Goal: Task Accomplishment & Management: Complete application form

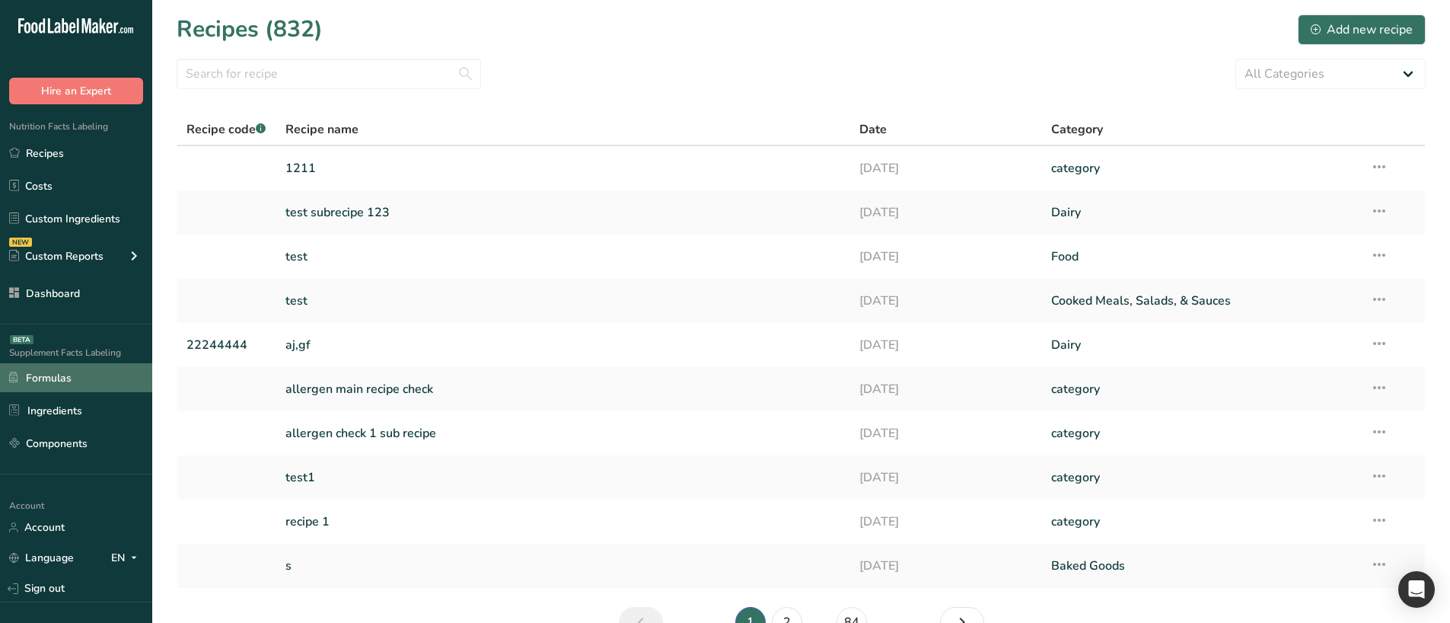
click at [63, 373] on link "Formulas" at bounding box center [76, 377] width 152 height 29
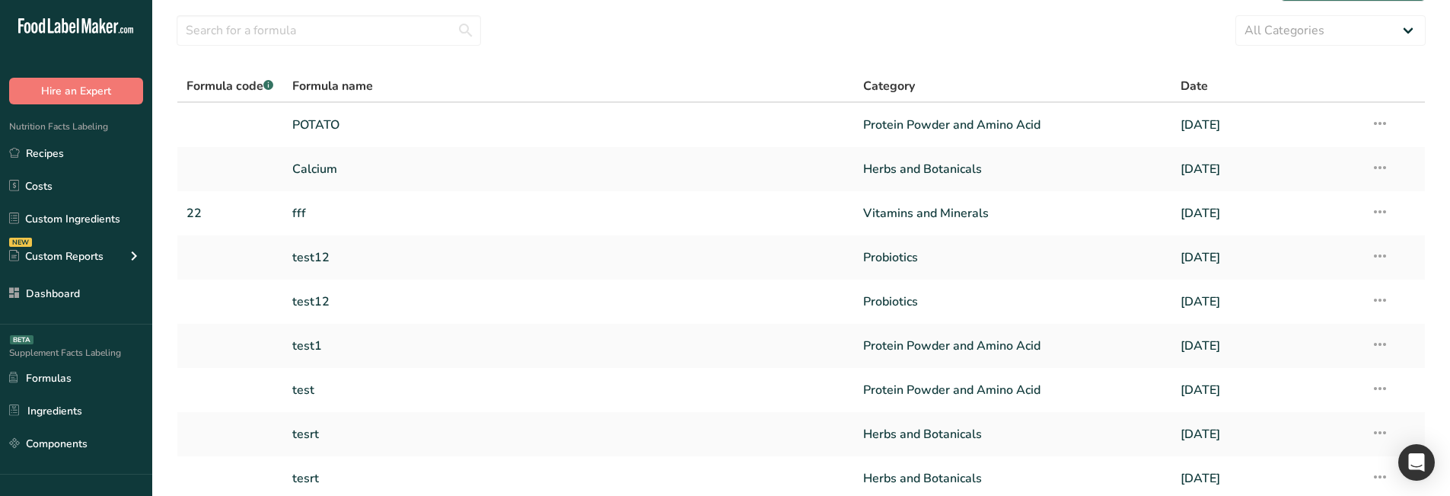
scroll to position [215, 0]
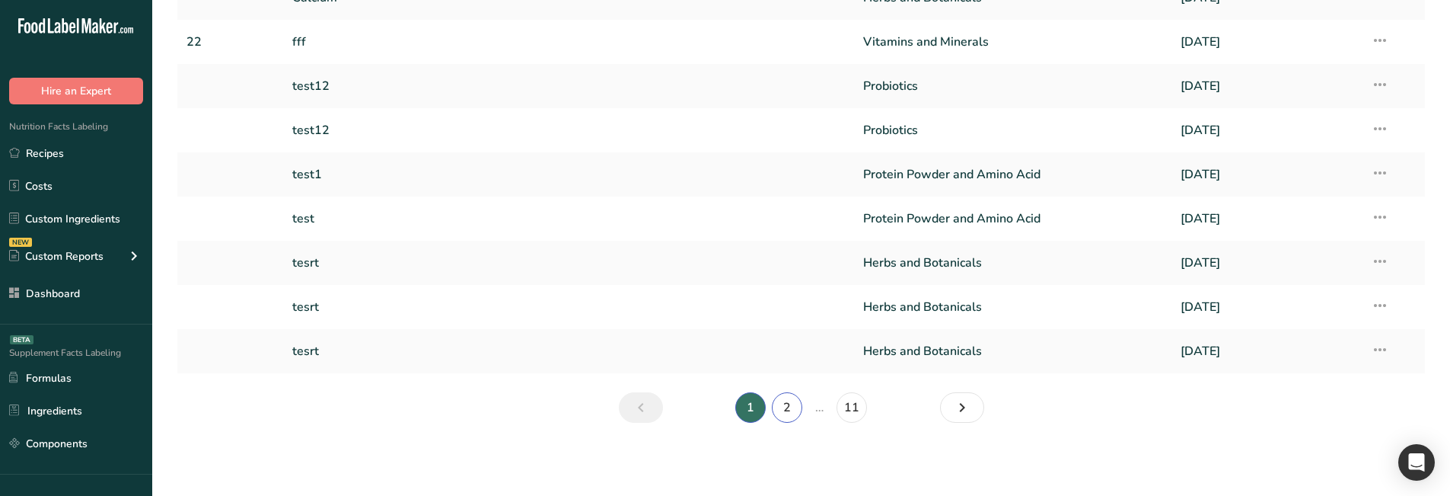
click at [787, 410] on link "2" at bounding box center [787, 407] width 30 height 30
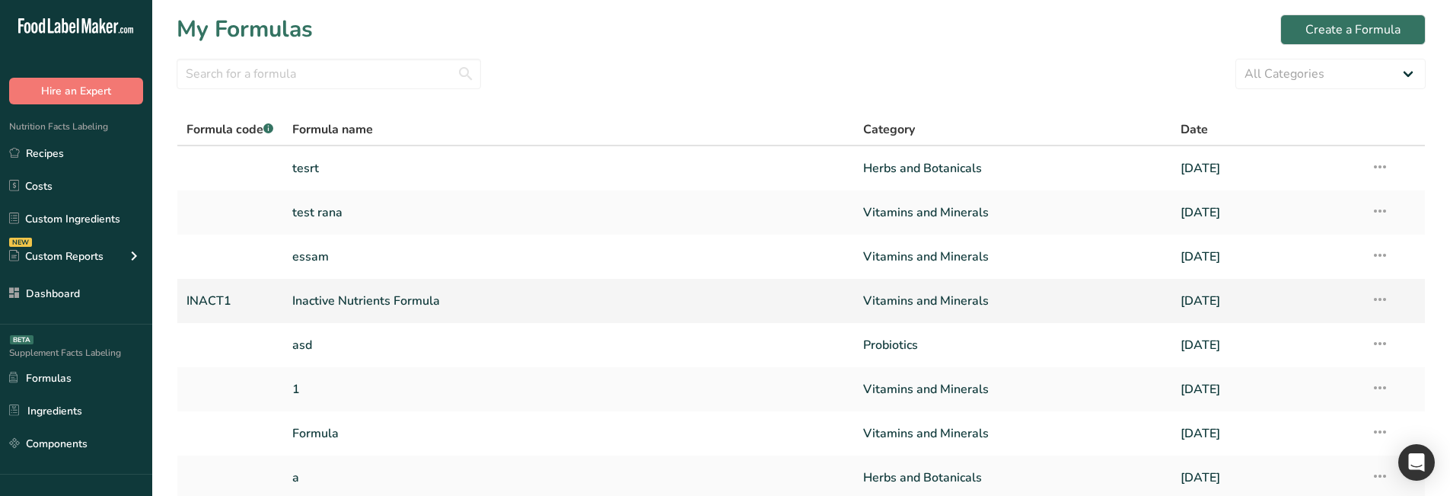
click at [529, 305] on link "Inactive Nutrients Formula" at bounding box center [568, 301] width 553 height 32
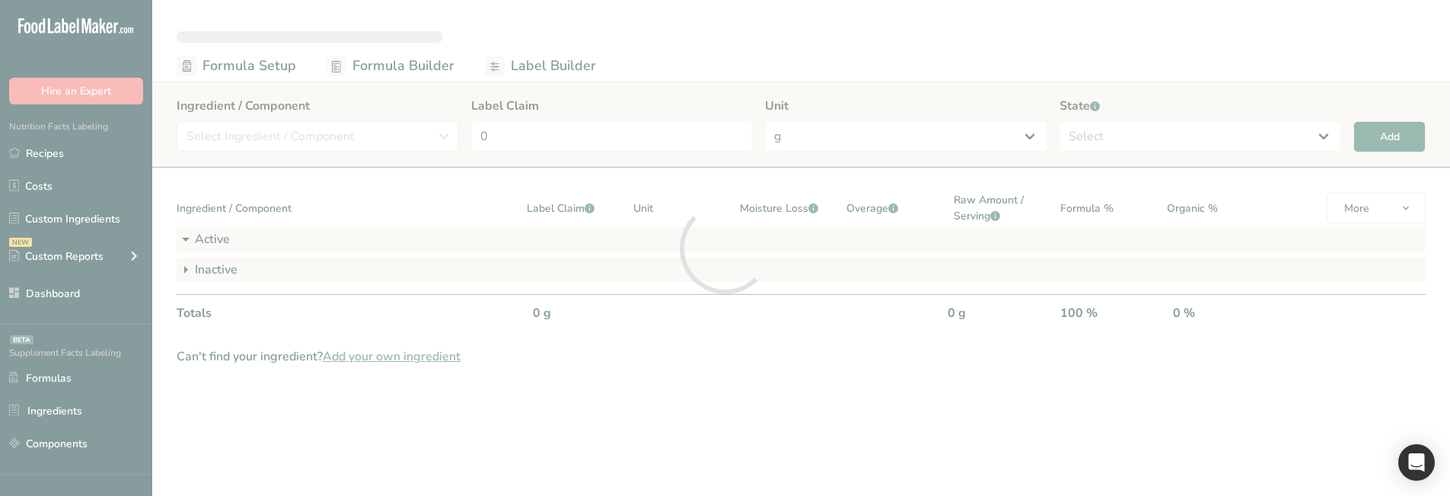
select select "6"
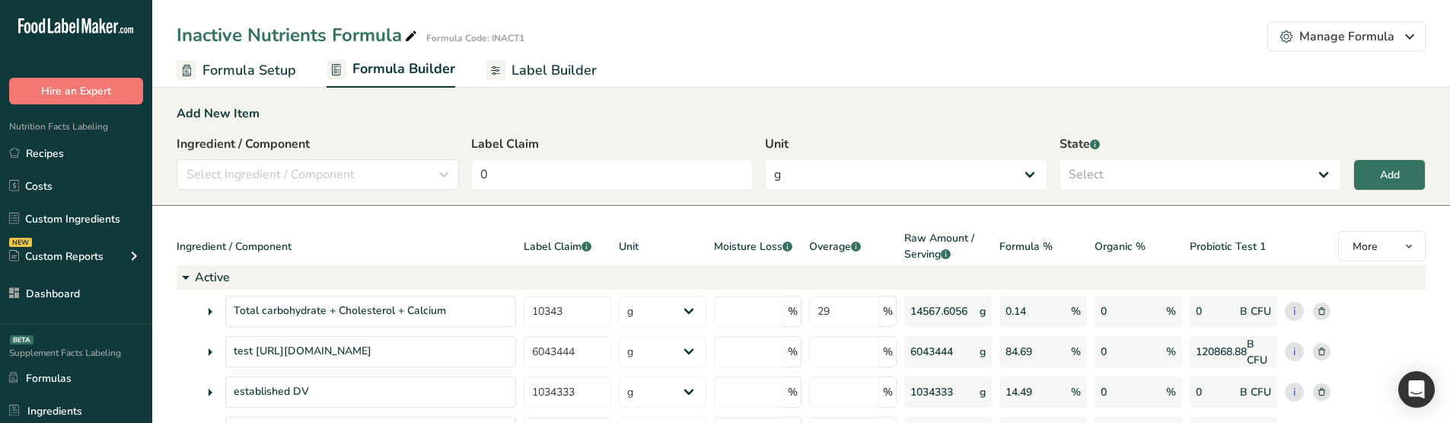
click at [509, 78] on link "Label Builder" at bounding box center [541, 70] width 111 height 34
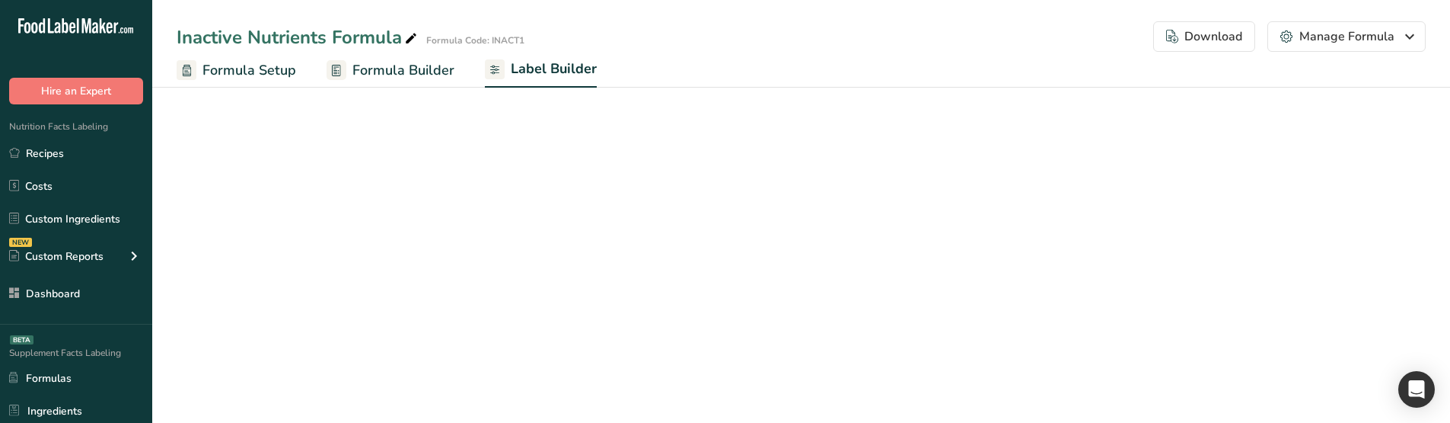
select select "Roboto"
select select "bold"
select select "center"
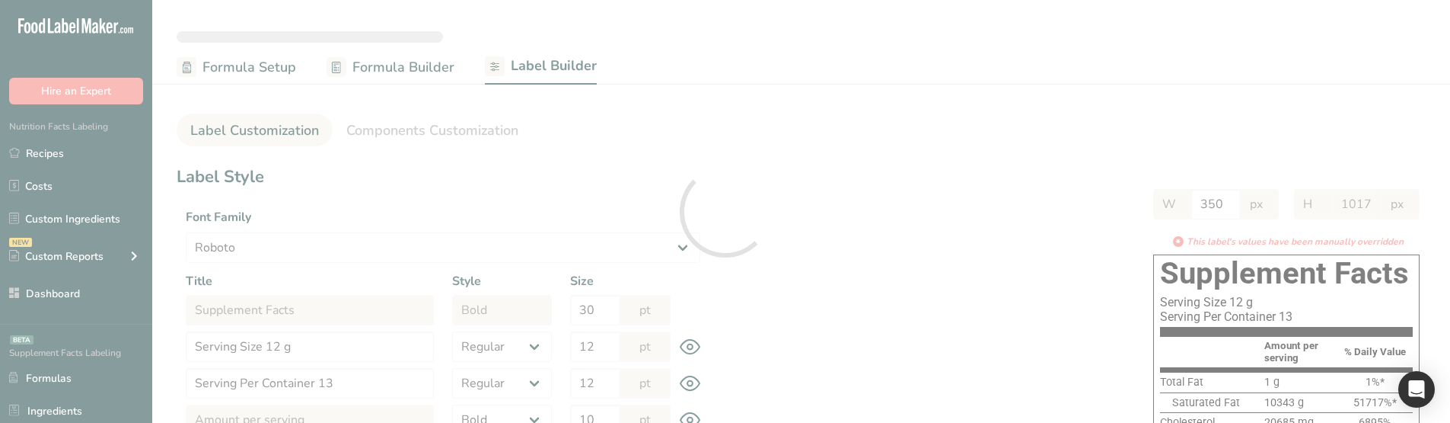
type input "969"
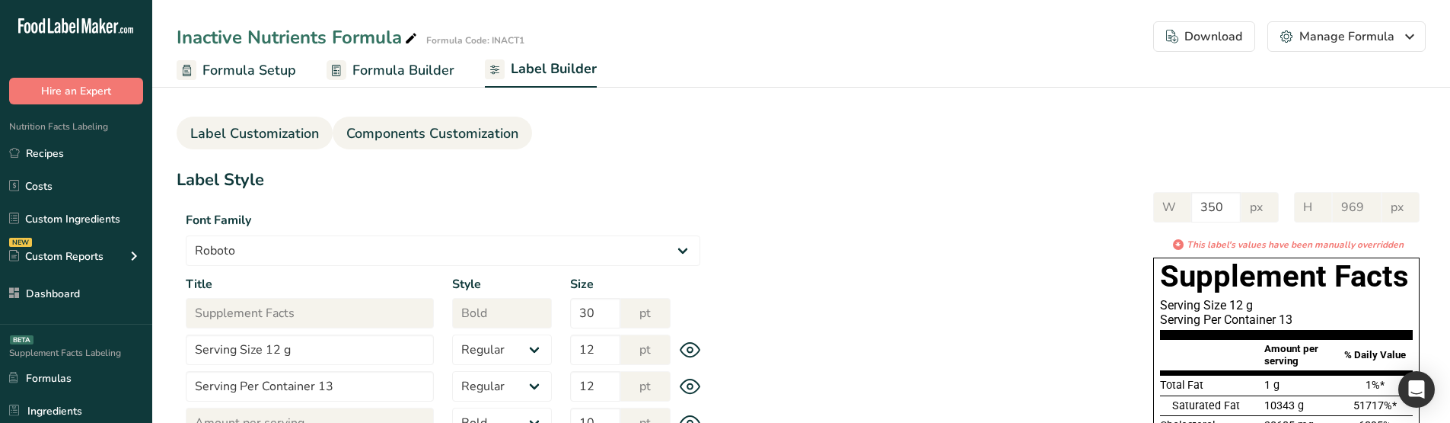
click at [502, 143] on span "Components Customization" at bounding box center [432, 133] width 172 height 21
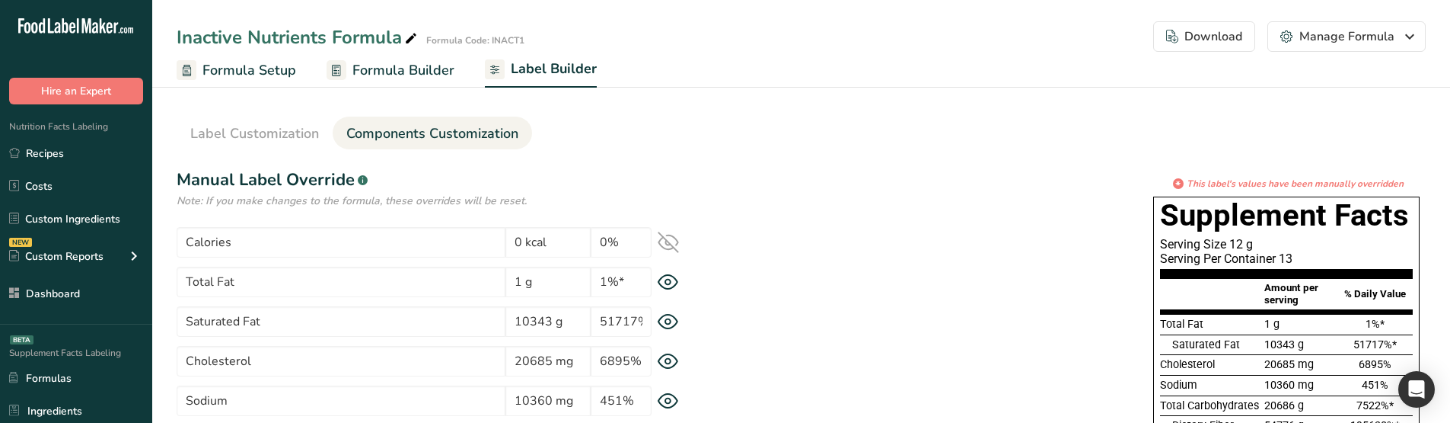
click at [669, 283] on icon at bounding box center [668, 282] width 21 height 16
click at [660, 321] on icon at bounding box center [668, 322] width 21 height 16
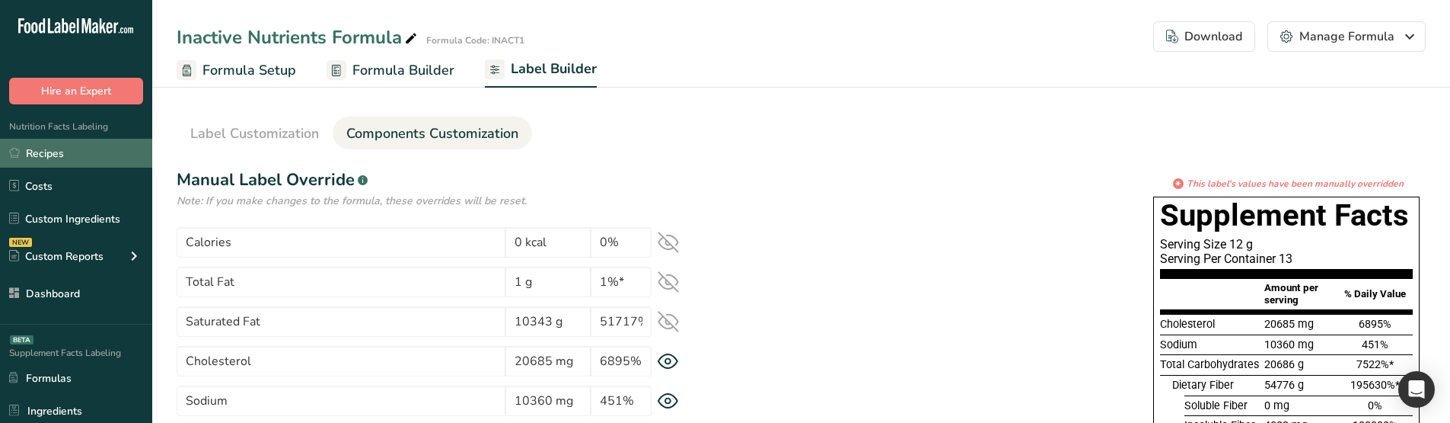
click at [102, 166] on link "Recipes" at bounding box center [76, 153] width 152 height 29
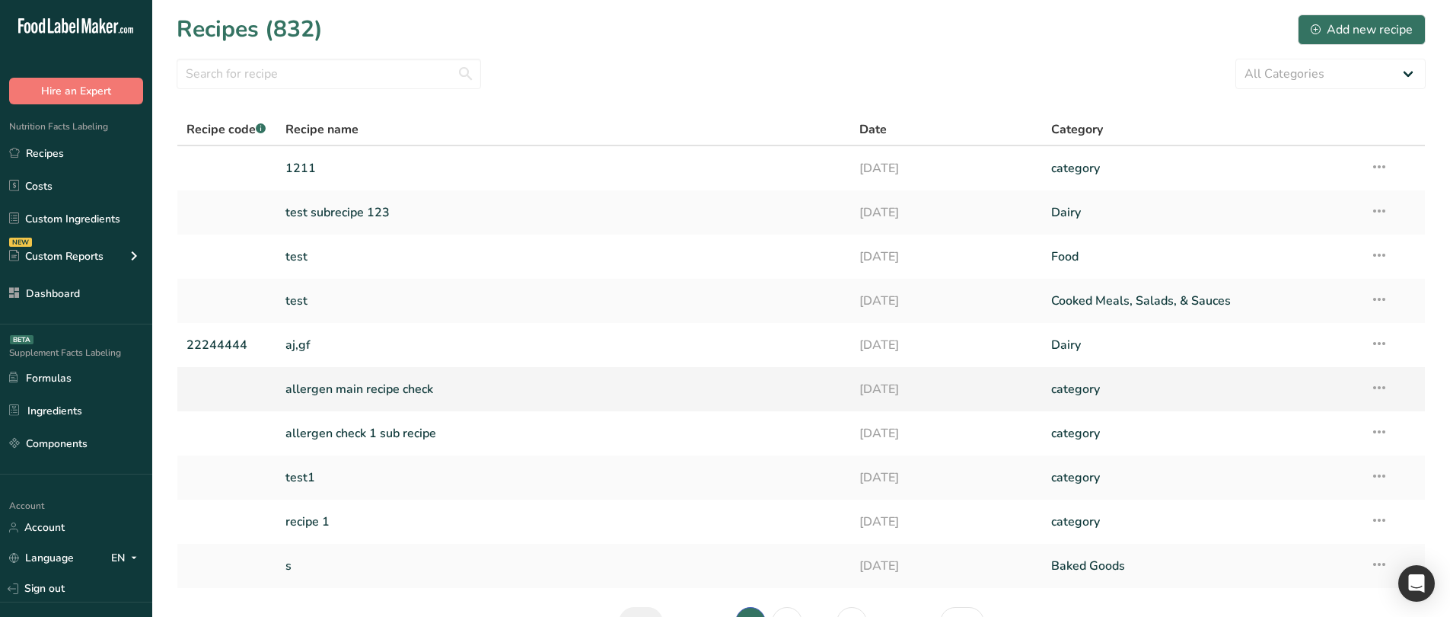
click at [404, 385] on link "allergen main recipe check" at bounding box center [564, 389] width 557 height 32
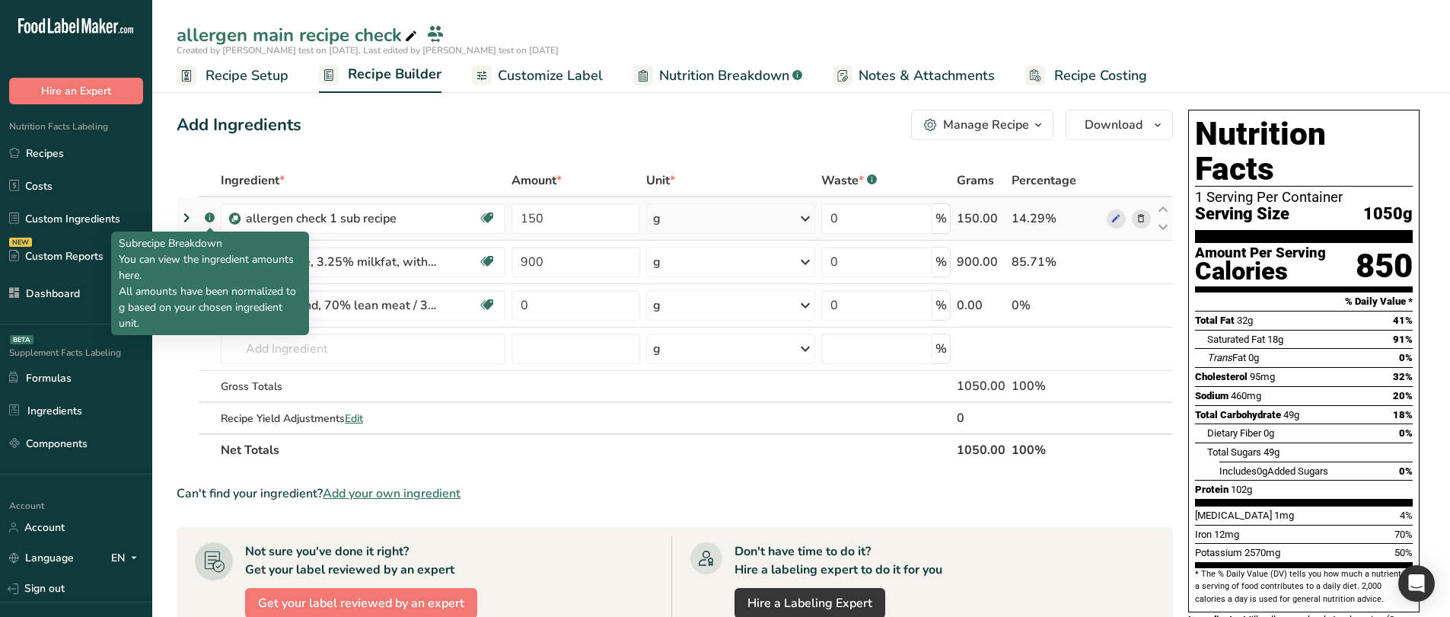
click at [184, 212] on icon at bounding box center [186, 217] width 18 height 27
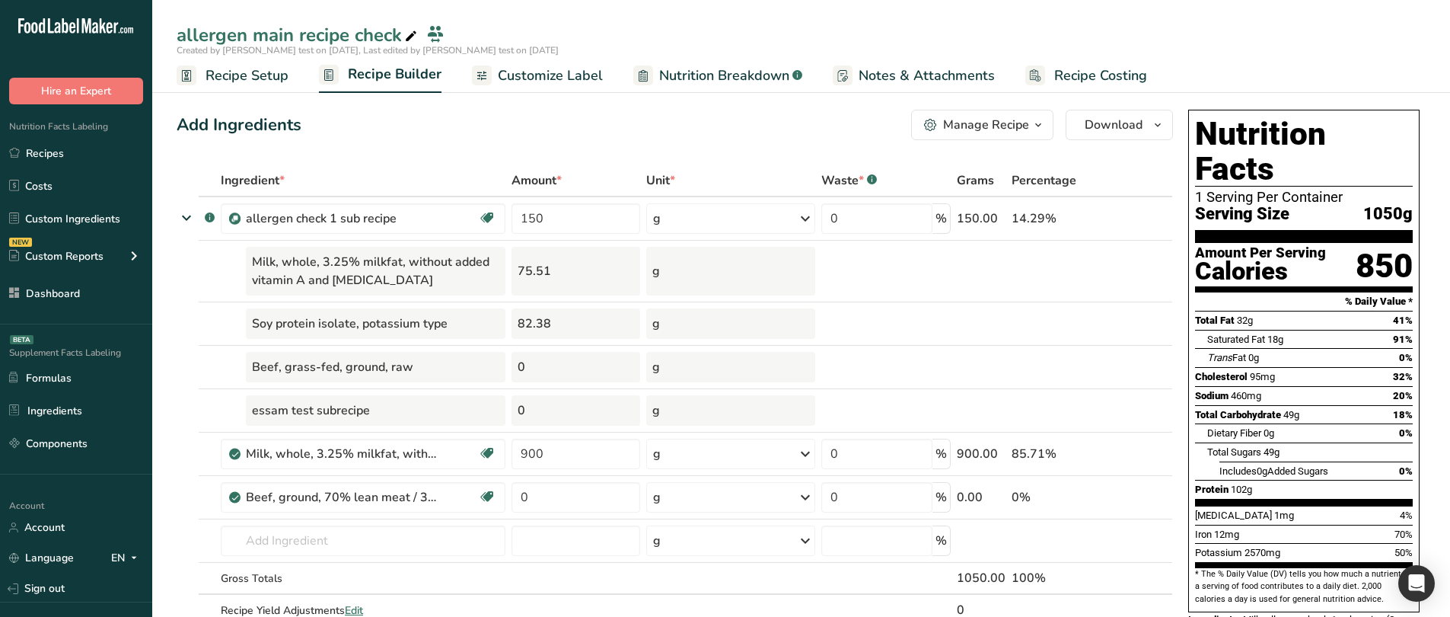
click at [579, 76] on span "Customize Label" at bounding box center [550, 75] width 105 height 21
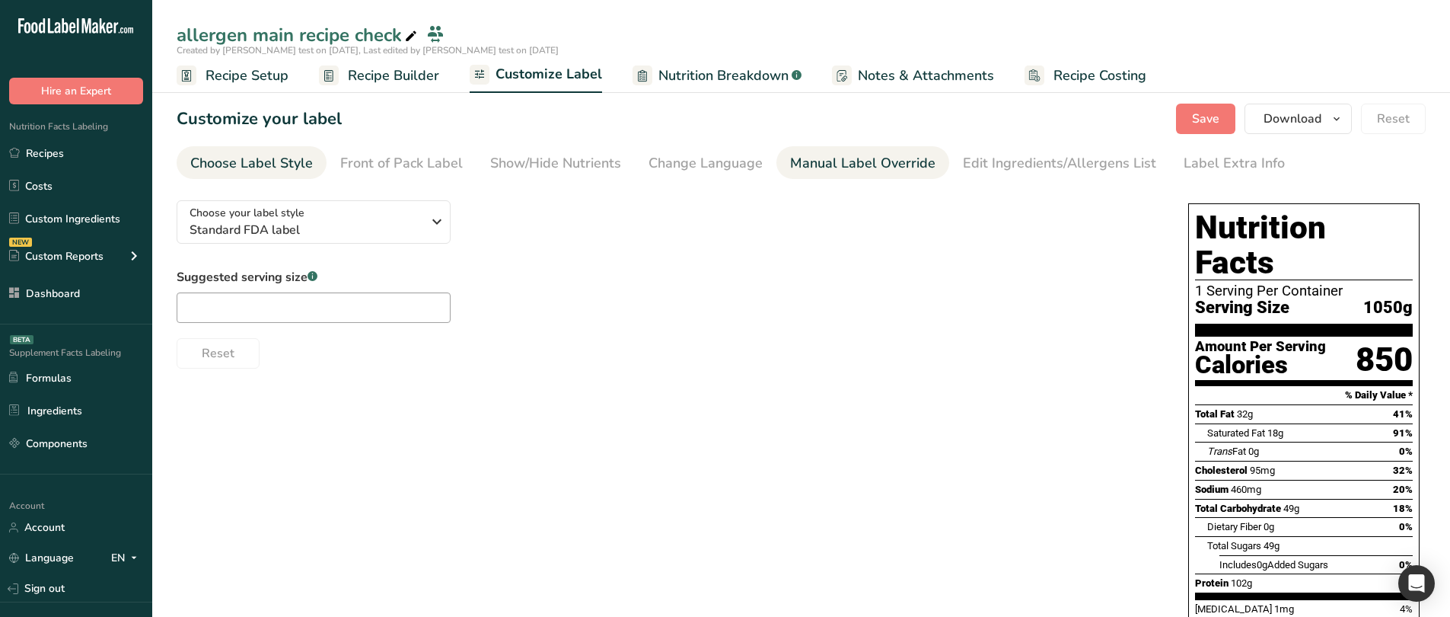
click at [817, 171] on div "Manual Label Override" at bounding box center [862, 163] width 145 height 21
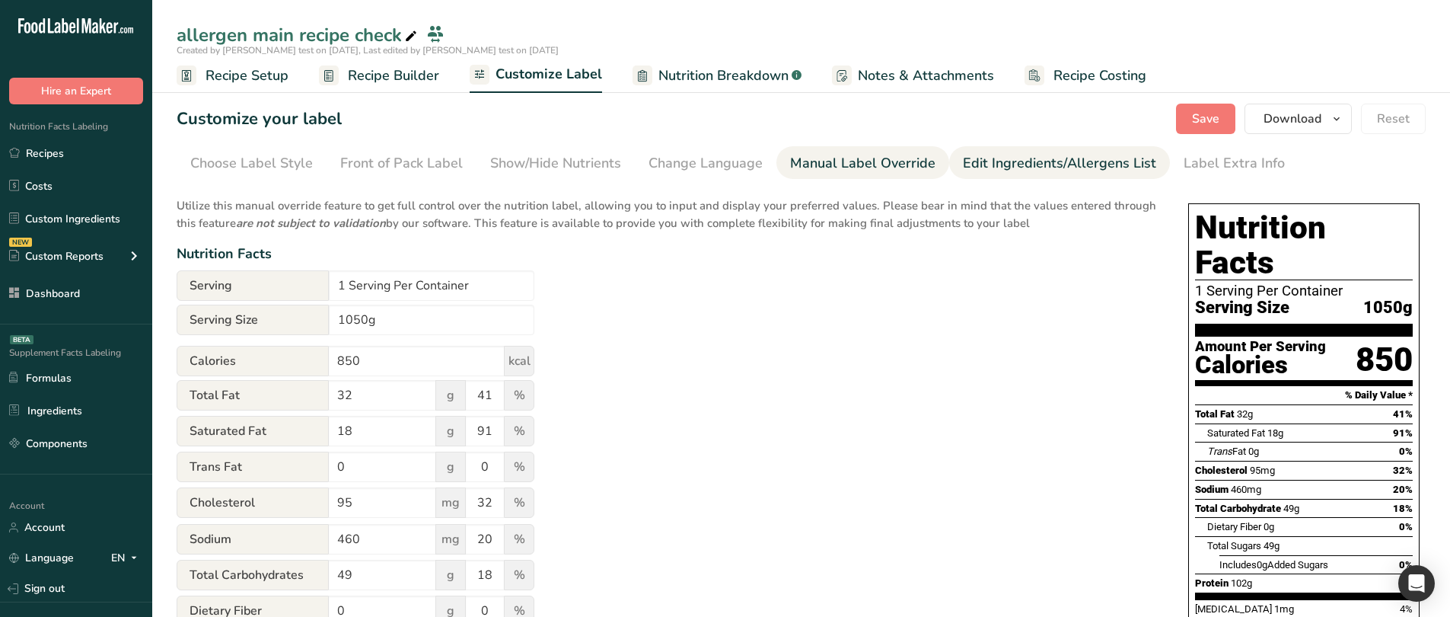
click at [1047, 164] on div "Edit Ingredients/Allergens List" at bounding box center [1059, 163] width 193 height 21
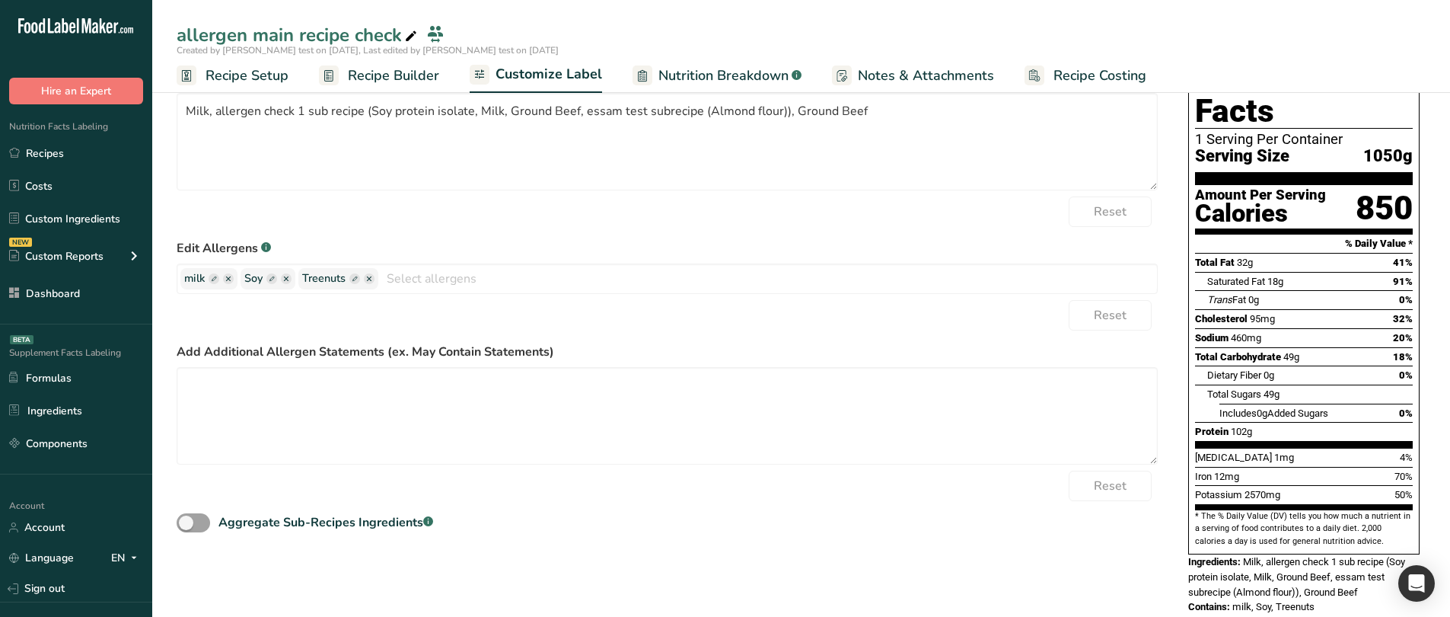
scroll to position [152, 0]
click at [351, 281] on icon "button" at bounding box center [354, 278] width 11 height 11
click at [375, 282] on input "text" at bounding box center [360, 278] width 116 height 20
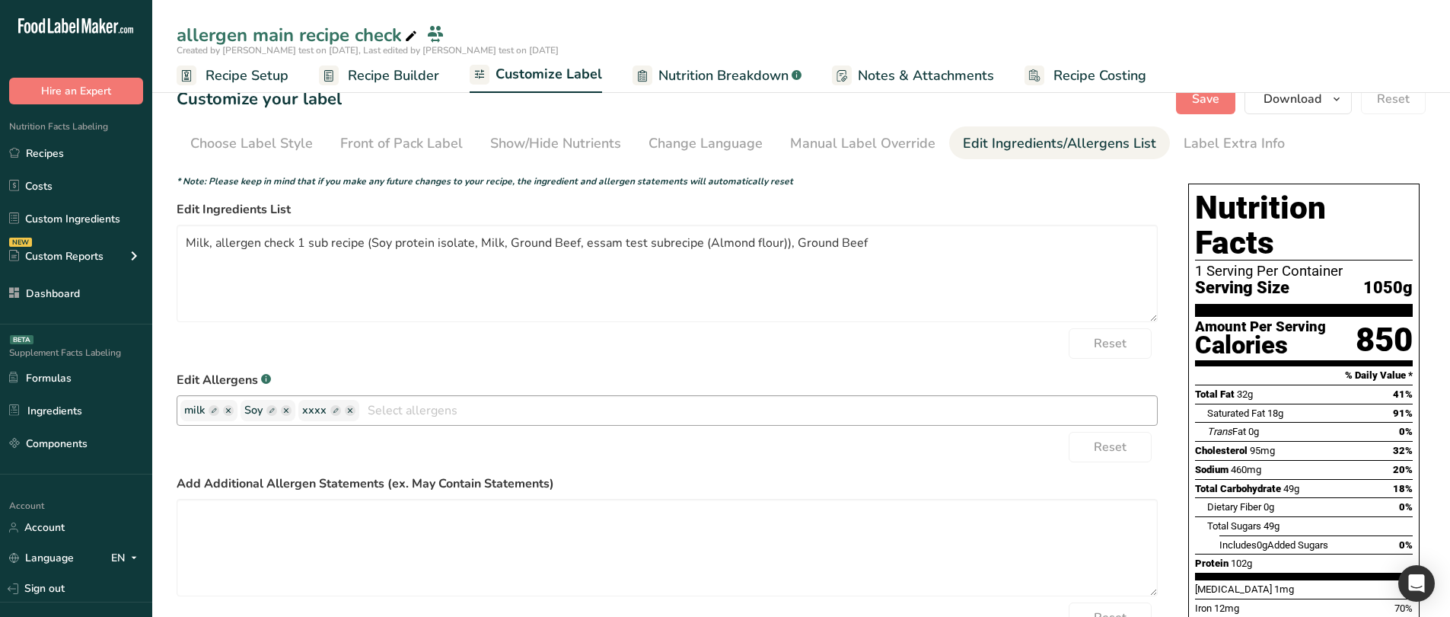
scroll to position [0, 0]
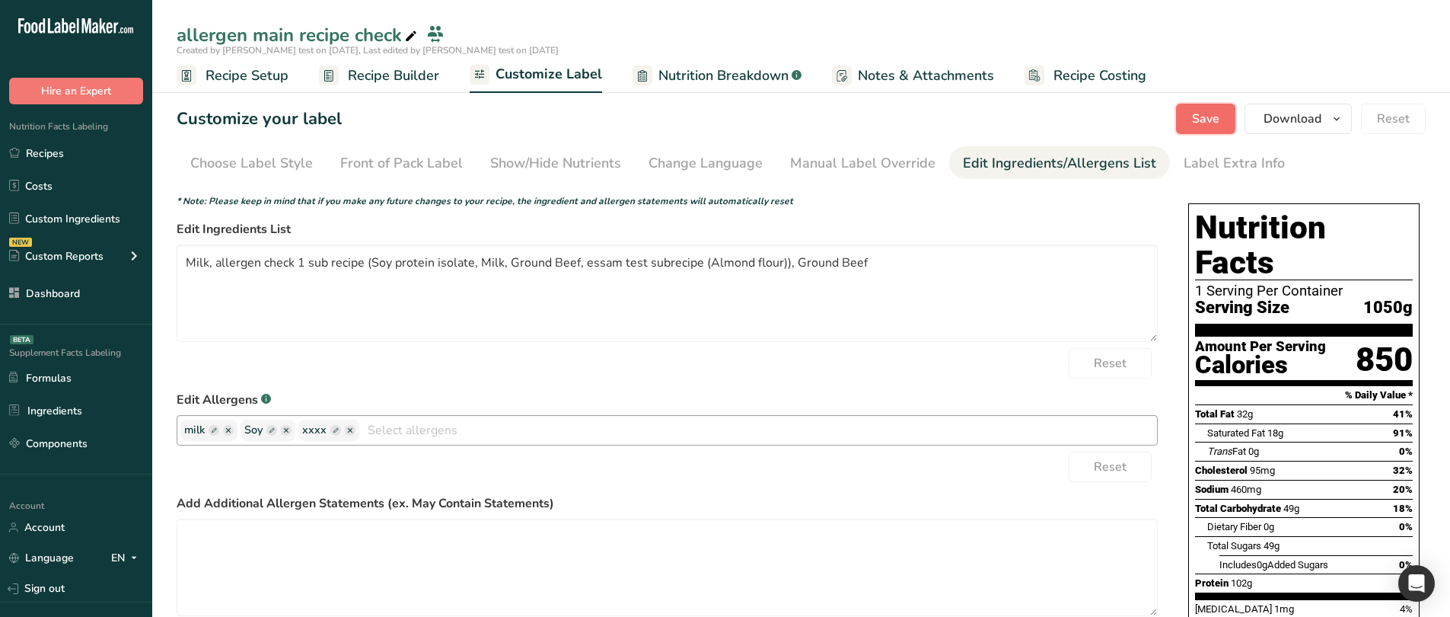
click at [1195, 132] on button "Save" at bounding box center [1205, 119] width 59 height 30
click at [737, 75] on span "Nutrition Breakdown" at bounding box center [724, 75] width 130 height 21
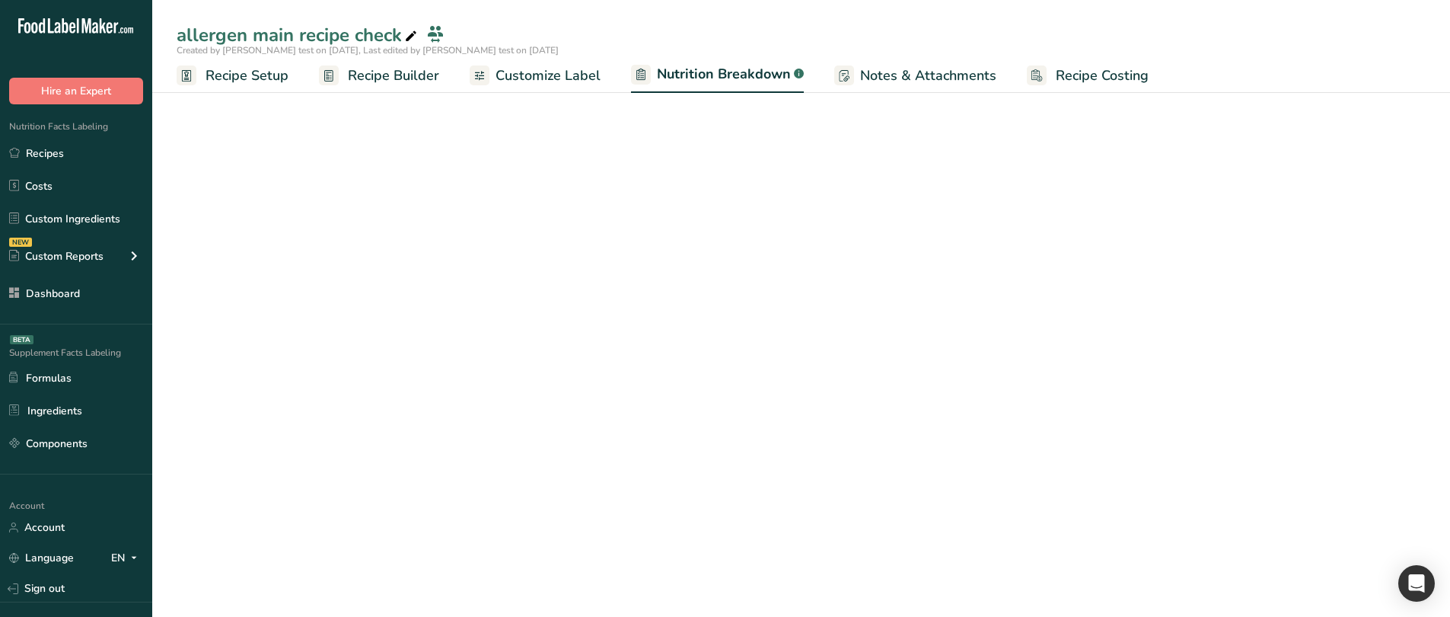
select select "Calories"
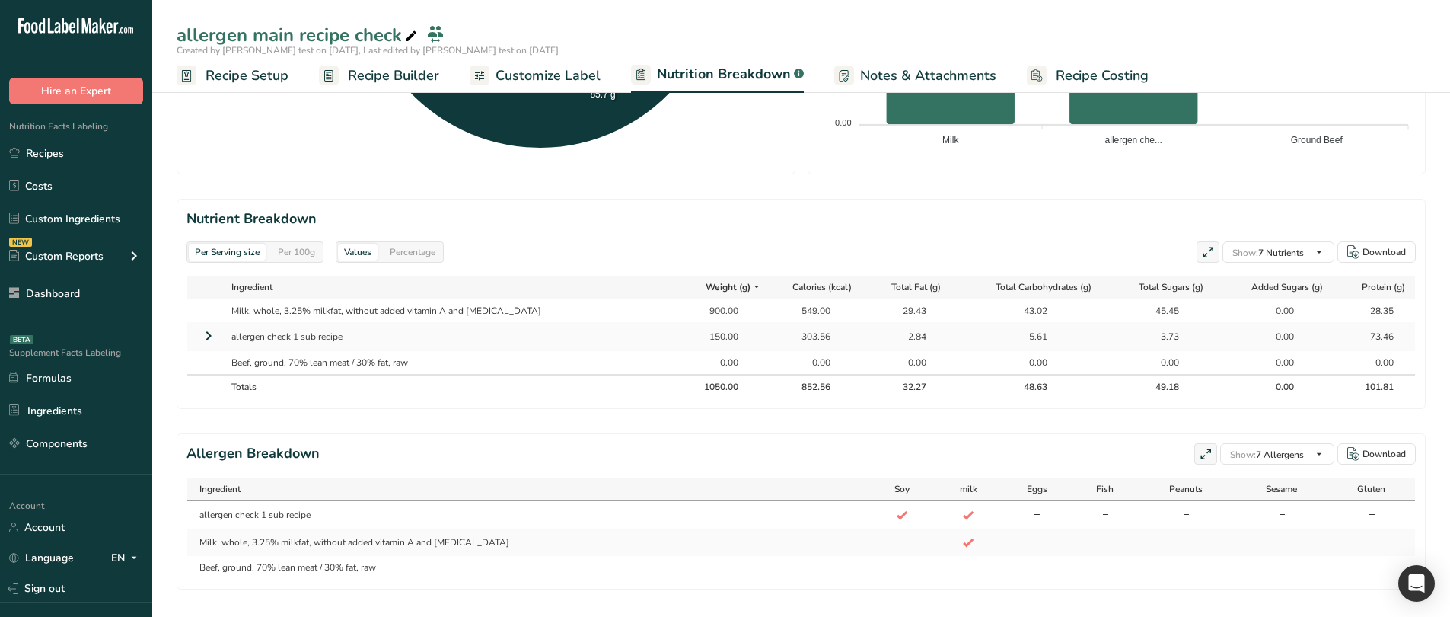
scroll to position [609, 0]
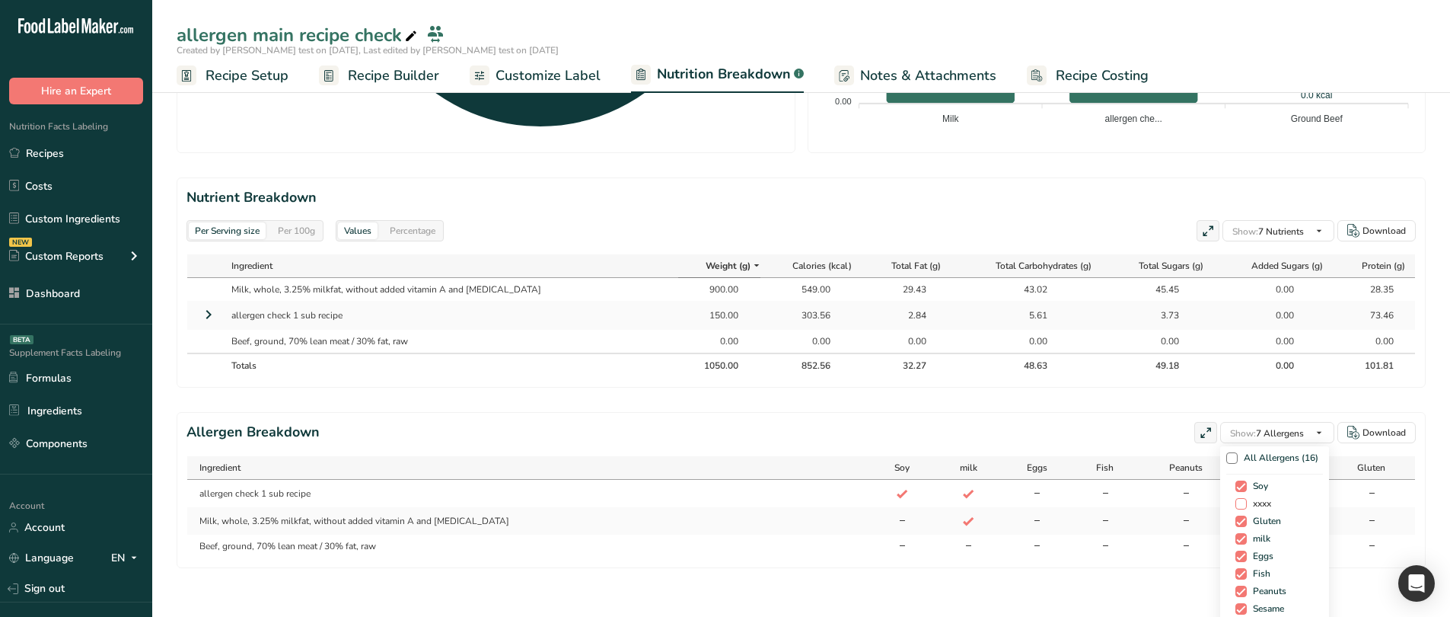
click at [1252, 501] on span "xxxx" at bounding box center [1259, 503] width 24 height 11
click at [1246, 501] on input "xxxx" at bounding box center [1241, 504] width 10 height 10
checkbox input "true"
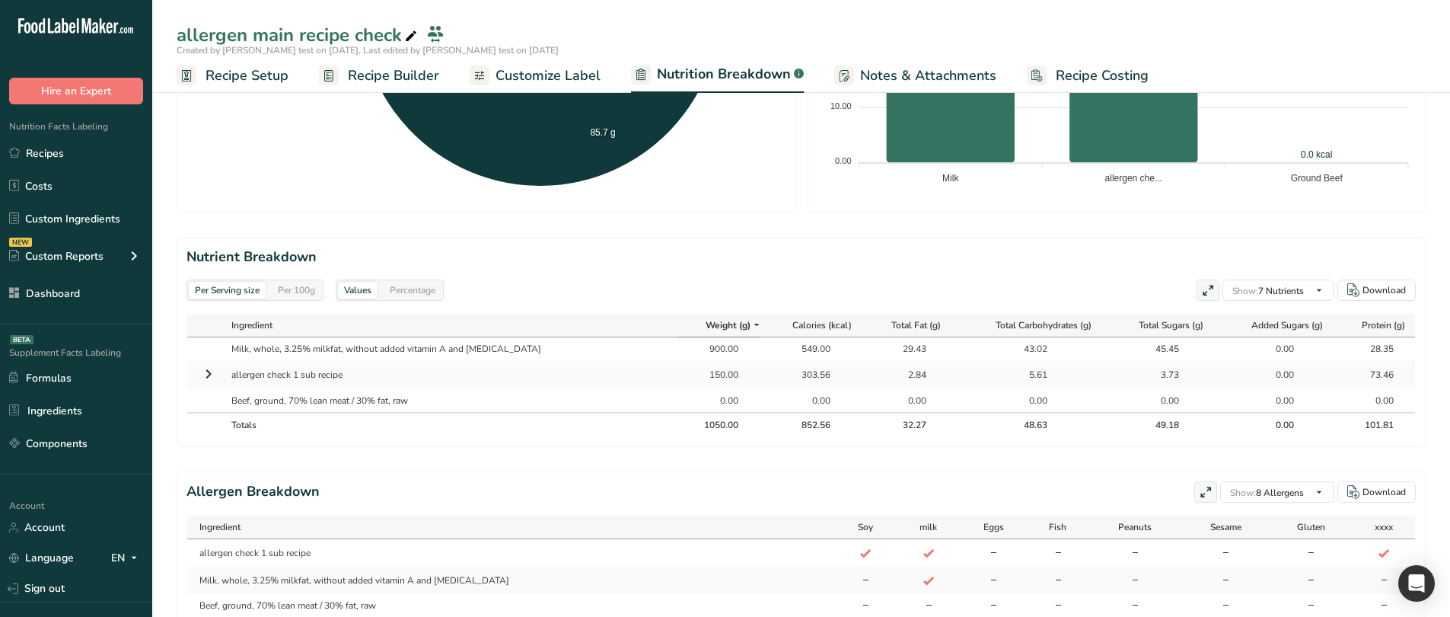
scroll to position [152, 0]
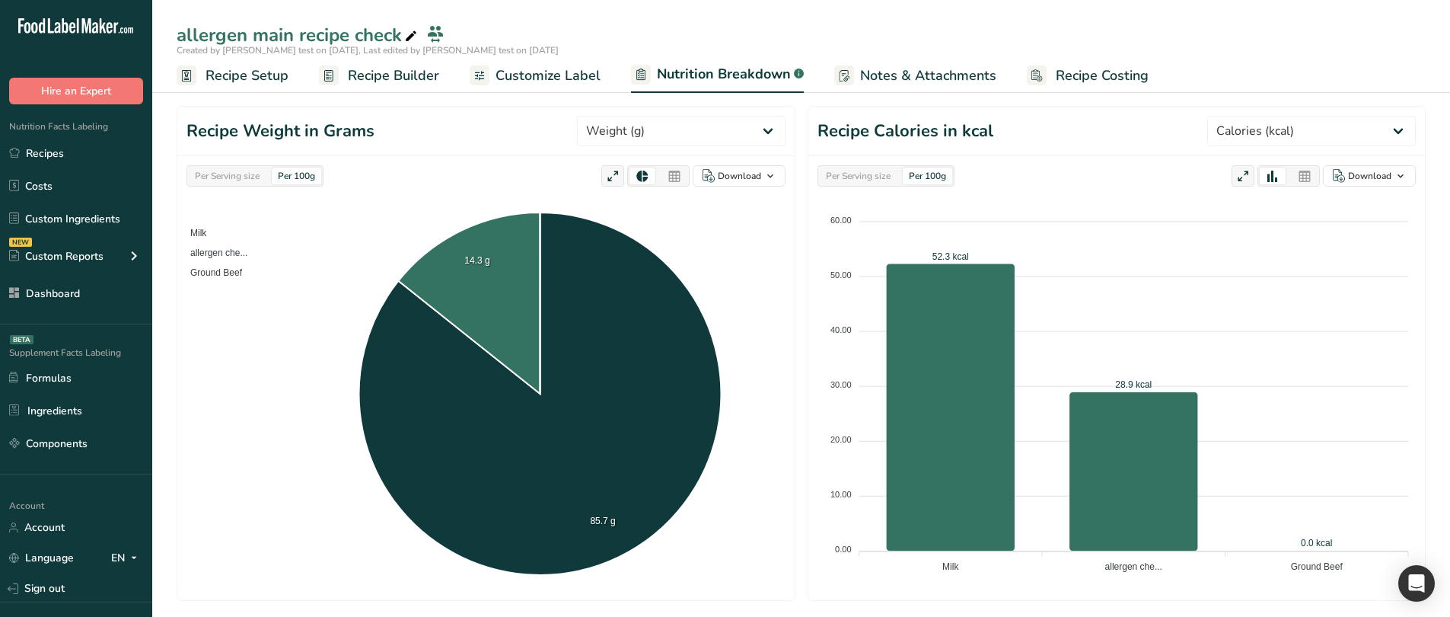
click at [392, 78] on span "Recipe Builder" at bounding box center [393, 75] width 91 height 21
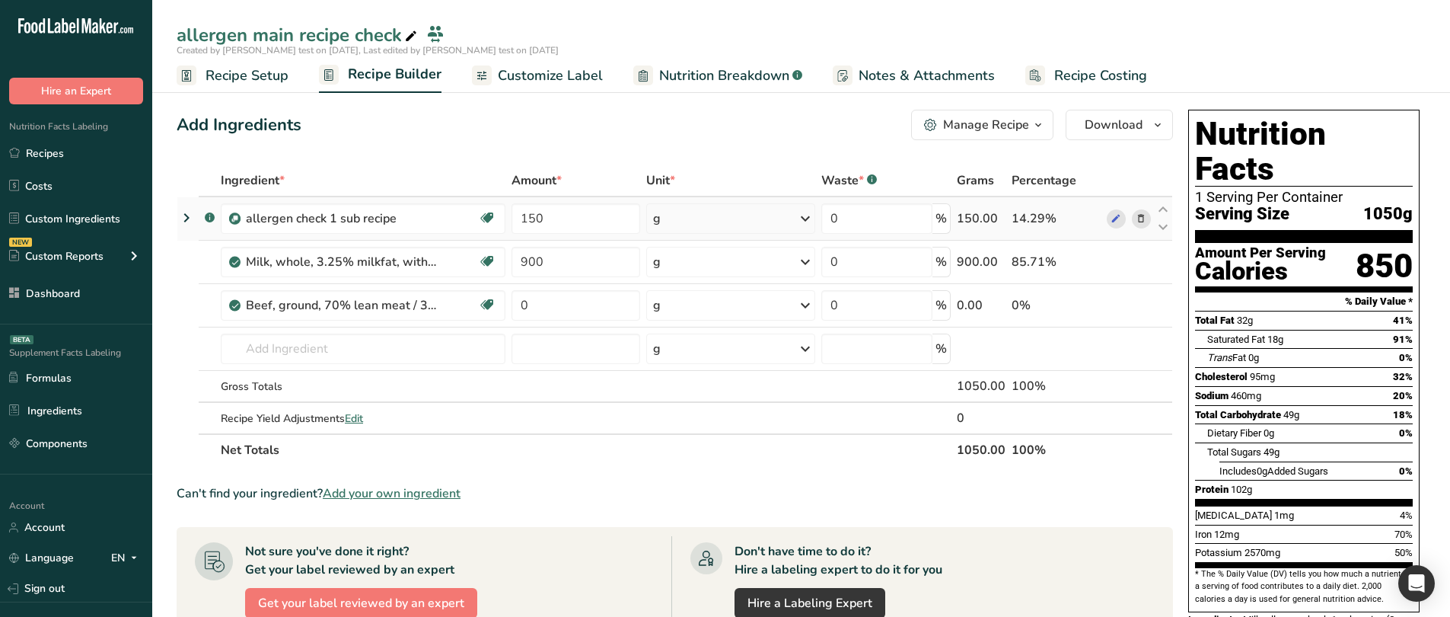
click at [191, 210] on icon at bounding box center [186, 217] width 18 height 27
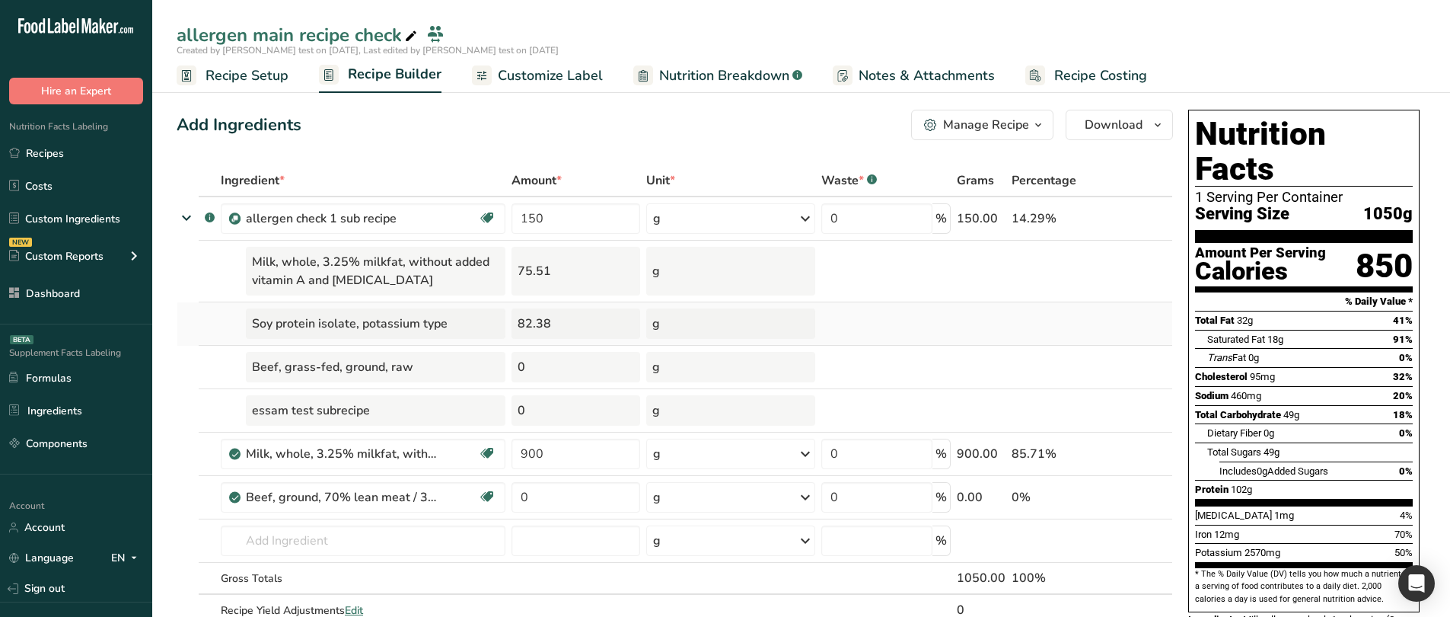
drag, startPoint x: 563, startPoint y: 329, endPoint x: 522, endPoint y: 327, distance: 41.1
click at [522, 327] on div "82.38" at bounding box center [576, 323] width 129 height 30
click at [532, 232] on input "150" at bounding box center [576, 218] width 129 height 30
type input "100"
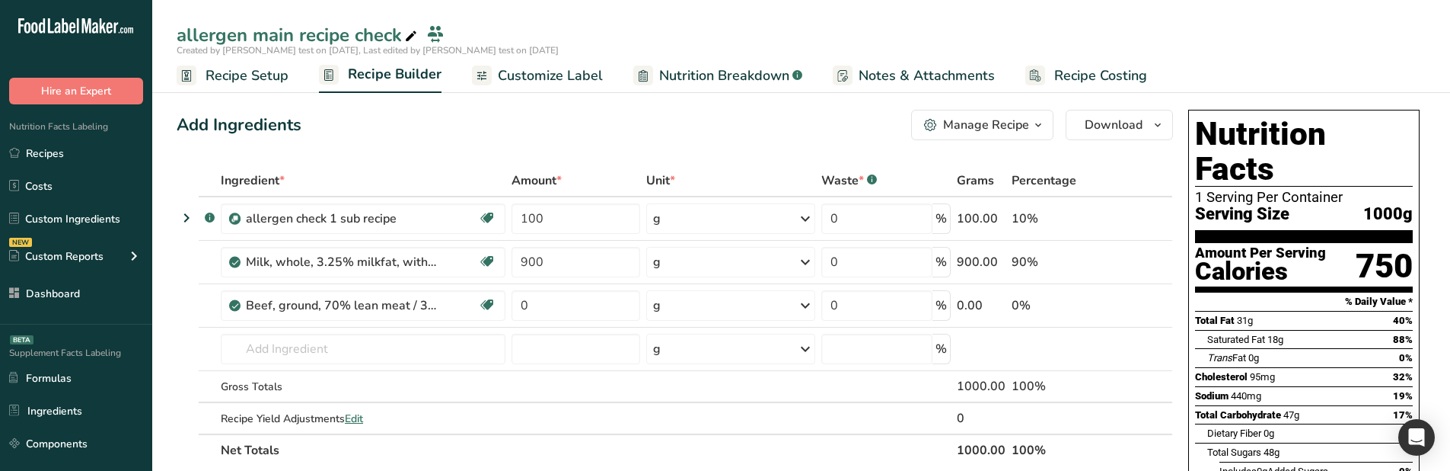
drag, startPoint x: 250, startPoint y: 87, endPoint x: 388, endPoint y: 107, distance: 139.2
click at [250, 87] on link "Recipe Setup" at bounding box center [233, 76] width 112 height 34
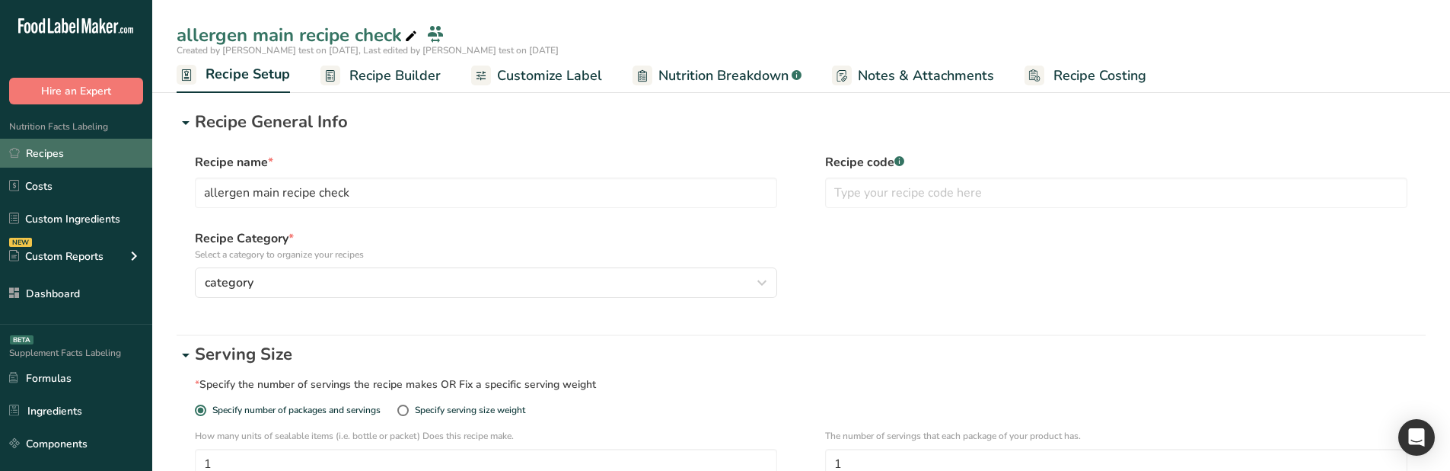
click at [85, 142] on link "Recipes" at bounding box center [76, 153] width 152 height 29
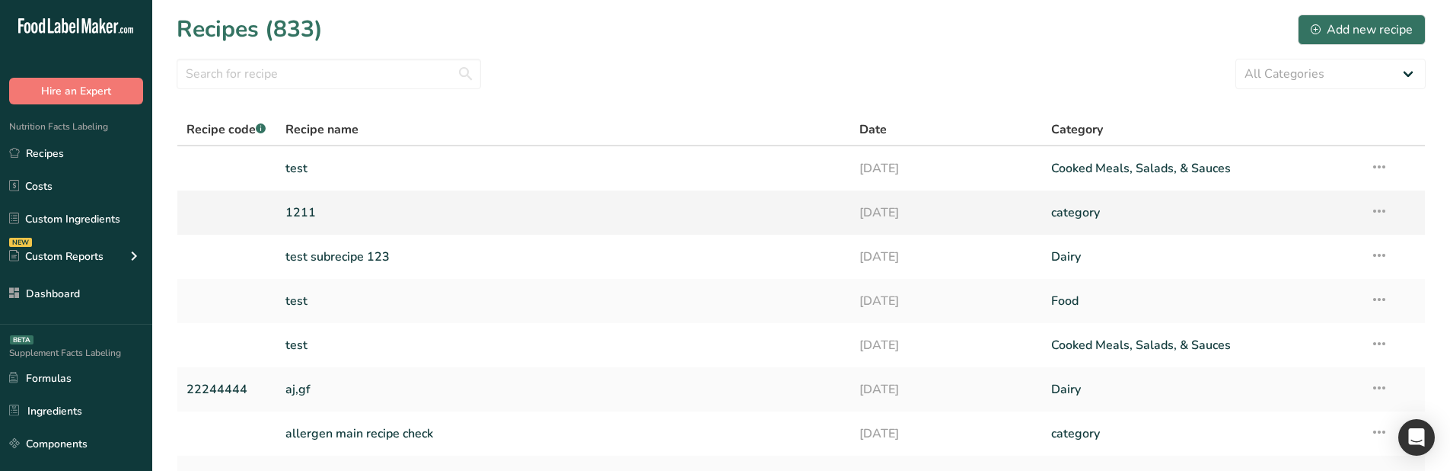
click at [1380, 209] on icon at bounding box center [1380, 210] width 18 height 27
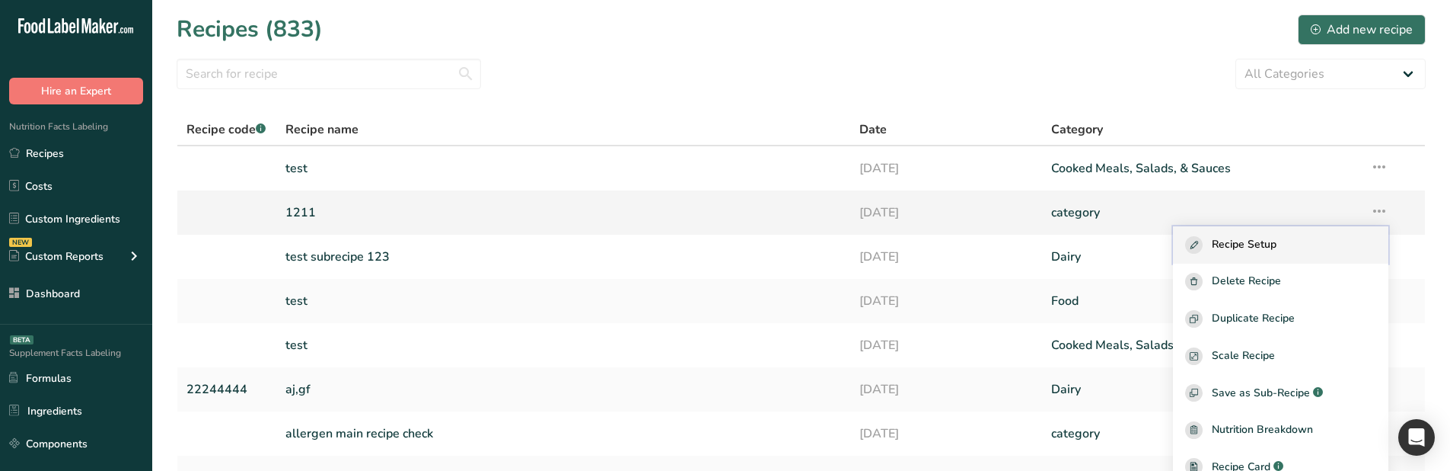
click at [1274, 243] on span "Recipe Setup" at bounding box center [1244, 245] width 65 height 18
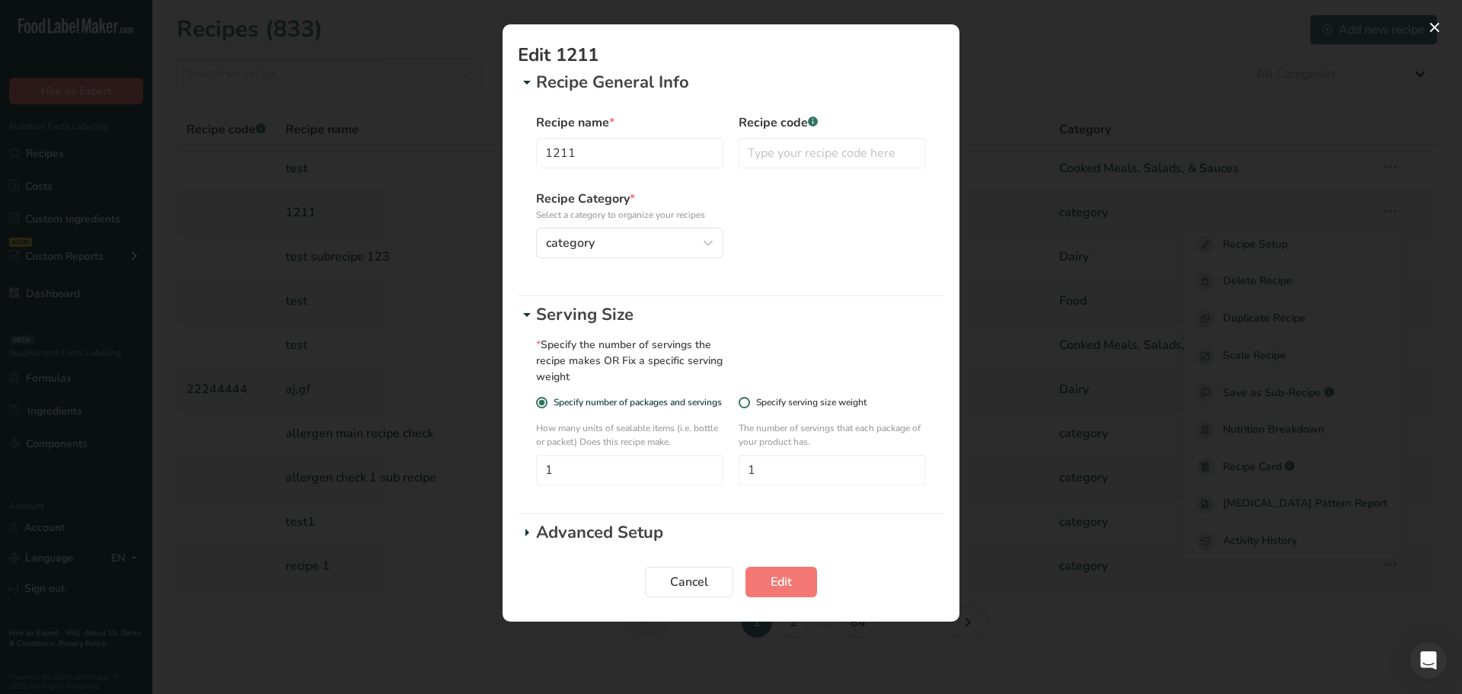
click at [775, 406] on div "Specify serving size weight" at bounding box center [811, 402] width 110 height 11
click at [748, 406] on input "Specify serving size weight" at bounding box center [744, 402] width 10 height 10
radio input "true"
radio input "false"
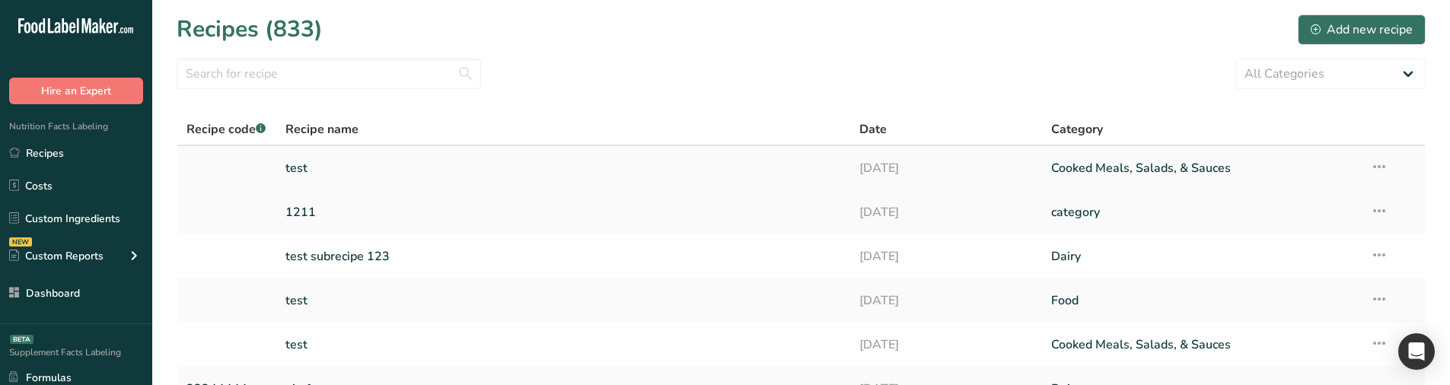
click at [1377, 169] on icon at bounding box center [1380, 166] width 18 height 27
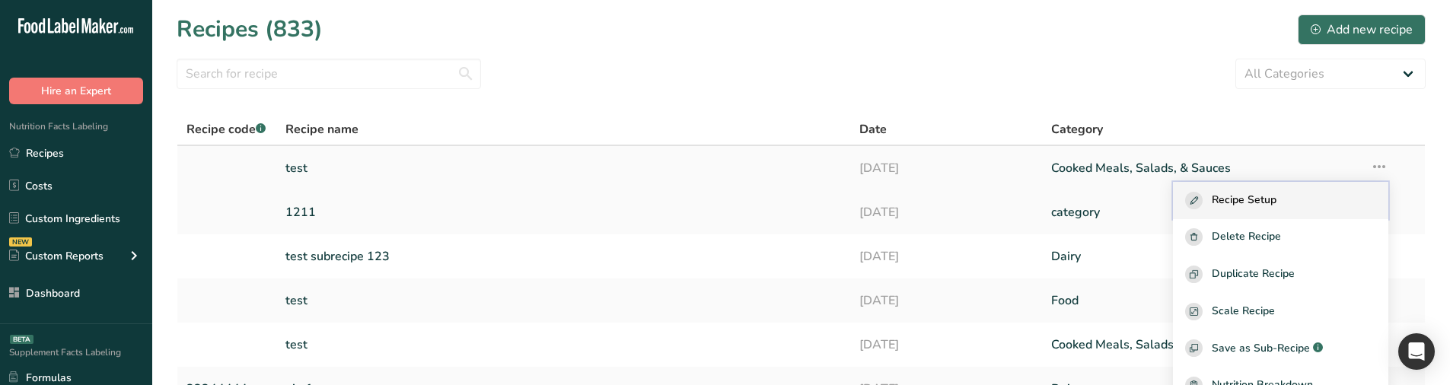
click at [1306, 203] on div "Recipe Setup" at bounding box center [1281, 201] width 191 height 18
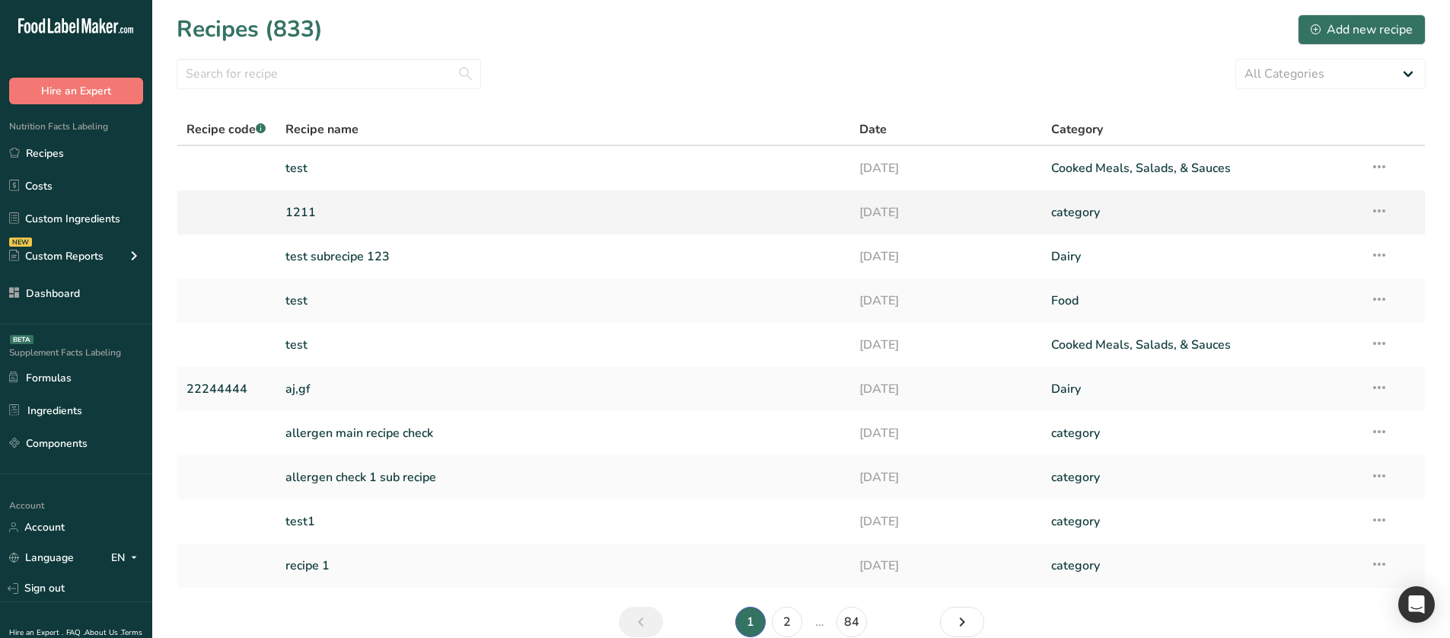
click at [1379, 206] on icon at bounding box center [1380, 210] width 18 height 27
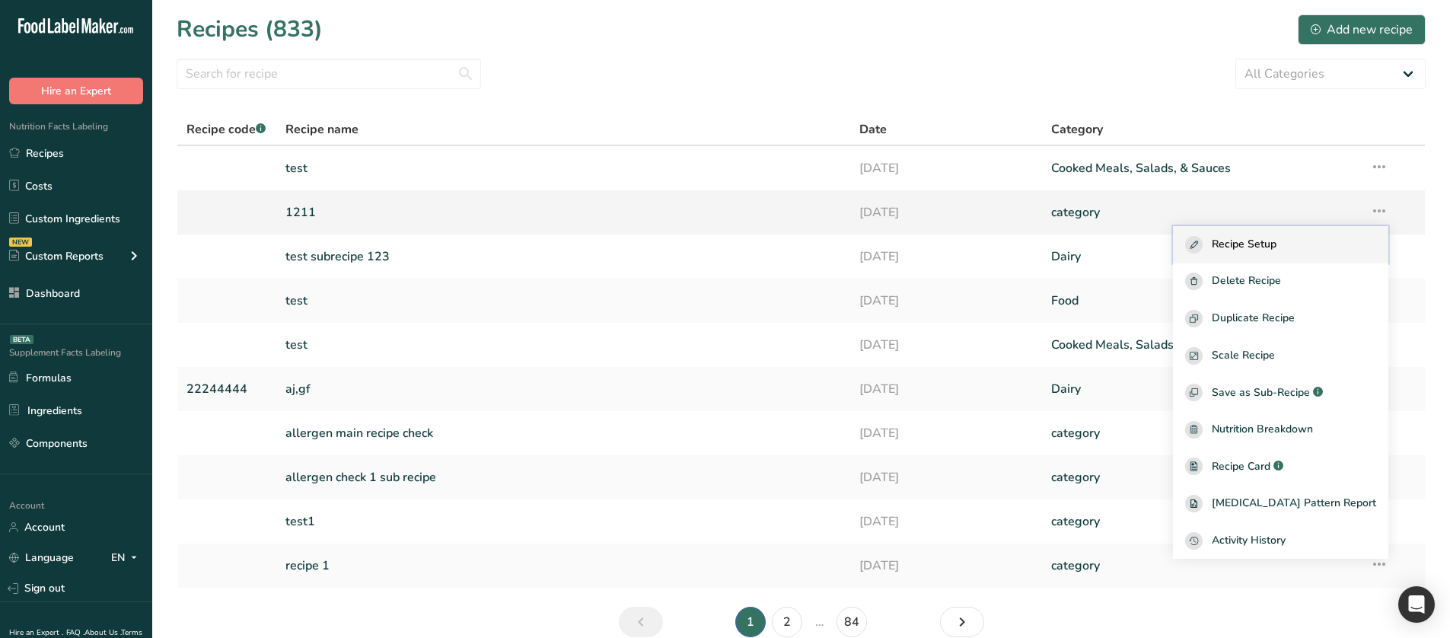
click at [1326, 247] on div "Recipe Setup" at bounding box center [1281, 245] width 191 height 18
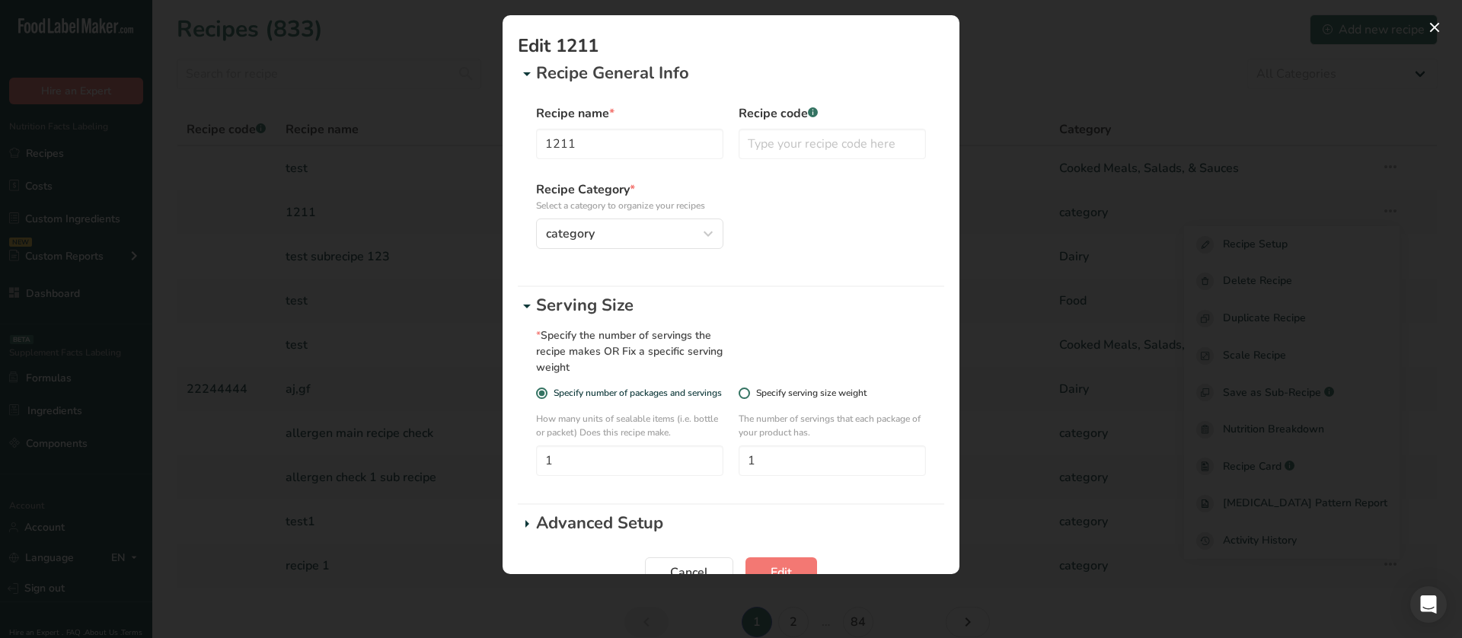
click at [843, 388] on div "Specify serving size weight" at bounding box center [811, 393] width 110 height 11
click at [748, 388] on input "Specify serving size weight" at bounding box center [744, 393] width 10 height 10
radio input "true"
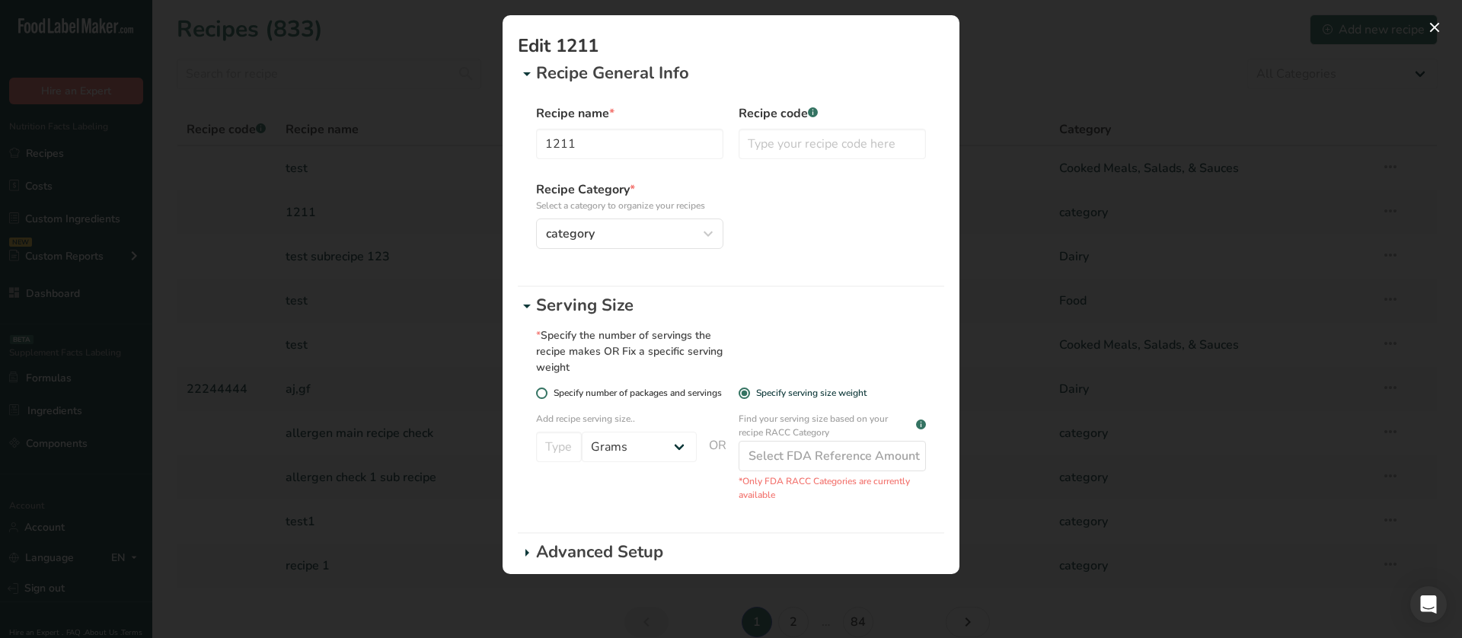
click at [668, 397] on span "Specify number of packages and servings" at bounding box center [634, 393] width 174 height 11
click at [546, 397] on input "Specify number of packages and servings" at bounding box center [541, 393] width 10 height 10
radio input "true"
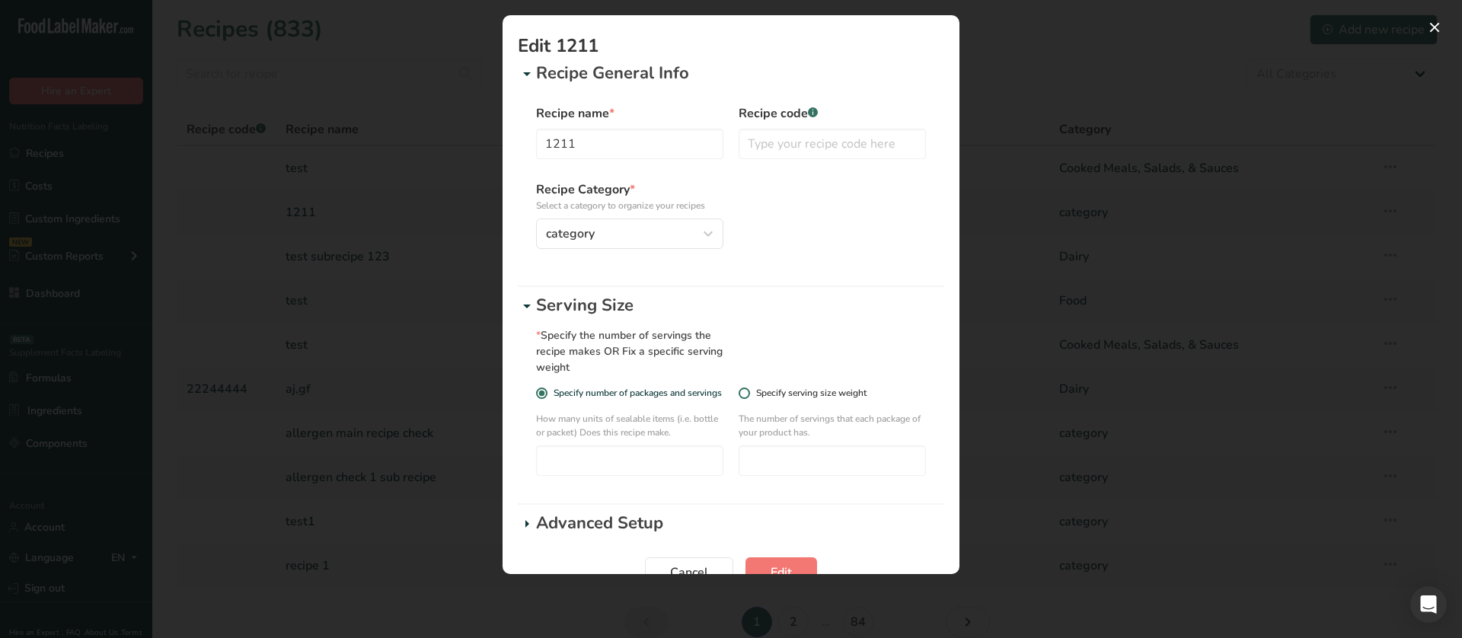
click at [776, 391] on div "Specify serving size weight" at bounding box center [811, 393] width 110 height 11
click at [748, 391] on input "Specify serving size weight" at bounding box center [744, 393] width 10 height 10
radio input "true"
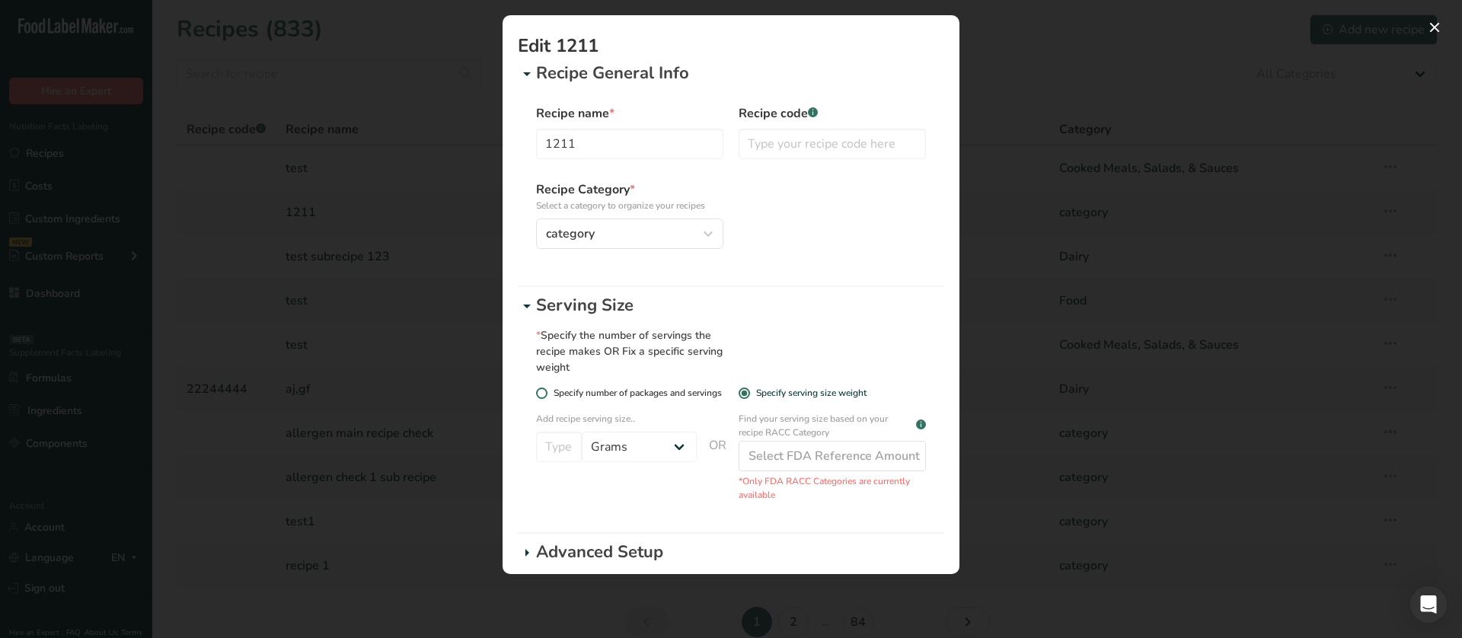
click at [694, 391] on span "Specify number of packages and servings" at bounding box center [634, 393] width 174 height 11
click at [546, 391] on input "Specify number of packages and servings" at bounding box center [541, 393] width 10 height 10
radio input "true"
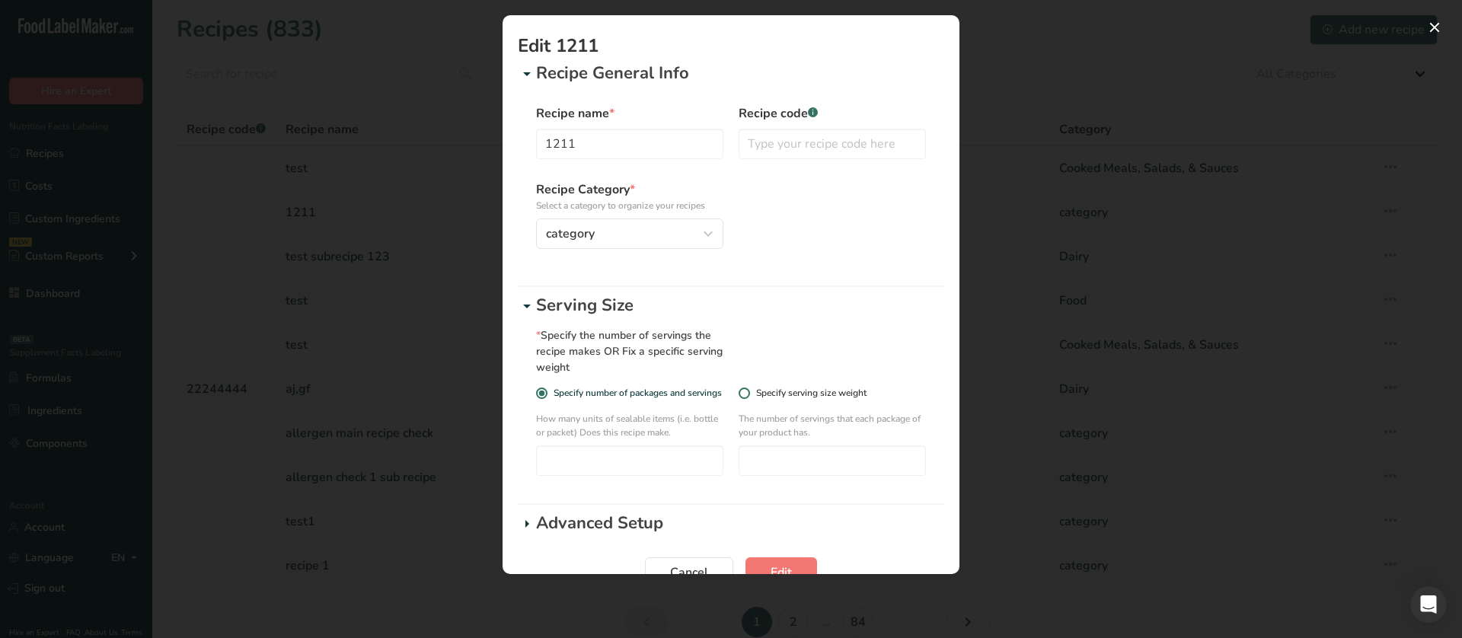
click at [781, 391] on div "Specify serving size weight" at bounding box center [811, 393] width 110 height 11
click at [748, 391] on input "Specify serving size weight" at bounding box center [744, 393] width 10 height 10
radio input "true"
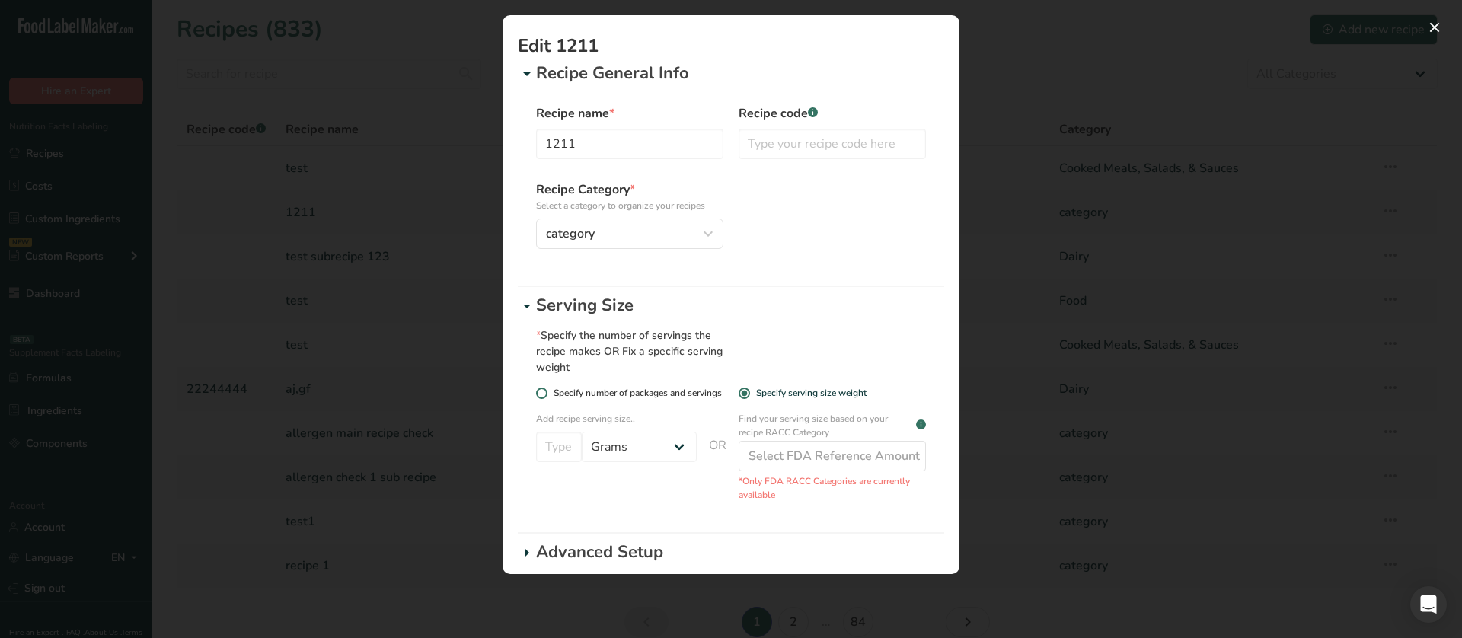
click at [707, 390] on span "Specify number of packages and servings" at bounding box center [634, 393] width 174 height 11
click at [546, 390] on input "Specify number of packages and servings" at bounding box center [541, 393] width 10 height 10
radio input "true"
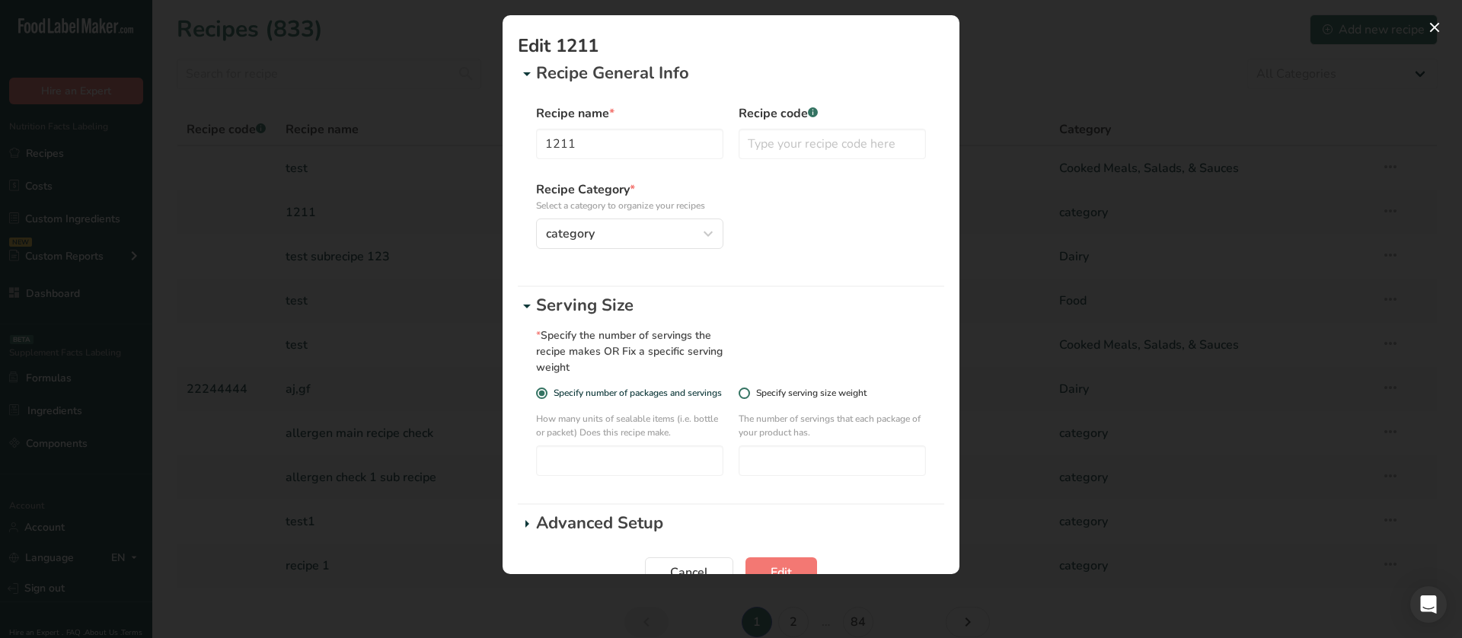
click at [767, 390] on div "Specify serving size weight" at bounding box center [811, 393] width 110 height 11
click at [748, 390] on input "Specify serving size weight" at bounding box center [744, 393] width 10 height 10
radio input "true"
radio input "false"
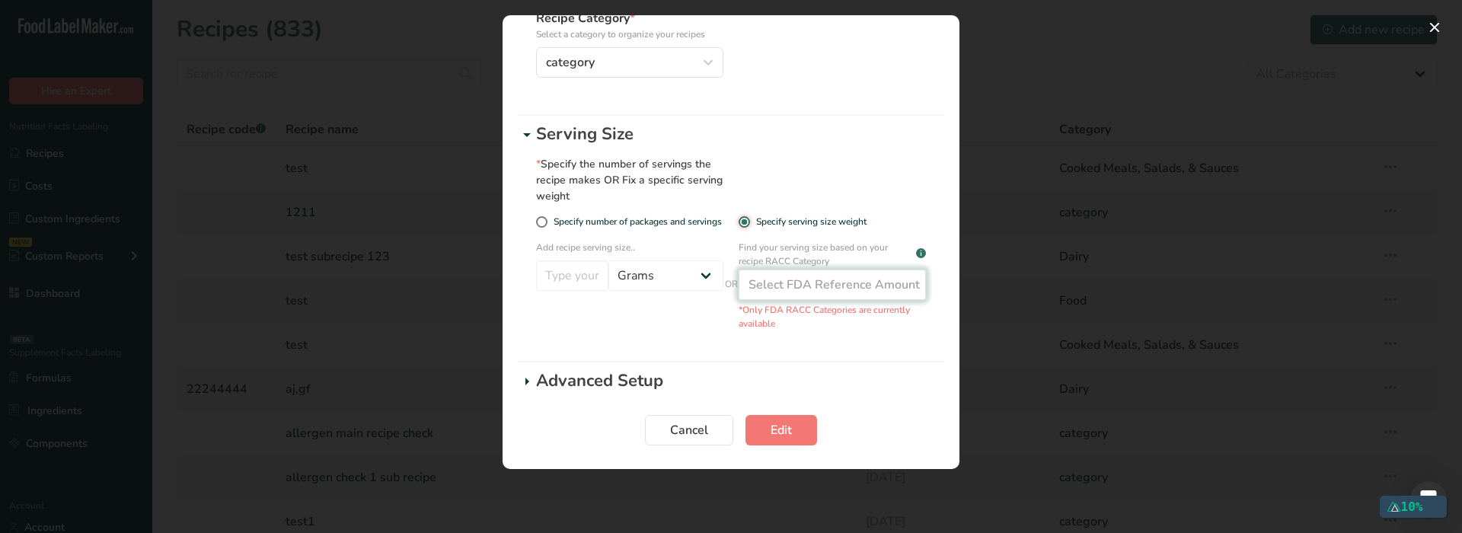
scroll to position [172, 0]
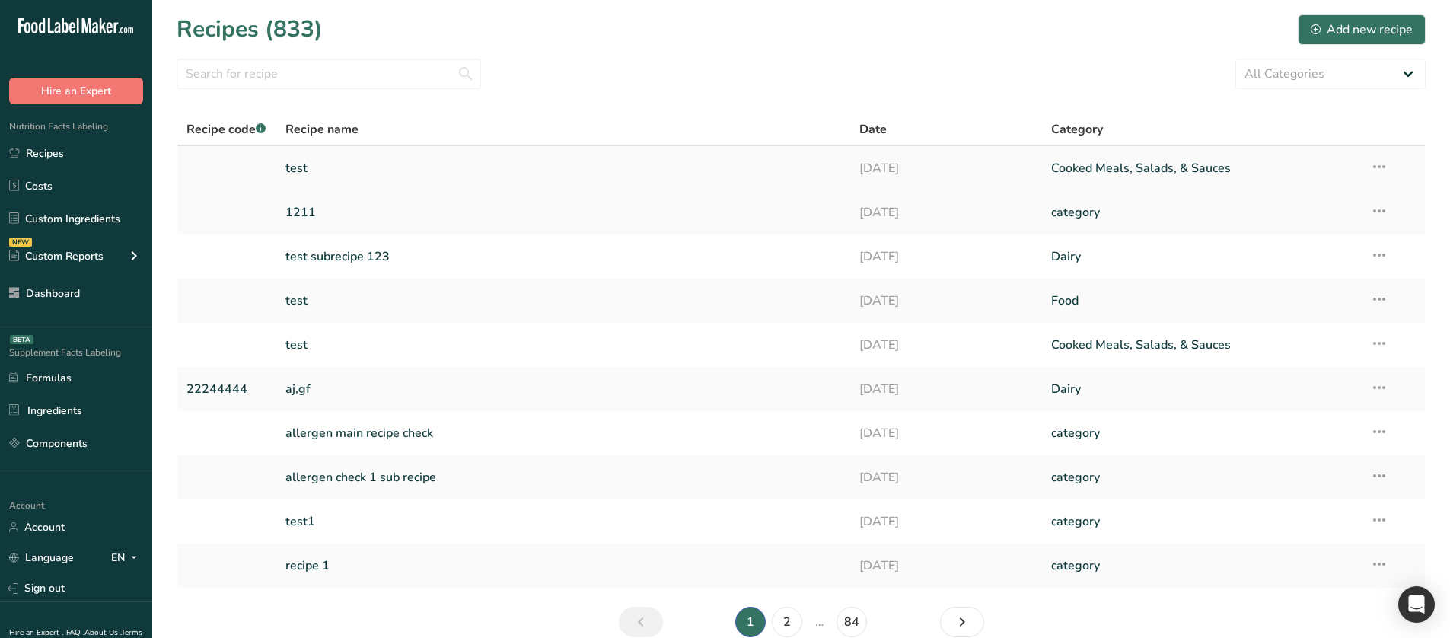
click at [1387, 159] on icon at bounding box center [1380, 166] width 18 height 27
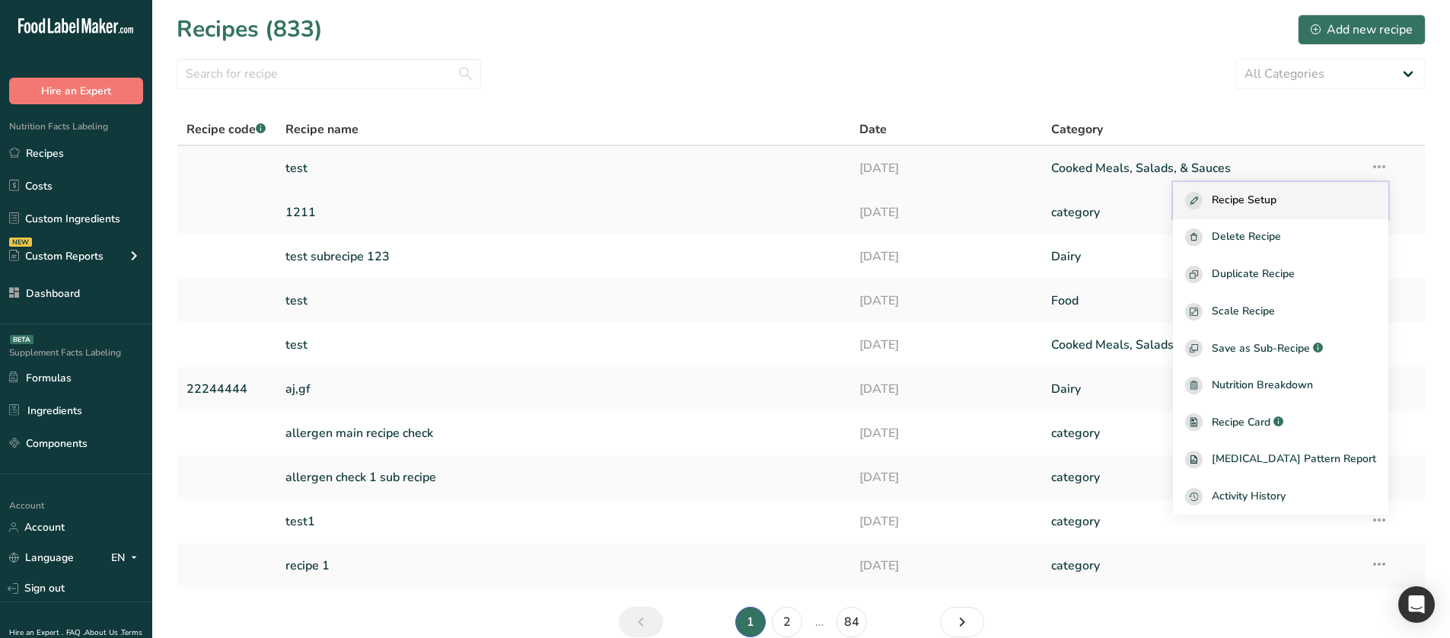
click at [1309, 193] on div "Recipe Setup" at bounding box center [1281, 201] width 191 height 18
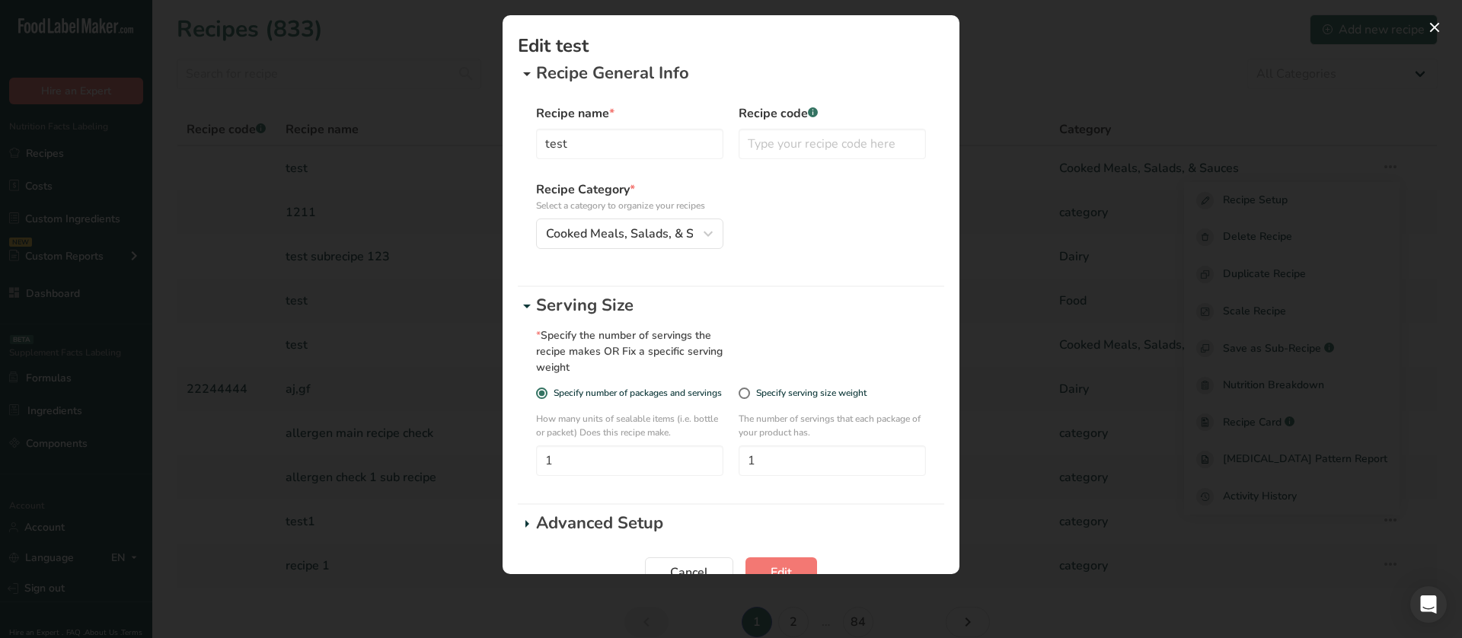
click at [522, 72] on icon "Edit Recipe Modal" at bounding box center [527, 73] width 18 height 27
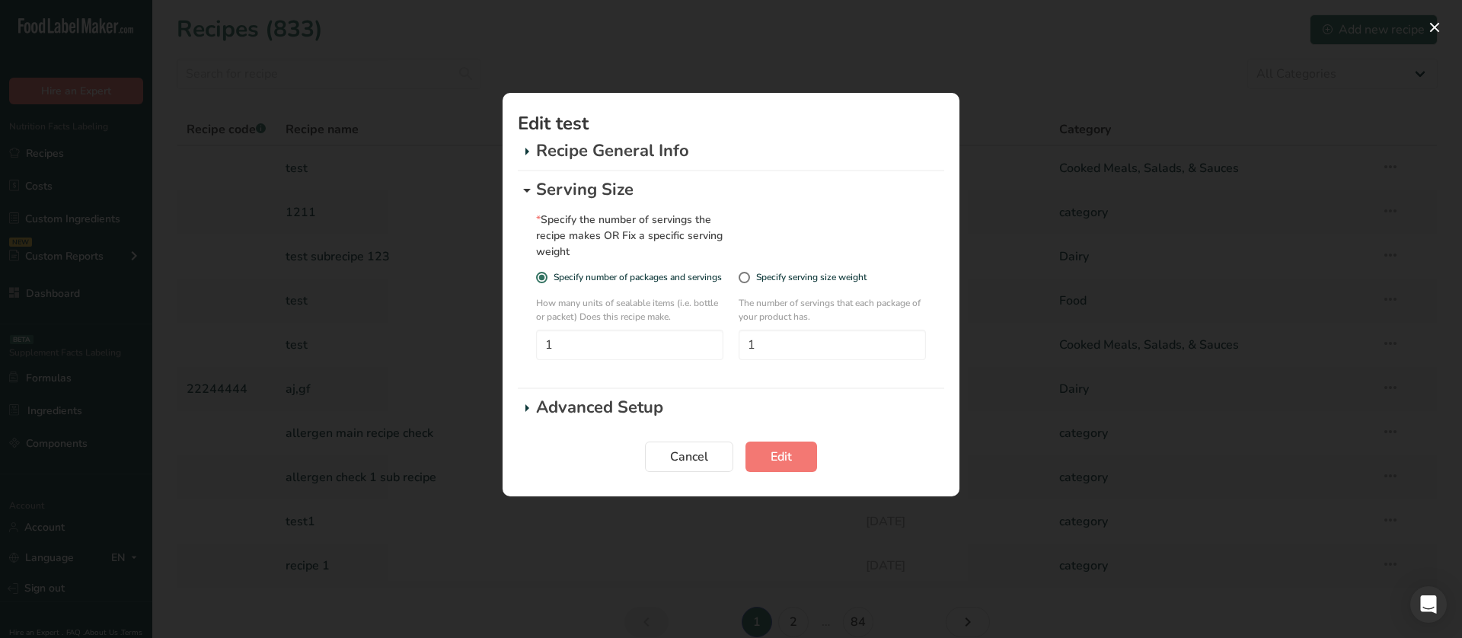
click at [527, 182] on icon "Edit Recipe Modal" at bounding box center [527, 190] width 18 height 27
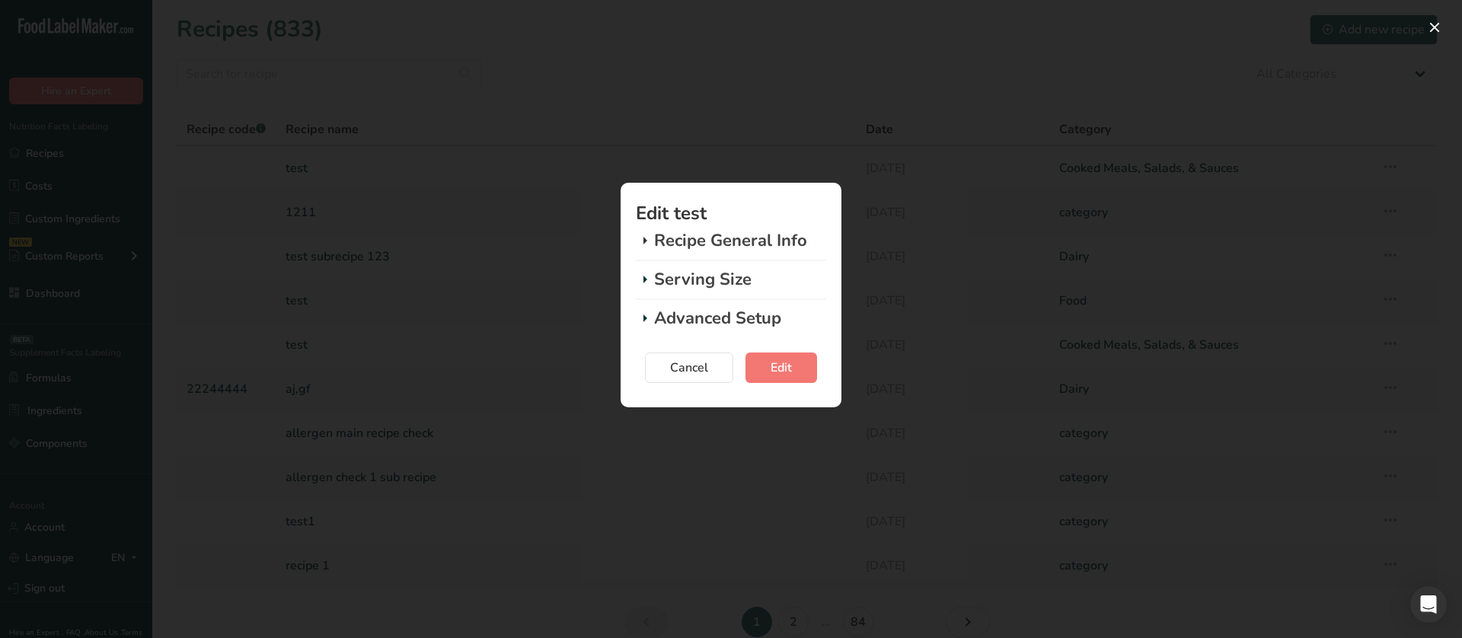
click at [648, 240] on icon "Edit Recipe Modal" at bounding box center [645, 240] width 18 height 27
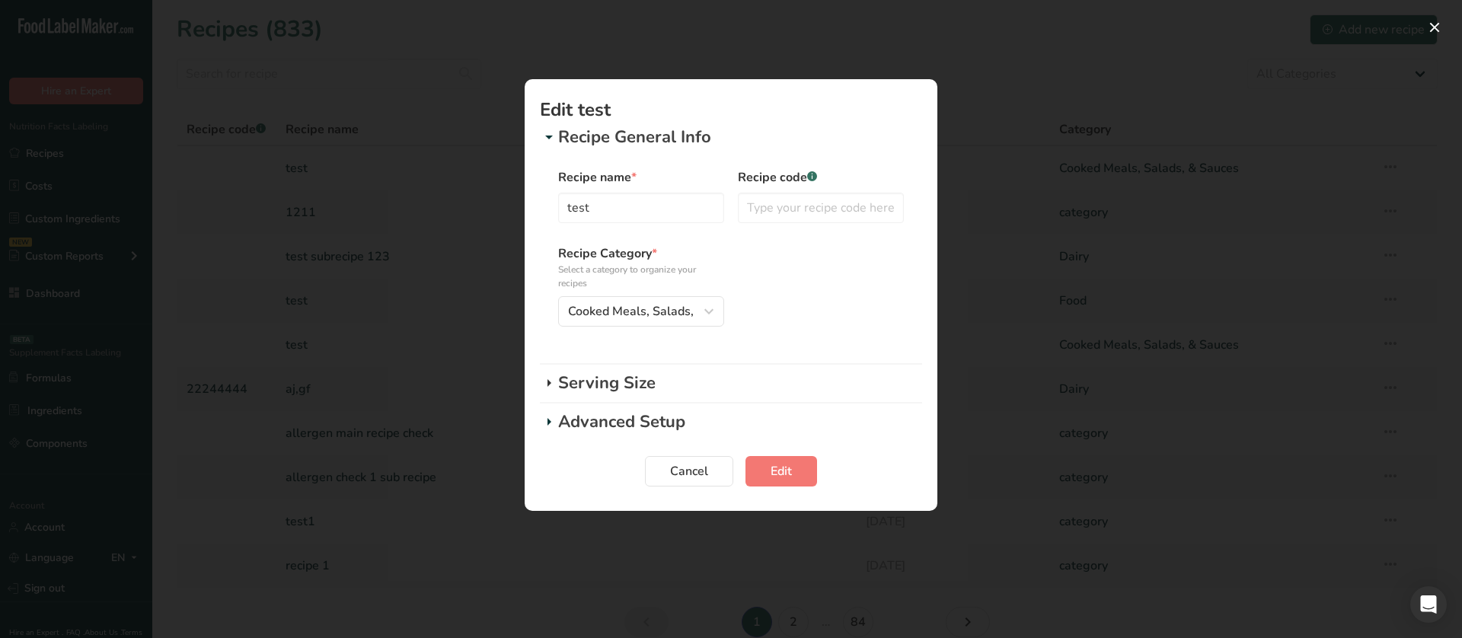
click at [558, 385] on icon "Edit Recipe Modal" at bounding box center [549, 382] width 18 height 27
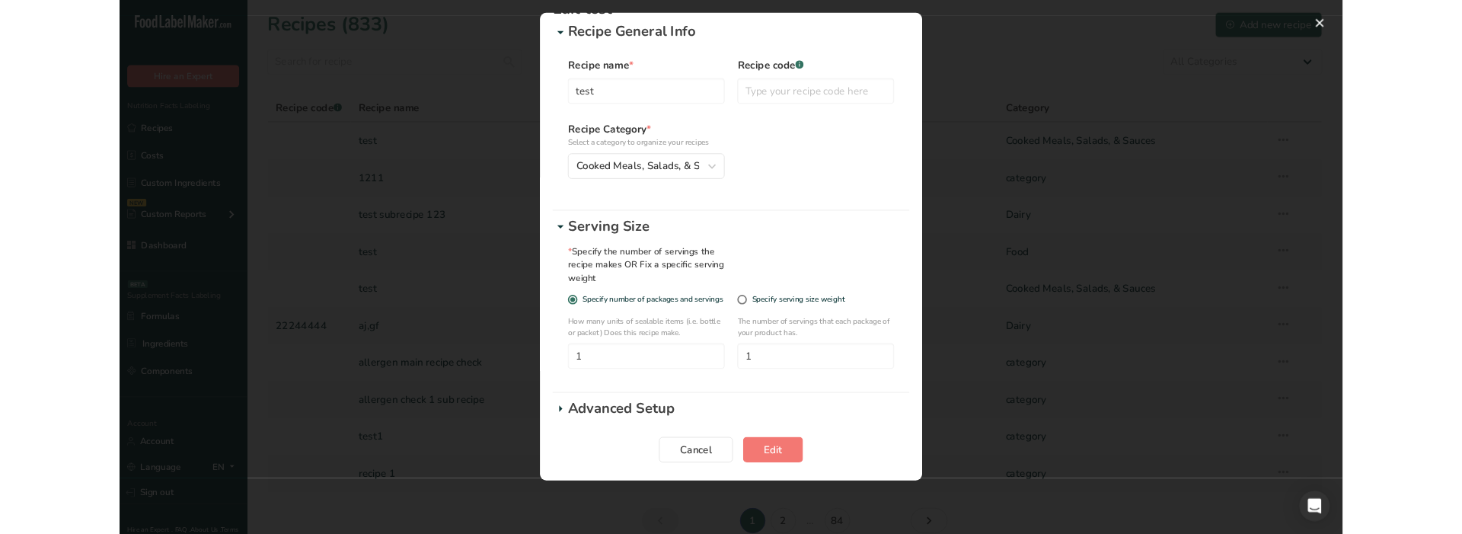
scroll to position [38, 0]
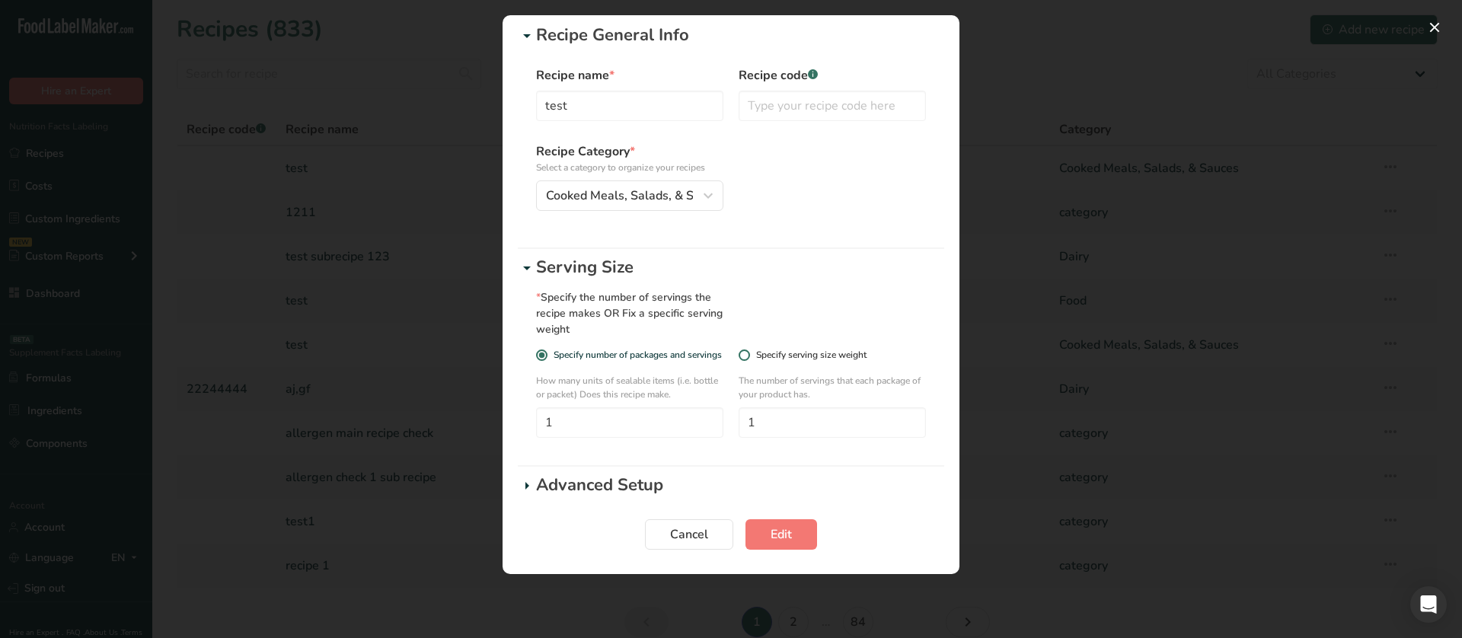
click at [793, 355] on div "Specify serving size weight" at bounding box center [811, 354] width 110 height 11
click at [748, 355] on input "Specify serving size weight" at bounding box center [744, 355] width 10 height 10
radio input "true"
radio input "false"
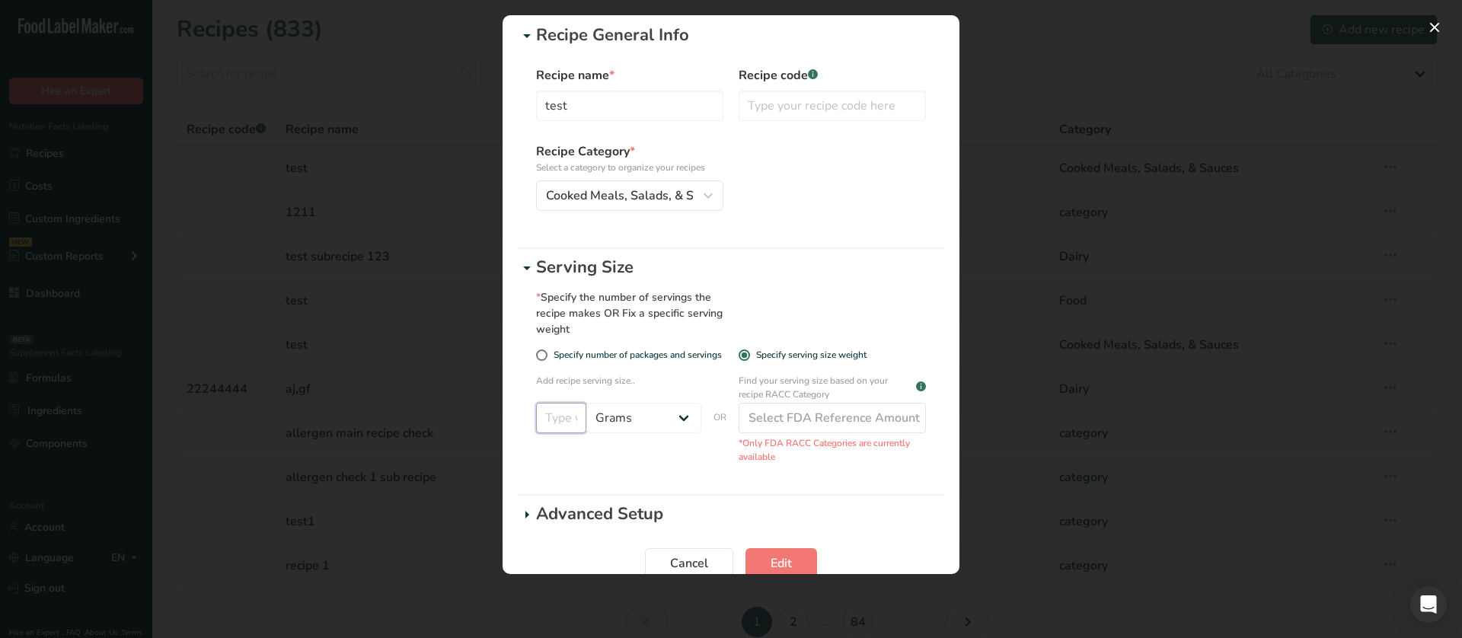
click at [560, 426] on input "Edit Recipe Modal" at bounding box center [561, 418] width 50 height 30
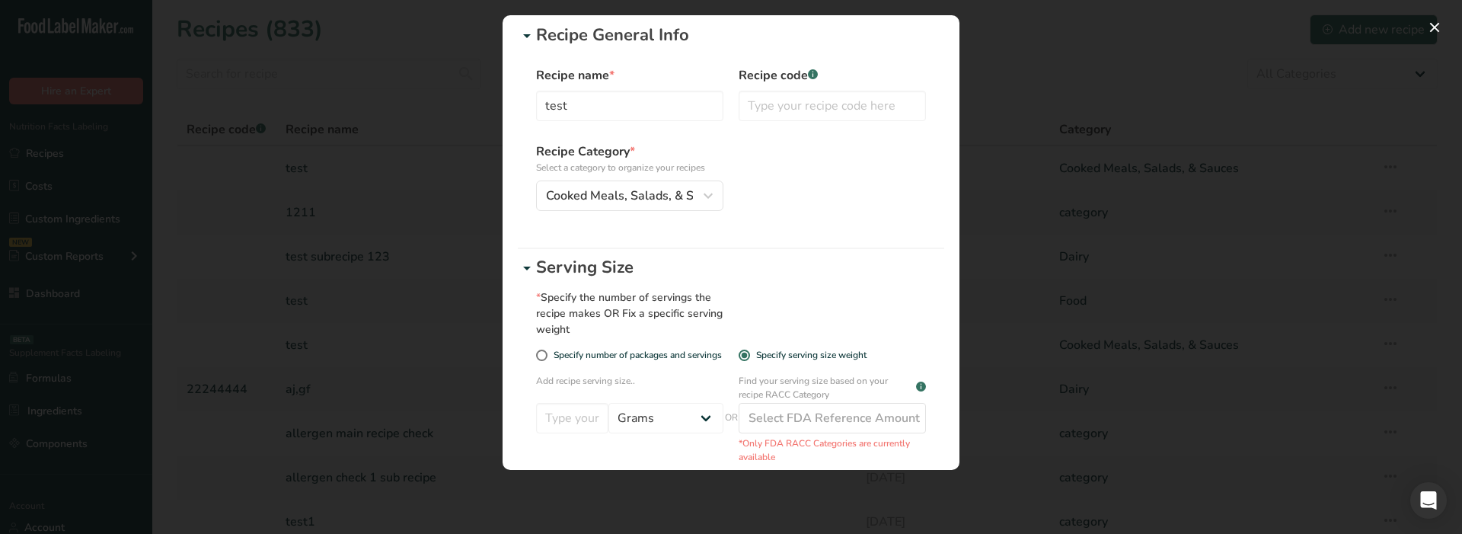
click at [780, 281] on div "* Specify the number of servings the recipe makes OR Fix a specific serving wei…" at bounding box center [731, 384] width 426 height 208
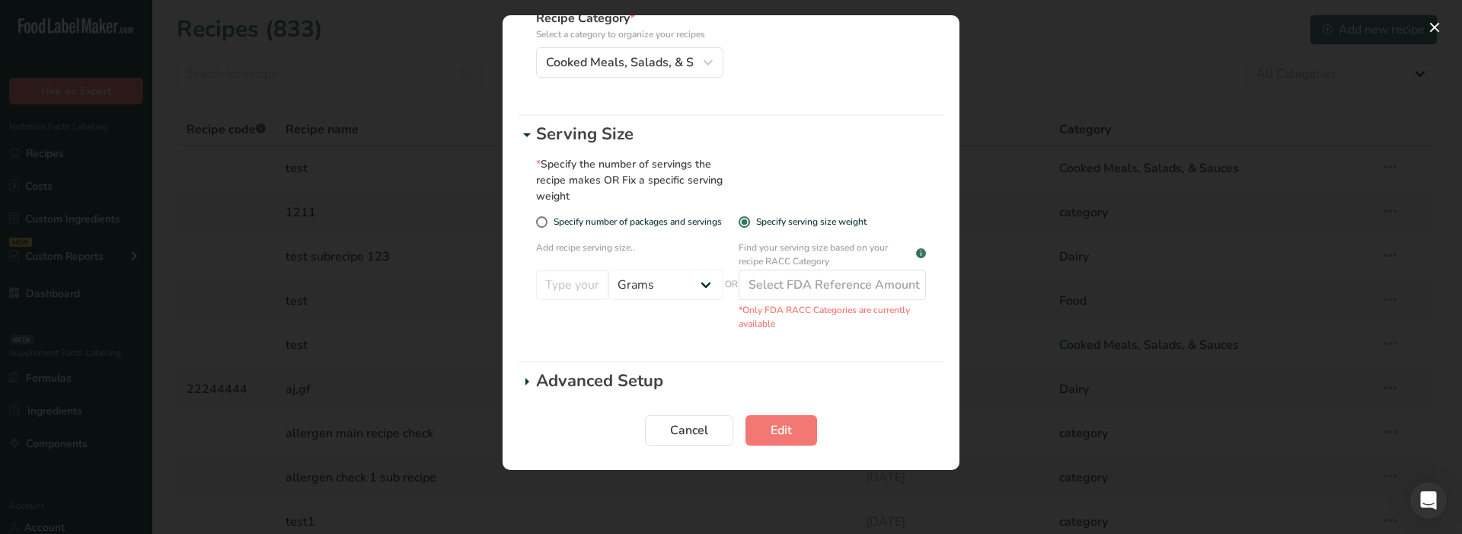
click at [589, 369] on p "Advanced Setup" at bounding box center [740, 381] width 408 height 25
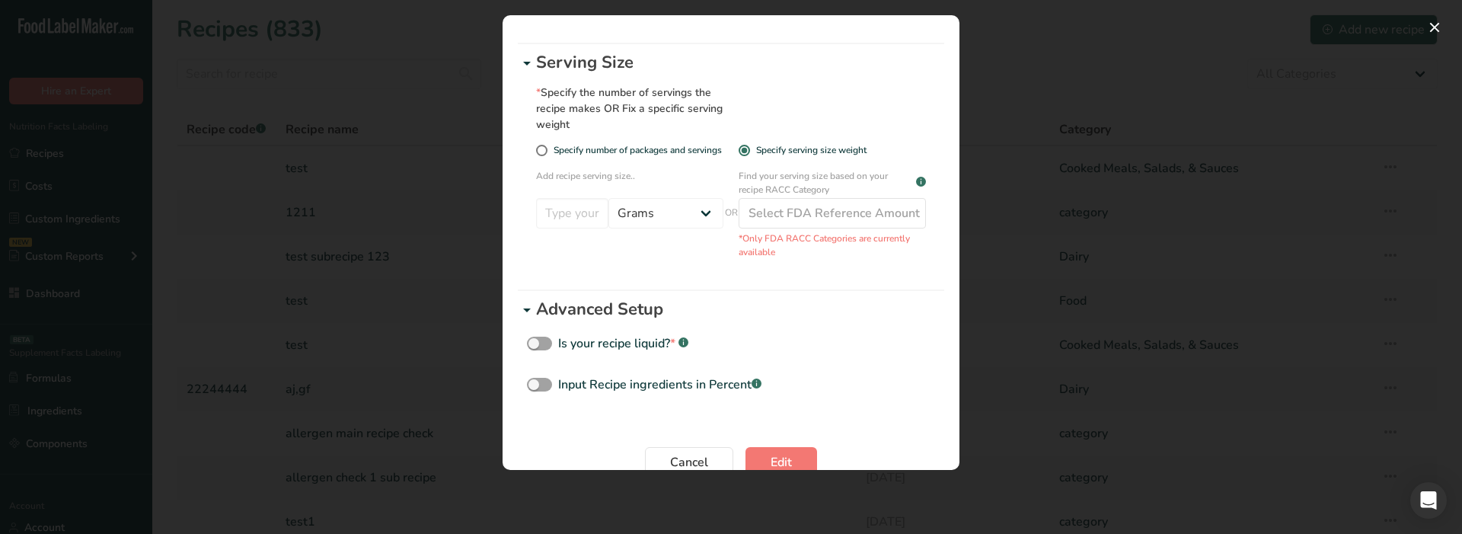
scroll to position [247, 0]
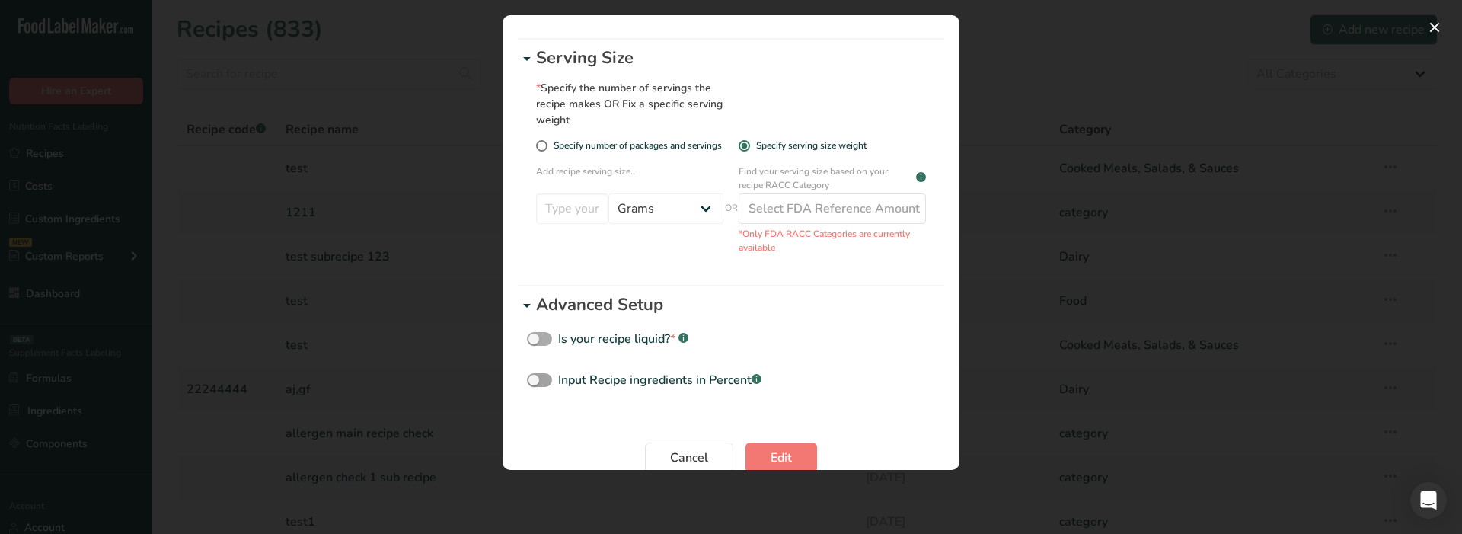
click at [597, 333] on div "Is your recipe liquid? * .a-a{fill:#347362;}.b-a{fill:#fff;}" at bounding box center [623, 339] width 130 height 18
click at [537, 334] on input "Is your recipe liquid? * .a-a{fill:#347362;}.b-a{fill:#fff;}" at bounding box center [532, 339] width 10 height 10
checkbox input "true"
select select "29"
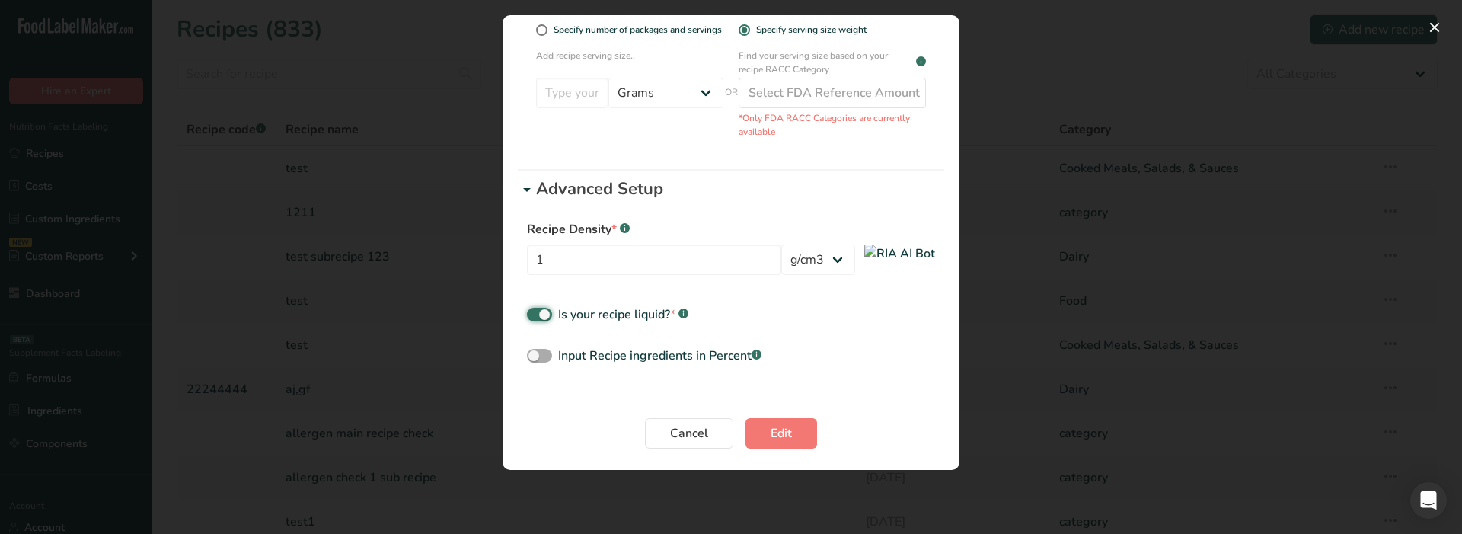
scroll to position [366, 0]
click at [618, 345] on div "Input Recipe ingredients in Percent .a-a{fill:#347362;}.b-a{fill:#fff;}" at bounding box center [659, 352] width 203 height 18
click at [537, 348] on input "Input Recipe ingredients in Percent .a-a{fill:#347362;}.b-a{fill:#fff;}" at bounding box center [532, 353] width 10 height 10
checkbox input "true"
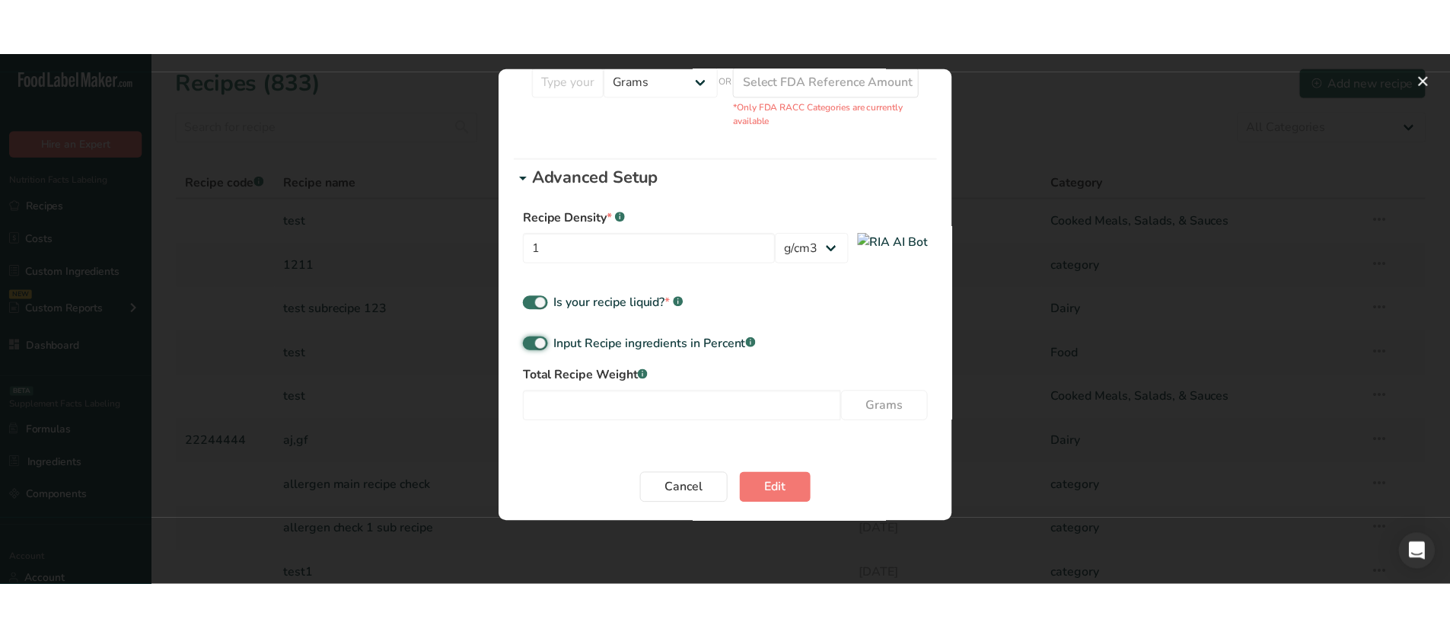
scroll to position [433, 0]
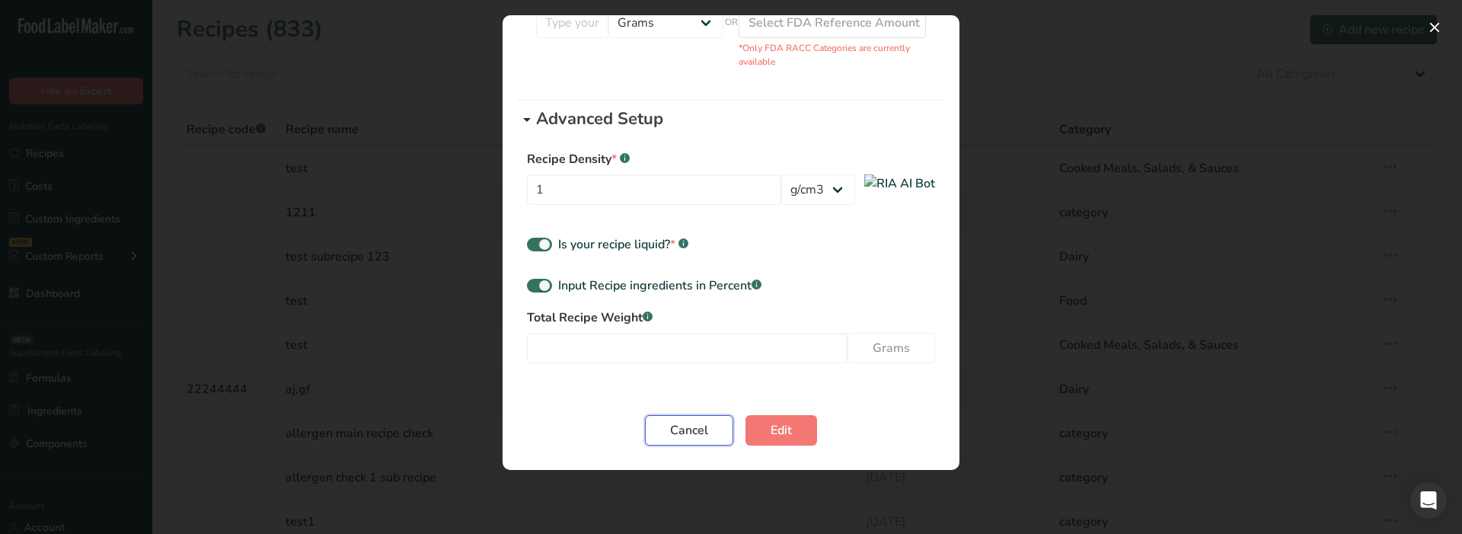
click at [694, 421] on span "Cancel" at bounding box center [689, 430] width 38 height 18
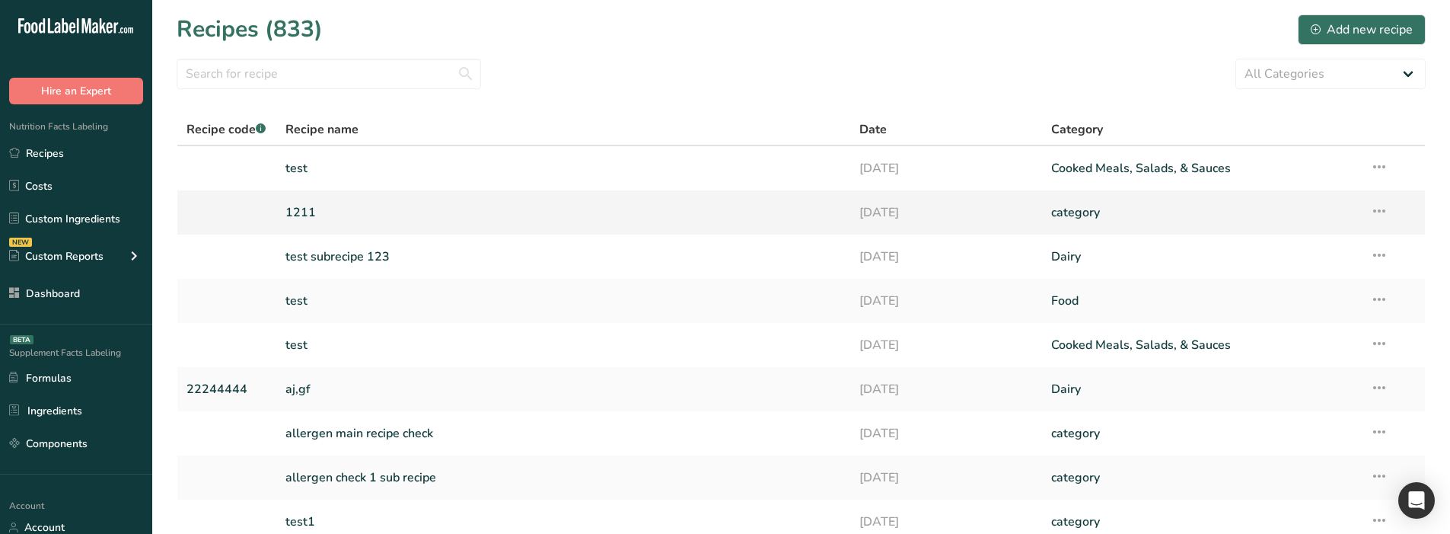
click at [387, 216] on link "1211" at bounding box center [564, 212] width 557 height 32
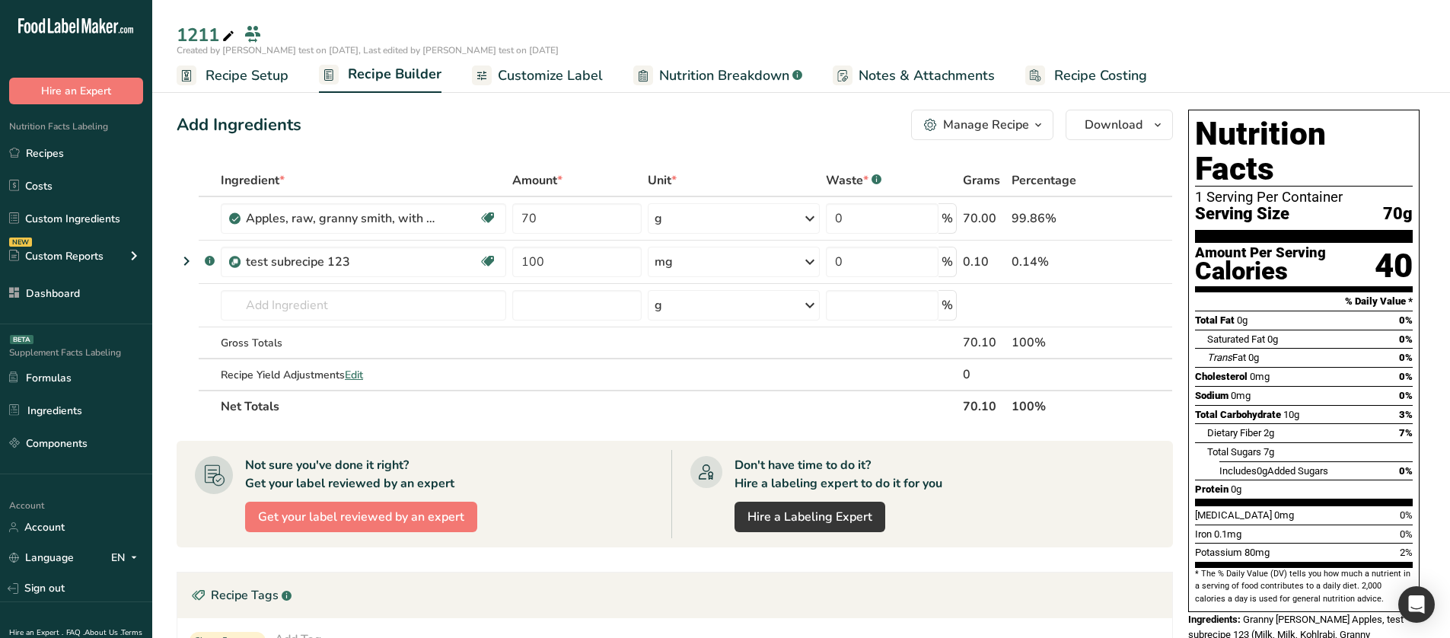
click at [276, 75] on span "Recipe Setup" at bounding box center [247, 75] width 83 height 21
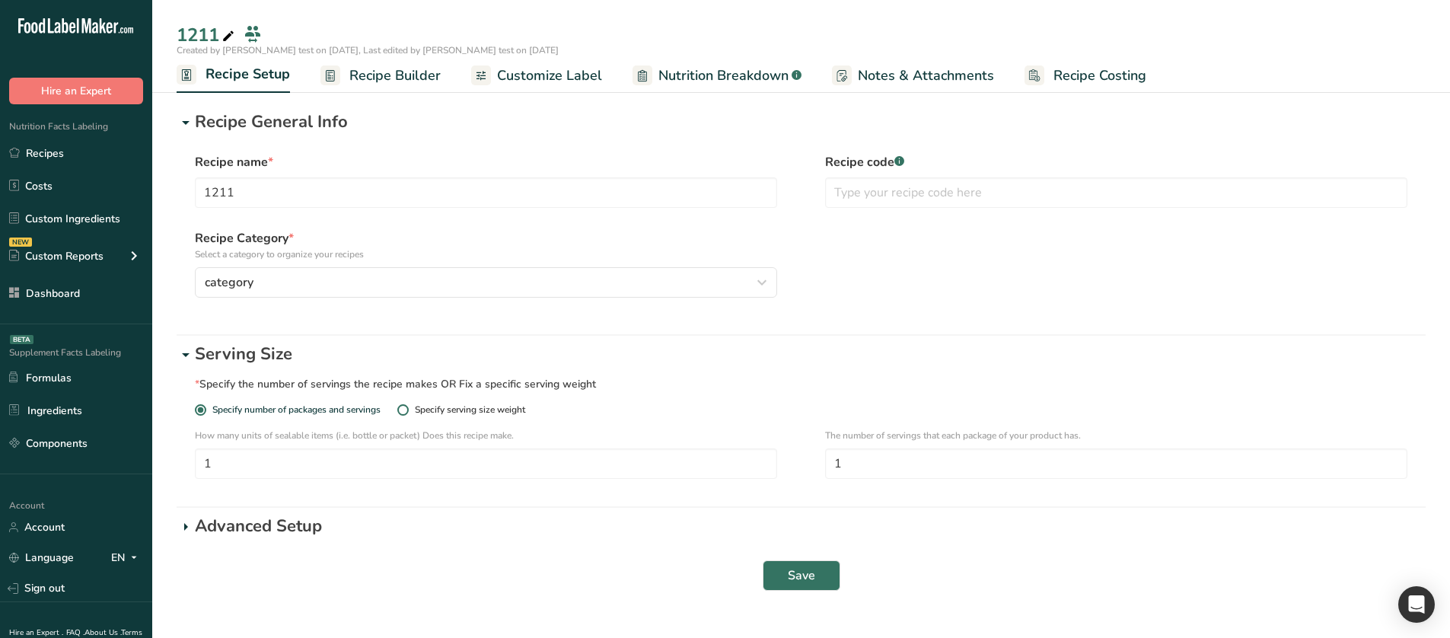
click at [423, 413] on div "Specify serving size weight" at bounding box center [470, 409] width 110 height 11
click at [407, 413] on input "Specify serving size weight" at bounding box center [402, 410] width 10 height 10
radio input "true"
radio input "false"
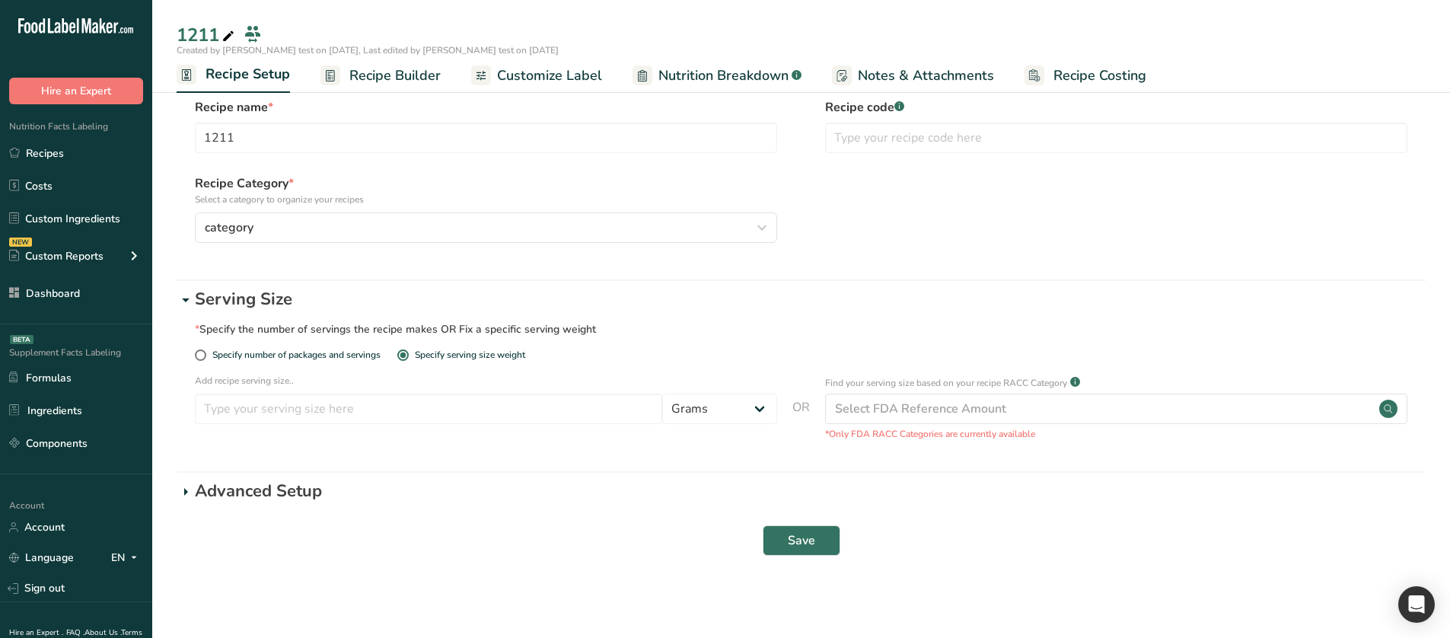
click at [281, 488] on p "Advanced Setup" at bounding box center [810, 491] width 1231 height 25
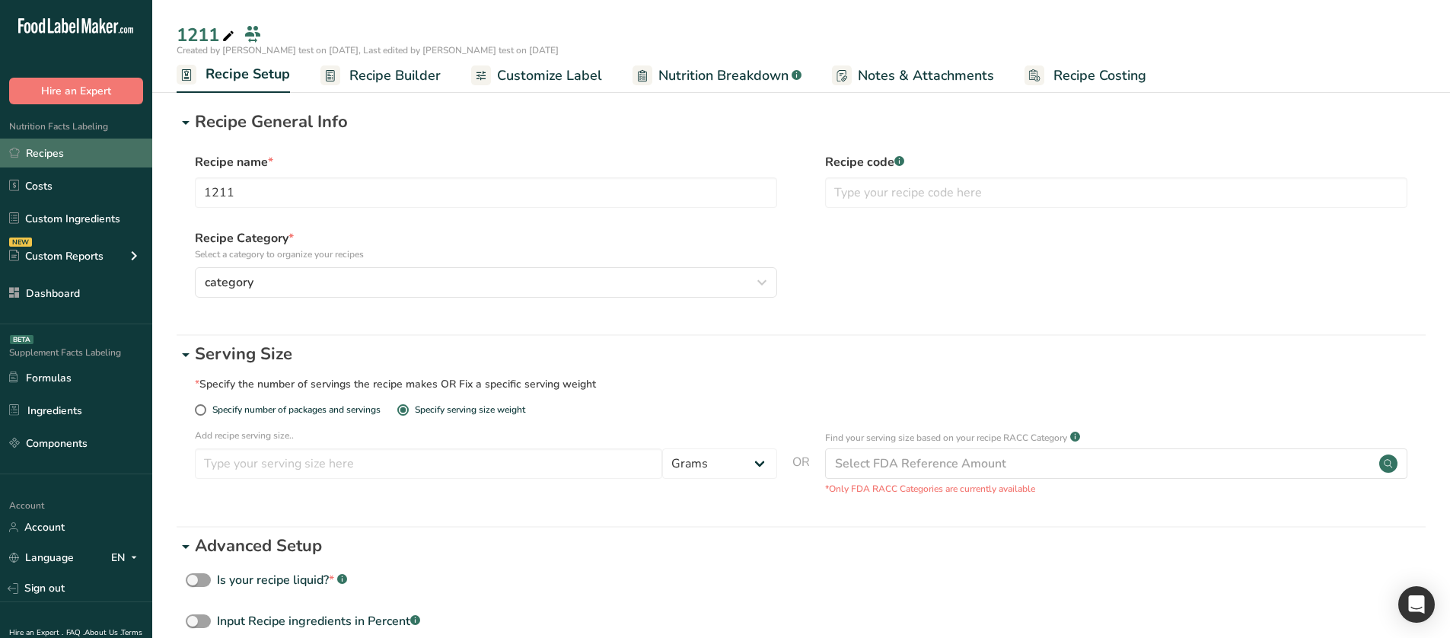
click at [123, 159] on link "Recipes" at bounding box center [76, 153] width 152 height 29
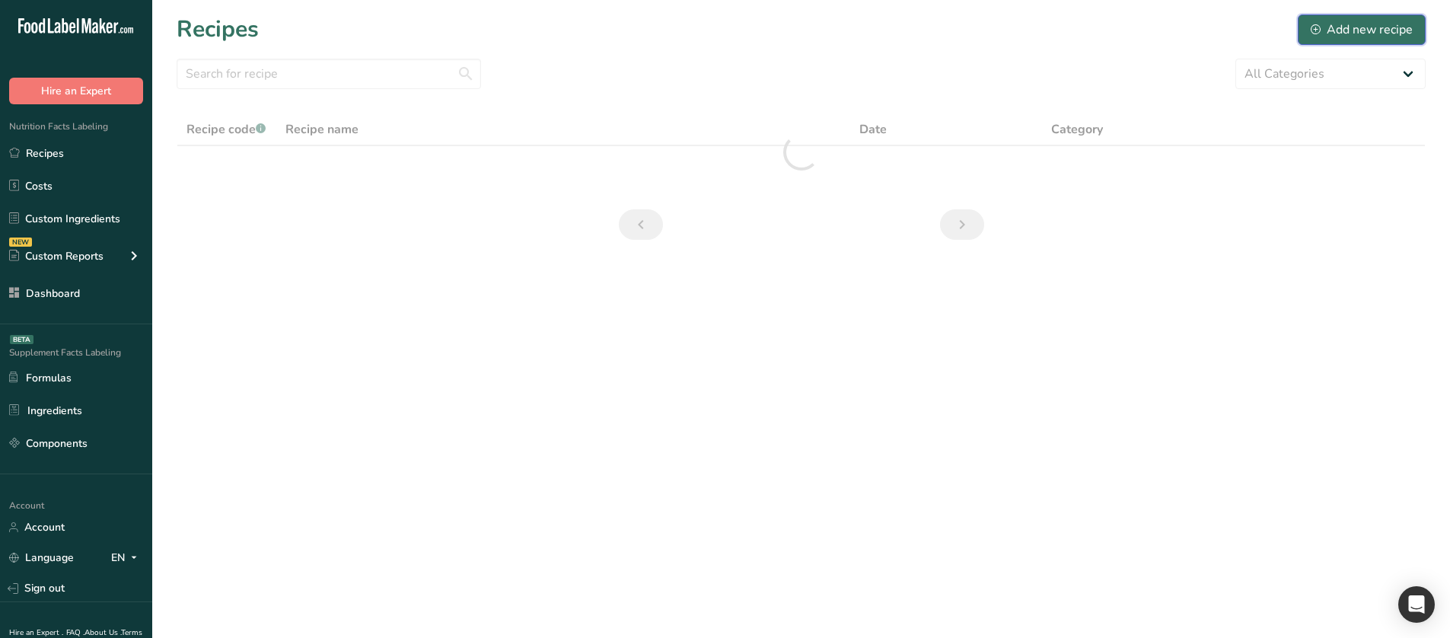
click at [1317, 34] on icon at bounding box center [1316, 29] width 10 height 10
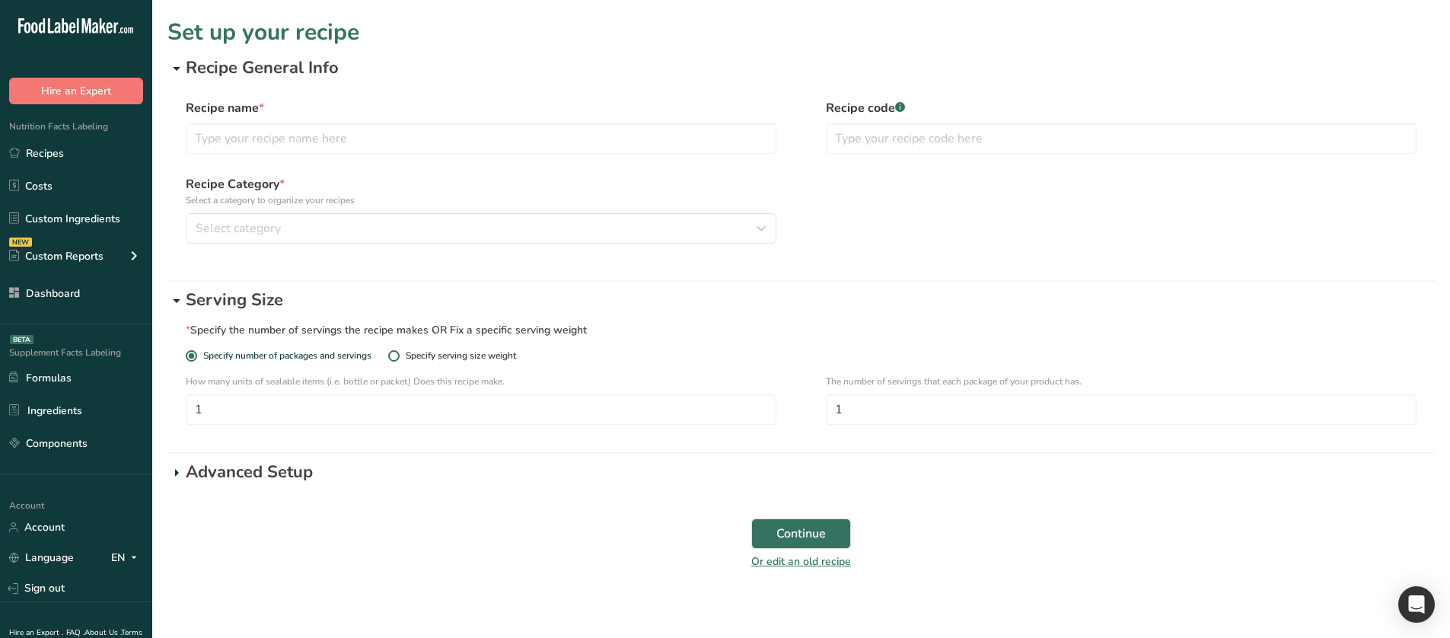
click at [448, 361] on div "Specify serving size weight" at bounding box center [461, 355] width 110 height 11
click at [398, 361] on input "Specify serving size weight" at bounding box center [393, 356] width 10 height 10
radio input "true"
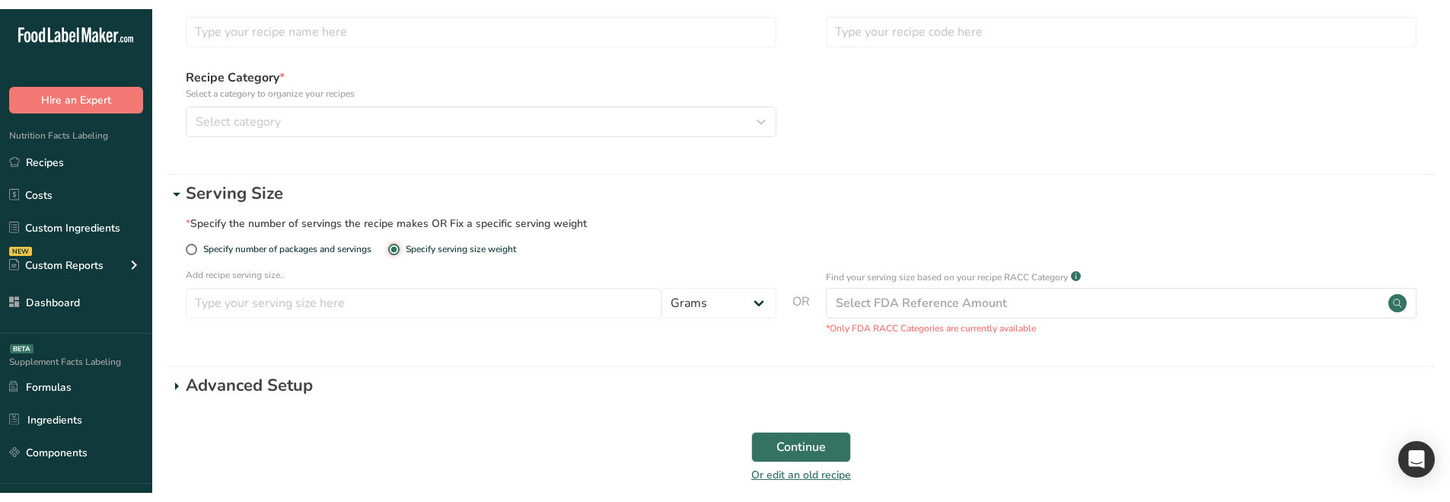
scroll to position [152, 0]
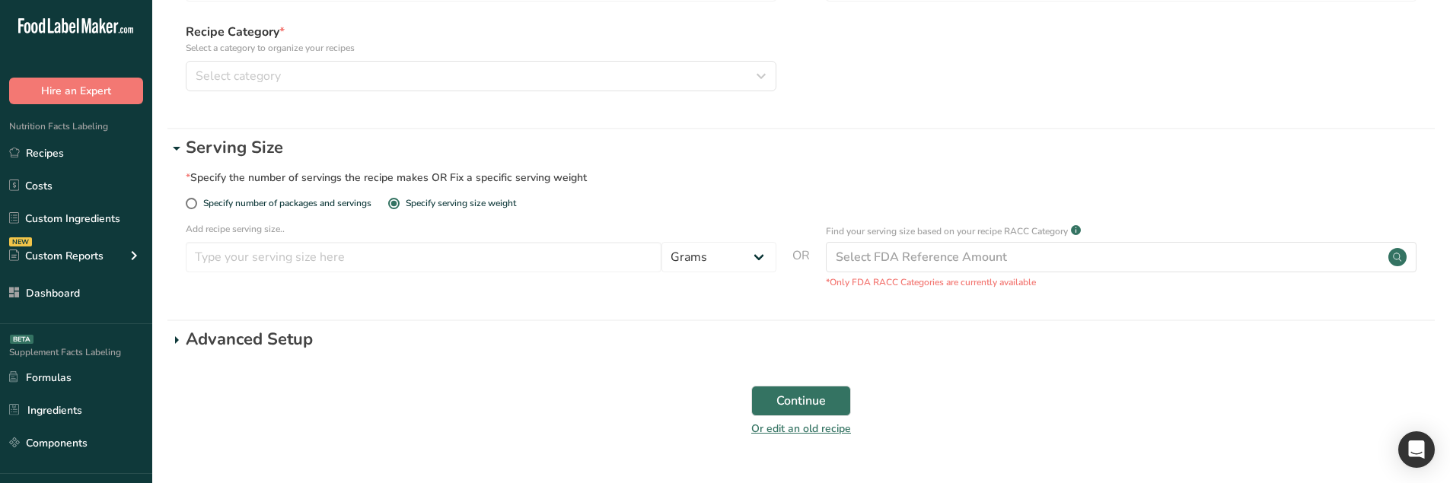
click at [738, 481] on main "Set up your recipe Recipe General Info Recipe name * Recipe code .a-a{fill:#347…" at bounding box center [725, 184] width 1450 height 672
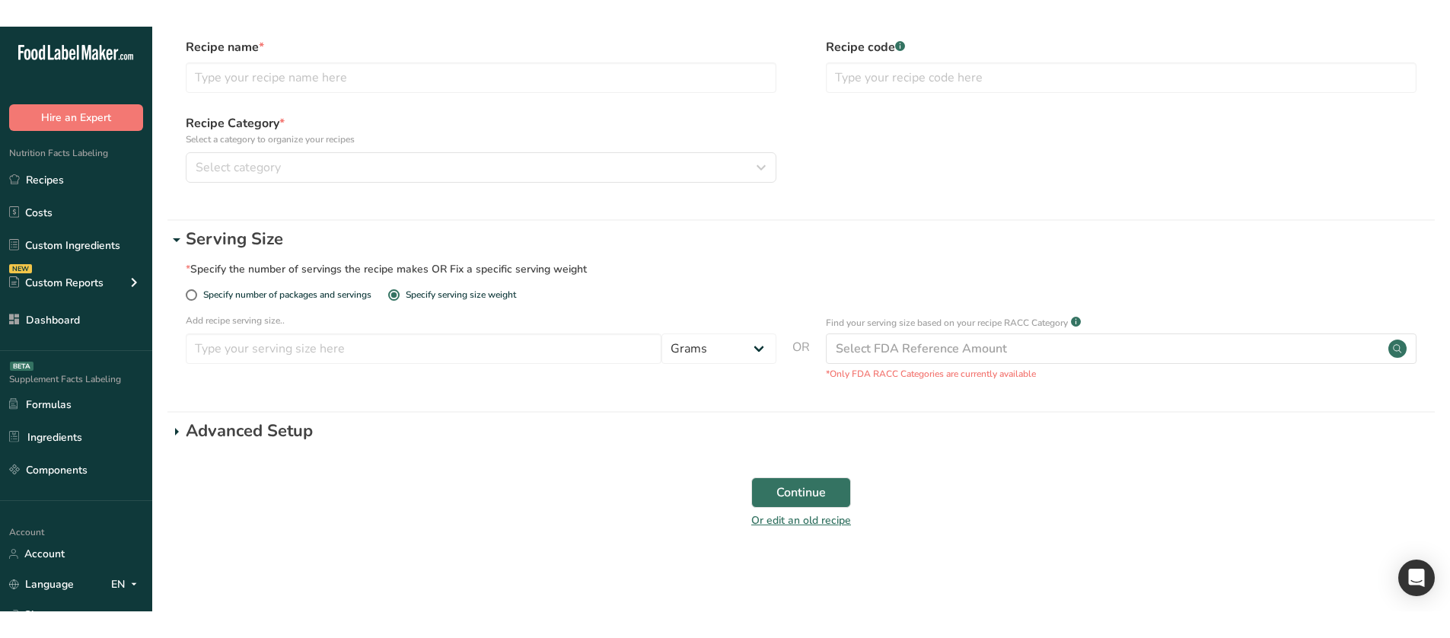
scroll to position [34, 0]
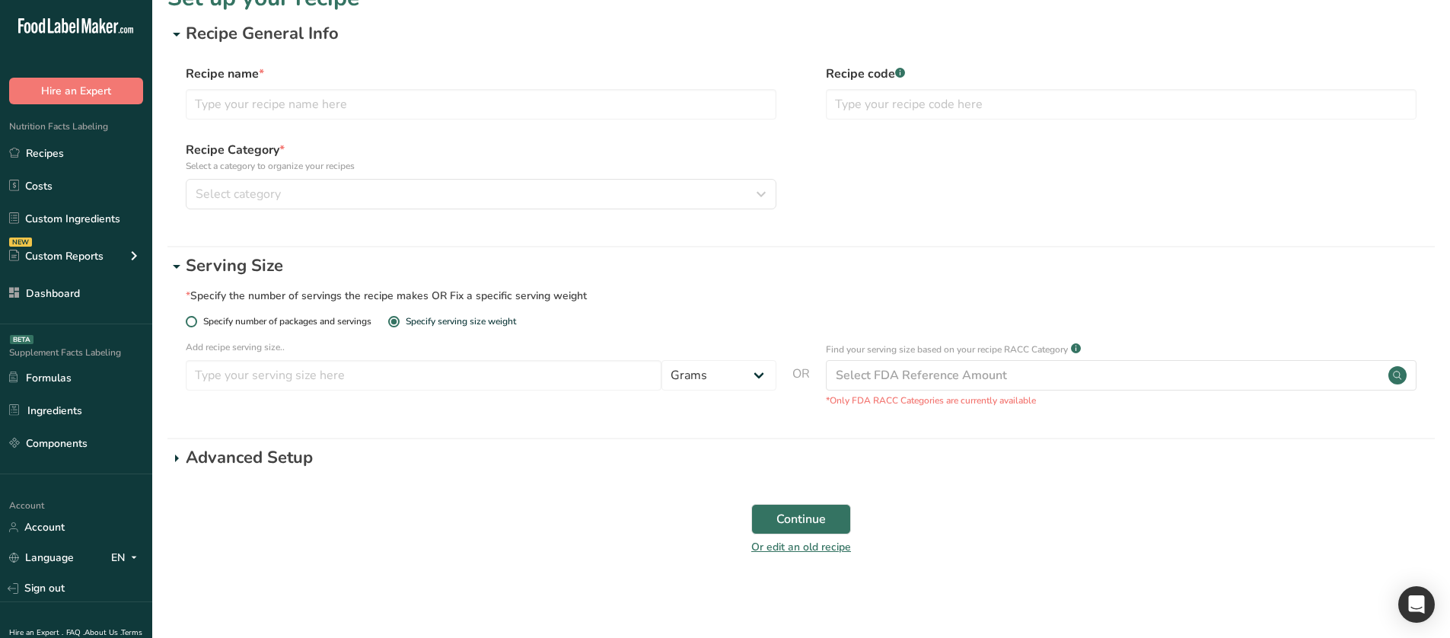
click at [297, 325] on span "Specify number of packages and servings" at bounding box center [284, 321] width 174 height 11
click at [196, 325] on input "Specify number of packages and servings" at bounding box center [191, 322] width 10 height 10
radio input "true"
radio input "false"
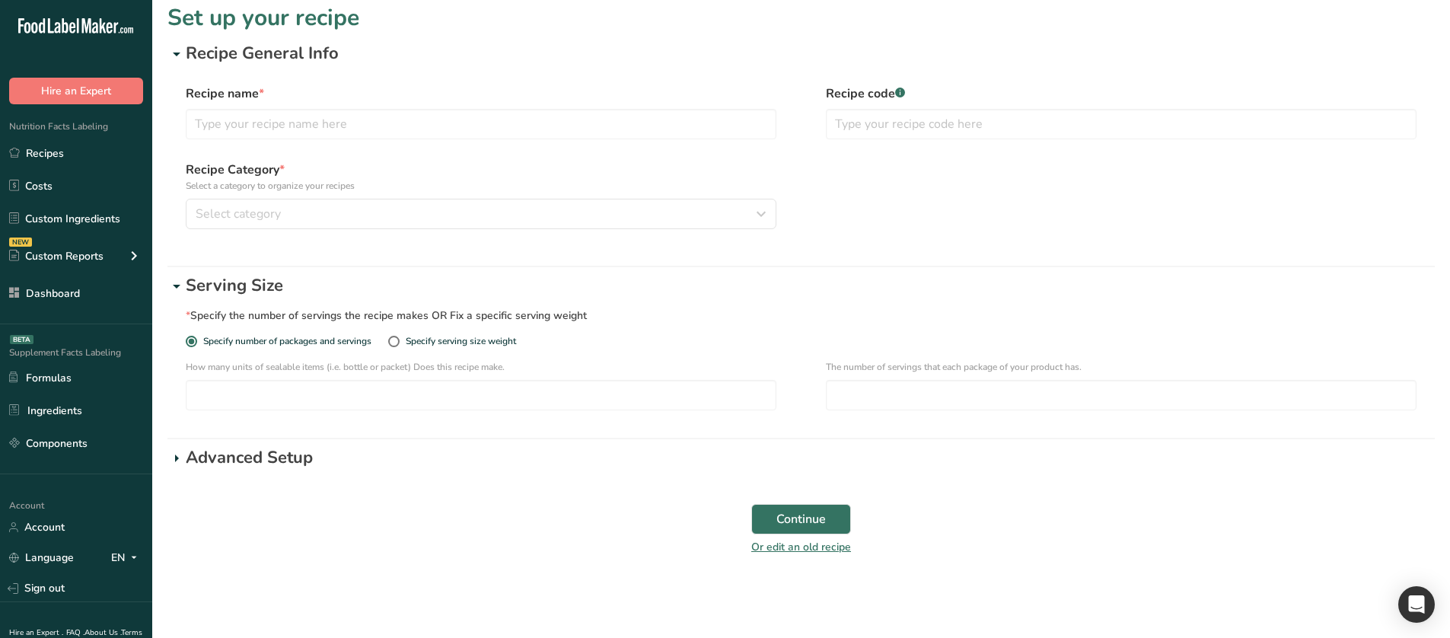
click at [304, 460] on p "Advanced Setup" at bounding box center [810, 457] width 1249 height 25
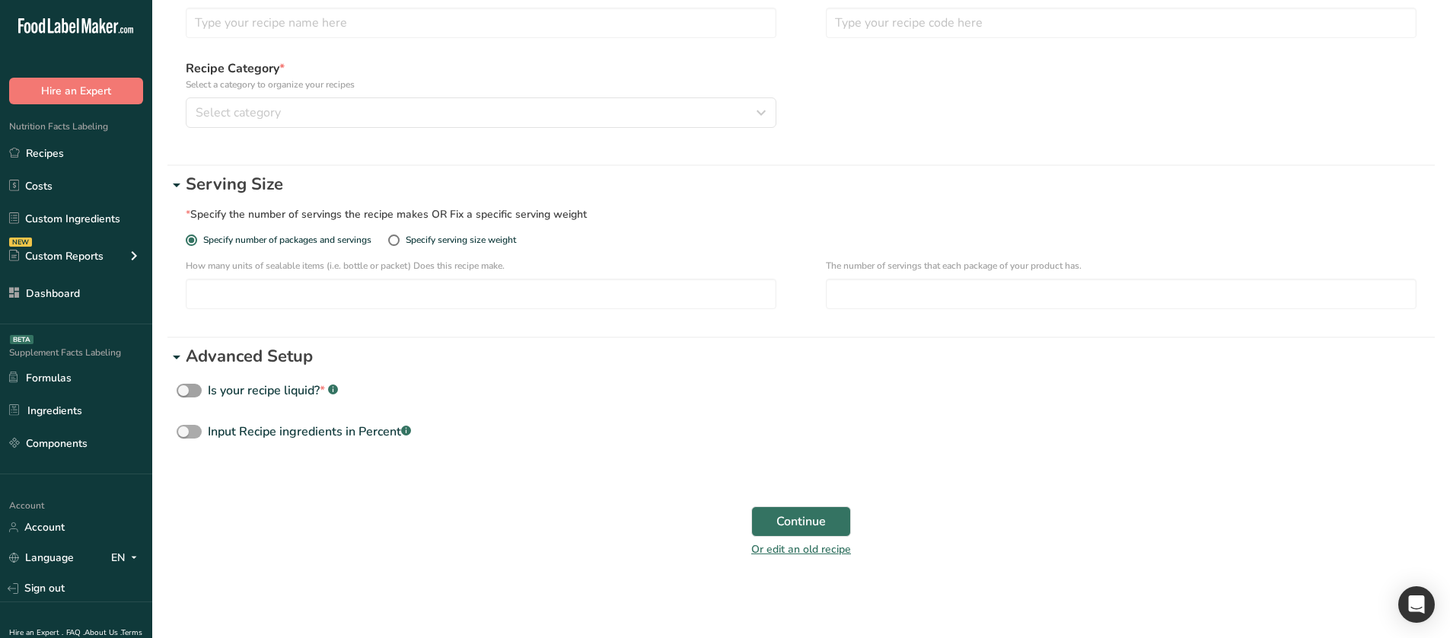
scroll to position [118, 0]
click at [279, 392] on div "Is your recipe liquid? * .a-a{fill:#347362;}.b-a{fill:#fff;}" at bounding box center [273, 388] width 130 height 18
click at [187, 392] on input "Is your recipe liquid? * .a-a{fill:#347362;}.b-a{fill:#fff;}" at bounding box center [182, 389] width 10 height 10
checkbox input "true"
select select "29"
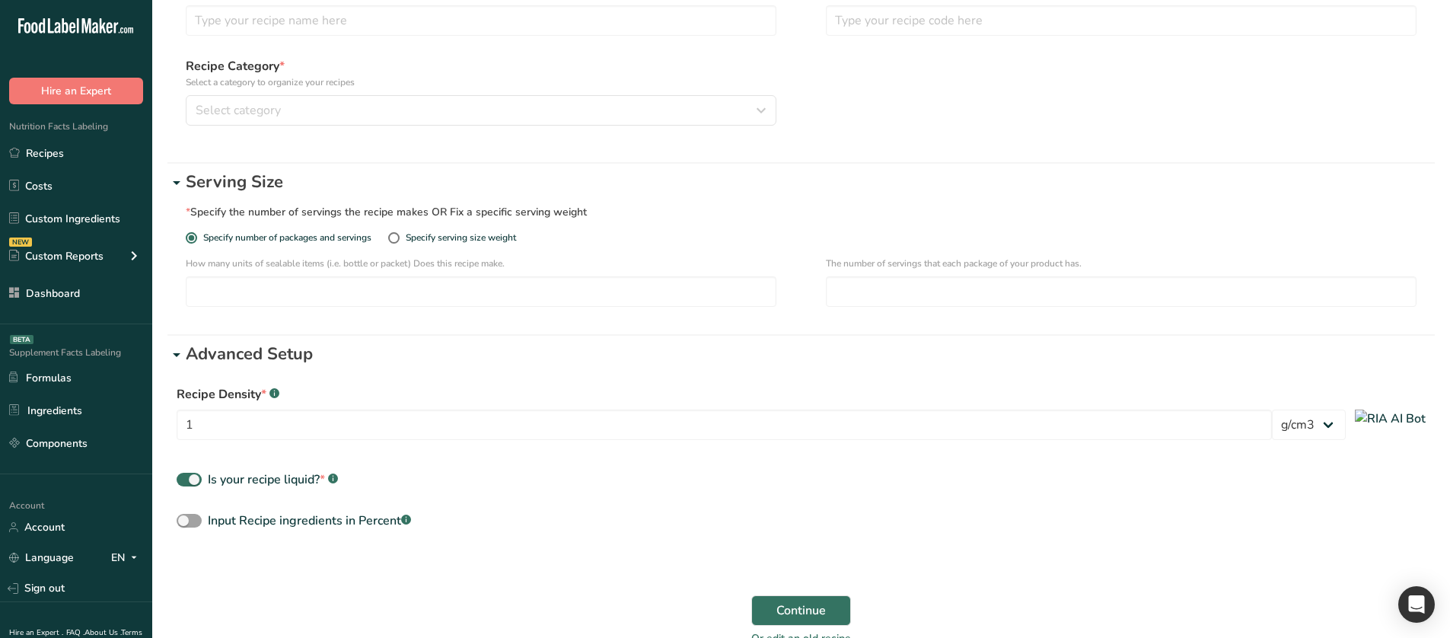
click at [291, 509] on div "Recipe Density * .a-a{fill:#347362;}.b-a{fill:#fff;} 1 lb/ft3 g/cm3 Is your rec…" at bounding box center [802, 458] width 1268 height 164
click at [295, 520] on div "Input Recipe ingredients in Percent .a-a{fill:#347362;}.b-a{fill:#fff;}" at bounding box center [309, 521] width 203 height 18
click at [187, 520] on input "Input Recipe ingredients in Percent .a-a{fill:#347362;}.b-a{fill:#fff;}" at bounding box center [182, 521] width 10 height 10
checkbox input "true"
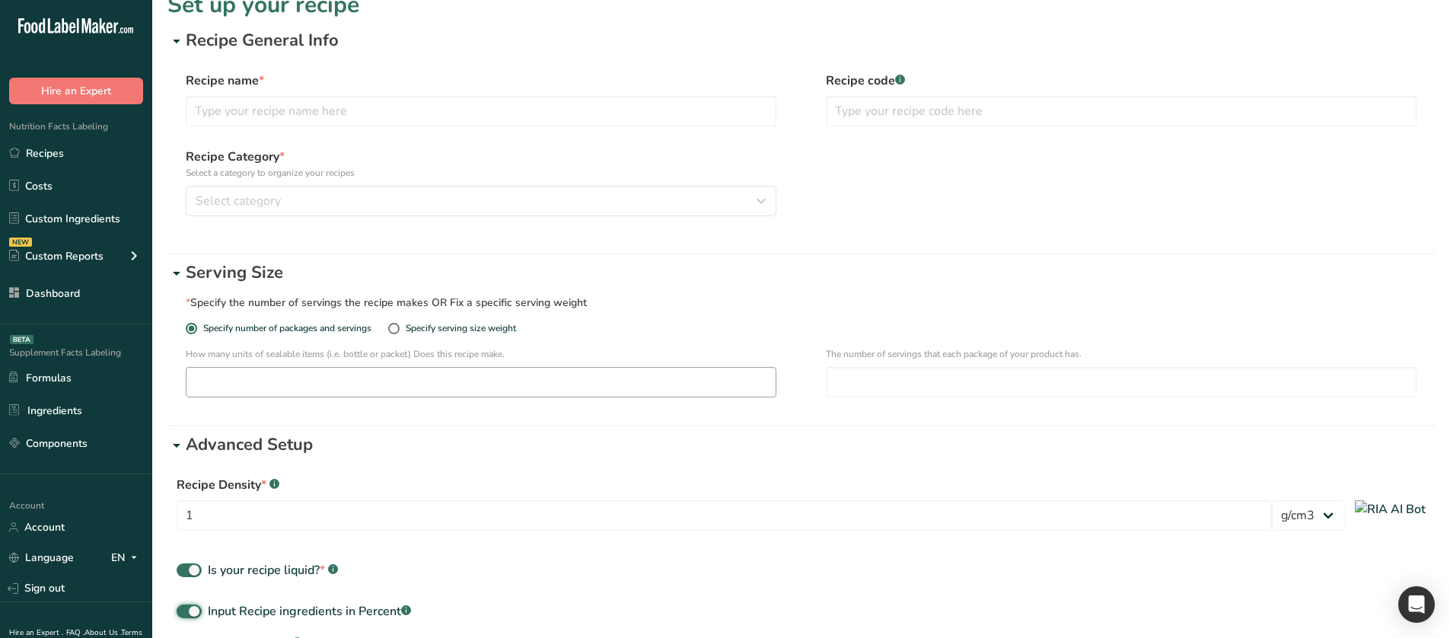
scroll to position [0, 0]
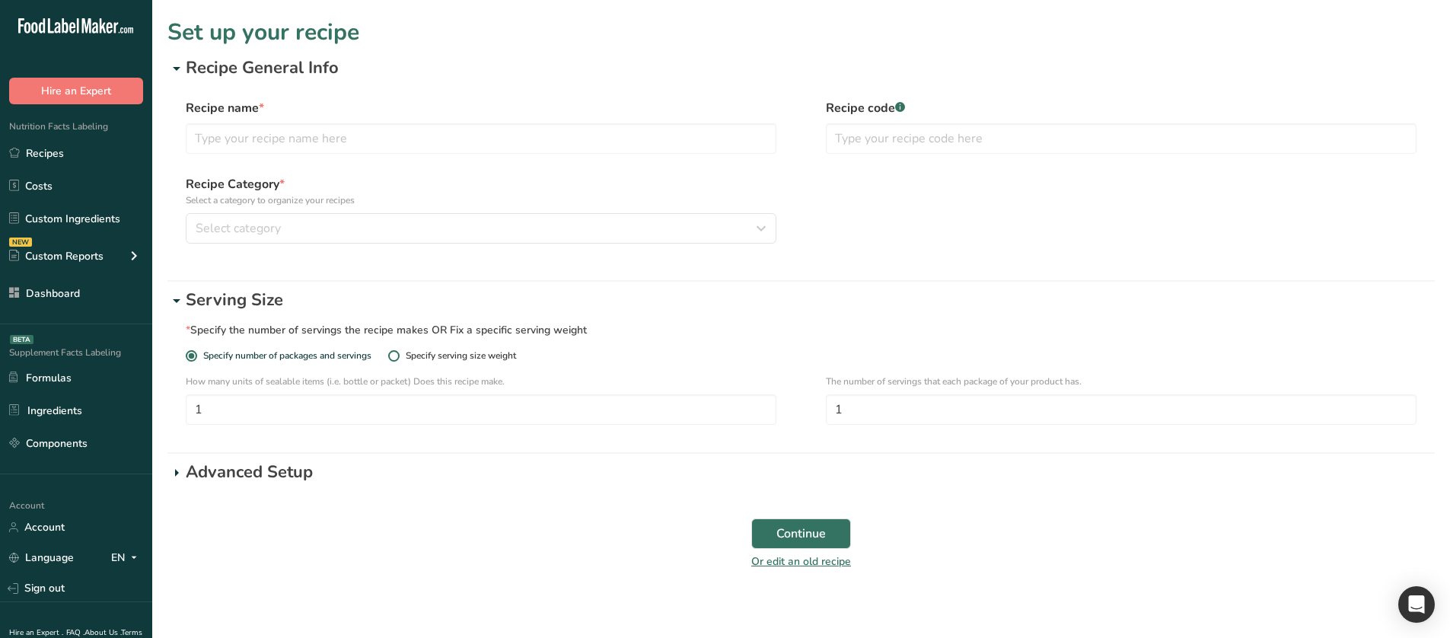
click at [408, 356] on span "Specify serving size weight" at bounding box center [458, 355] width 116 height 11
click at [398, 356] on input "Specify serving size weight" at bounding box center [393, 356] width 10 height 10
radio input "true"
radio input "false"
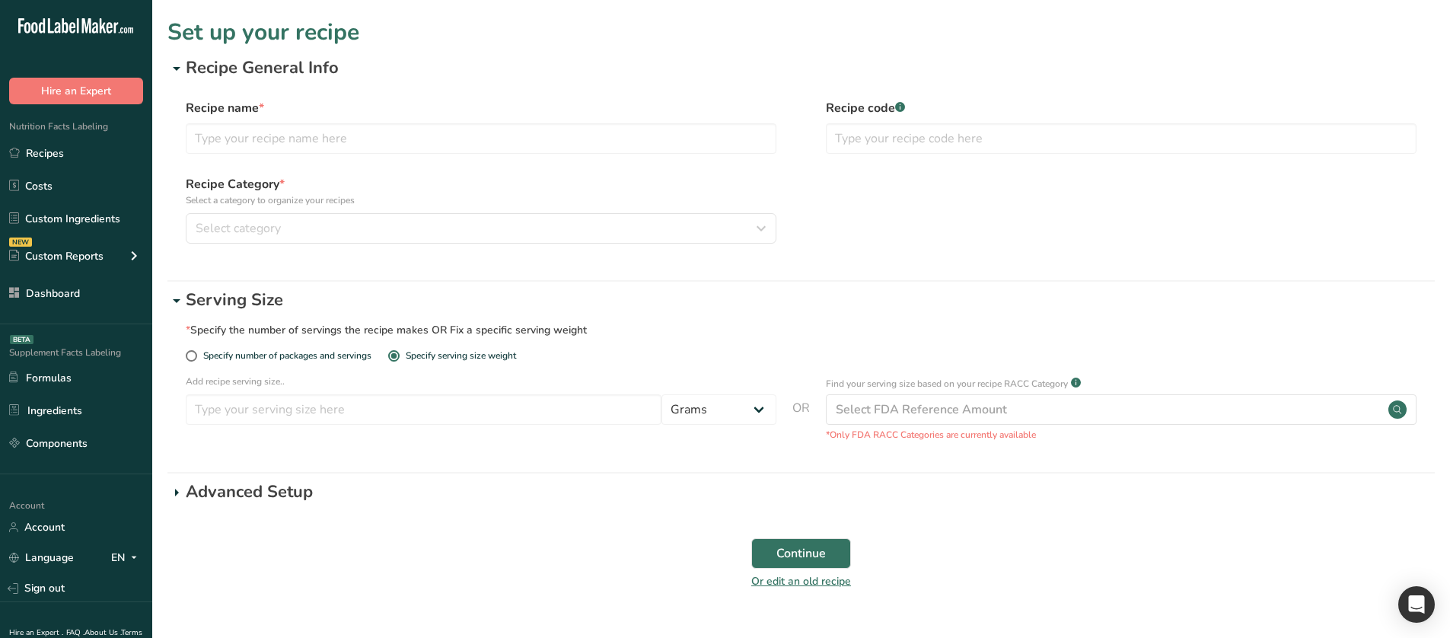
click at [279, 492] on p "Advanced Setup" at bounding box center [810, 492] width 1249 height 25
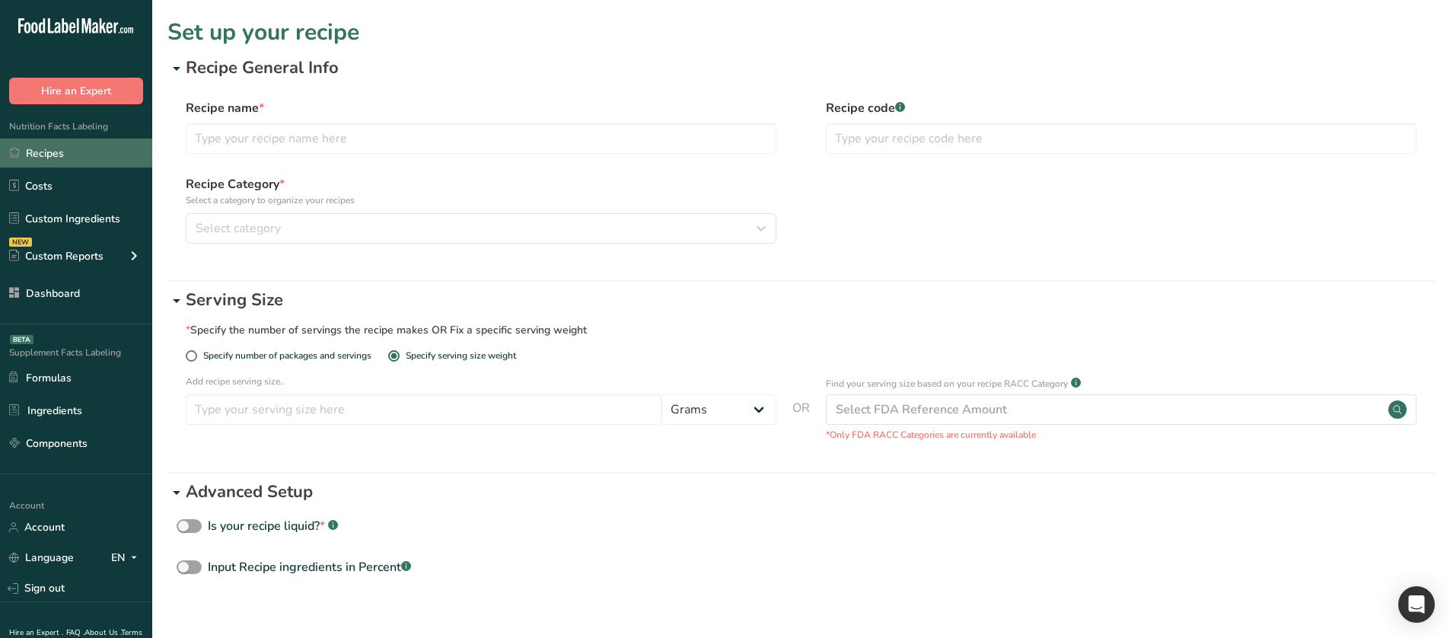
click at [72, 148] on link "Recipes" at bounding box center [76, 153] width 152 height 29
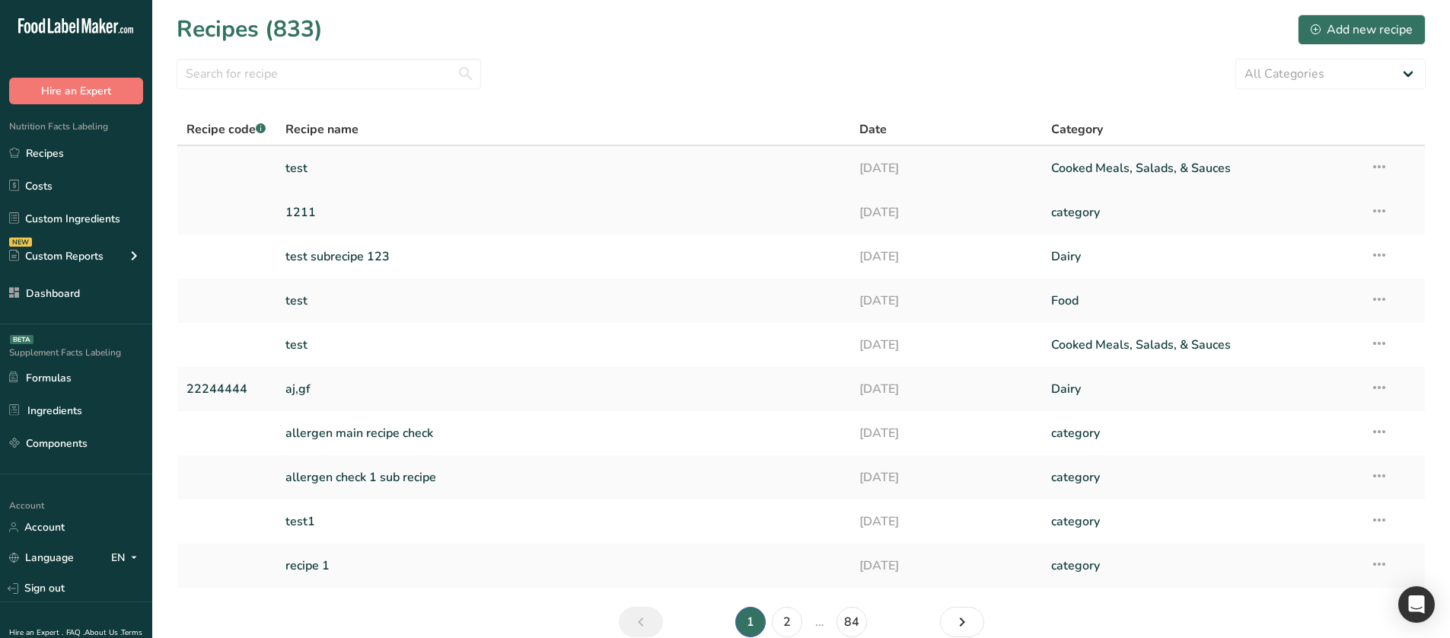
click at [1379, 165] on icon at bounding box center [1380, 166] width 18 height 27
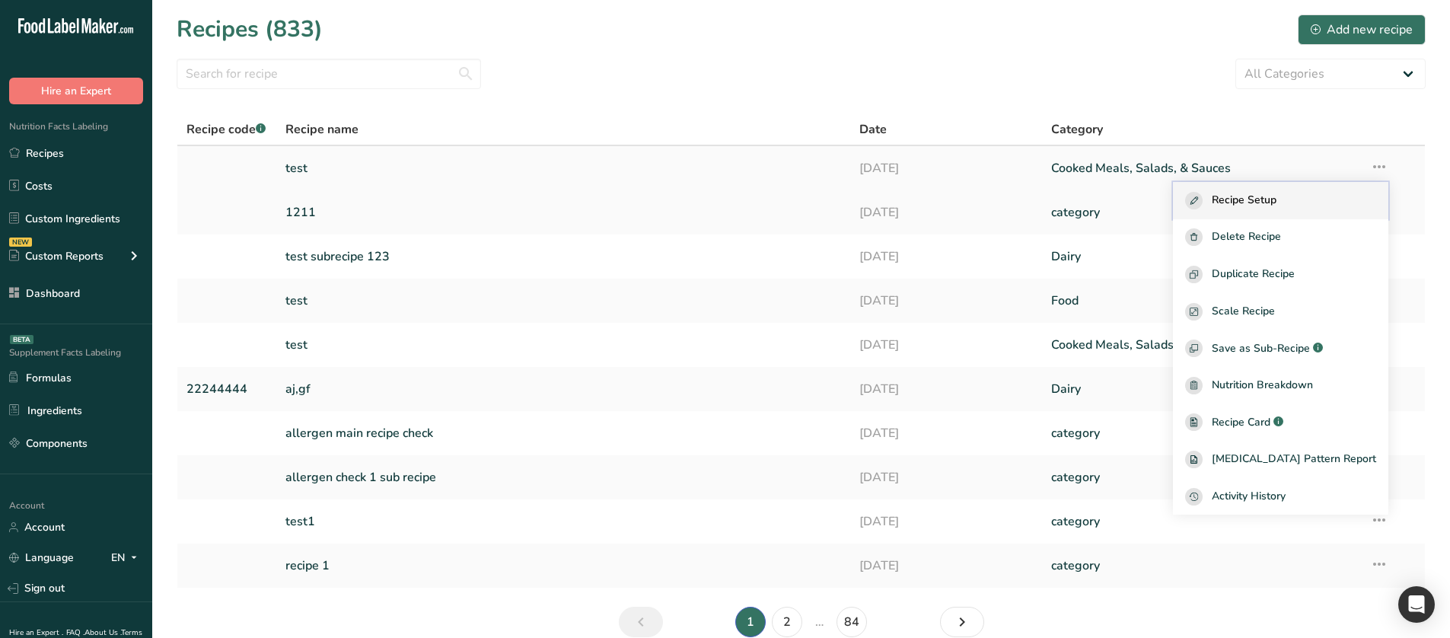
click at [1266, 208] on span "Recipe Setup" at bounding box center [1244, 201] width 65 height 18
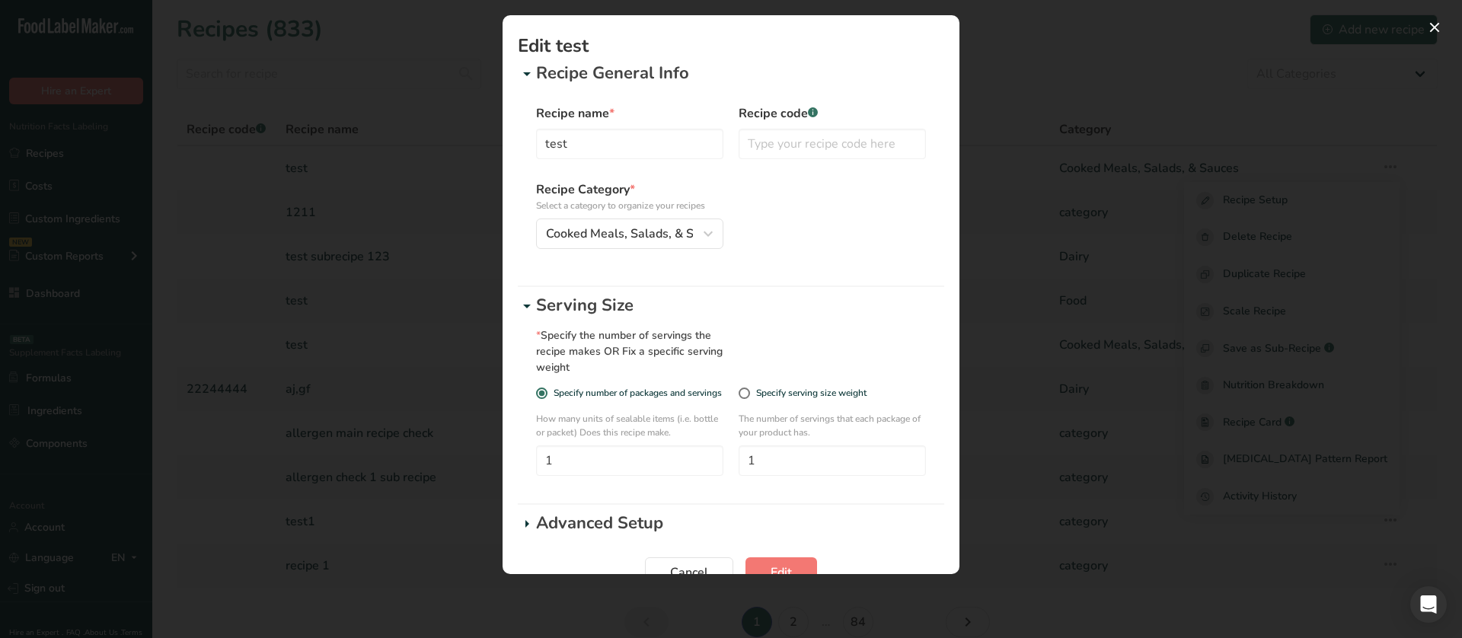
click at [1090, 149] on div "Edit Recipe Modal" at bounding box center [731, 319] width 1462 height 638
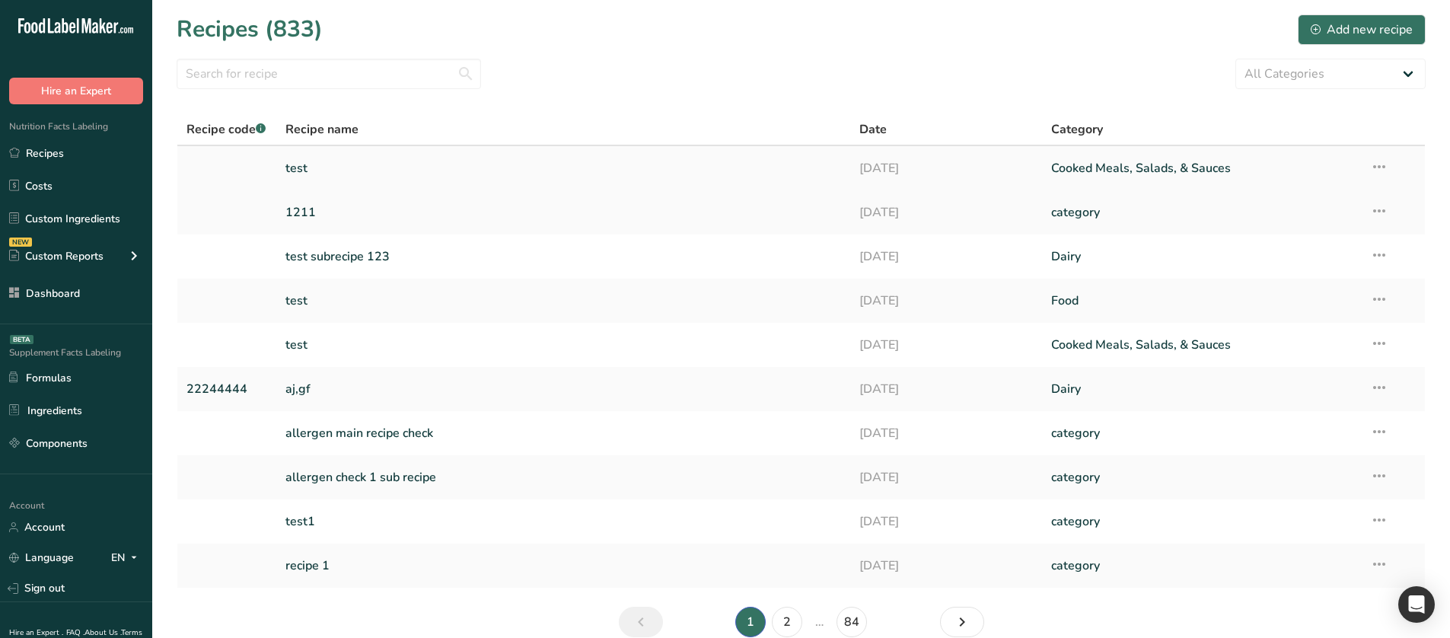
click at [432, 158] on link "test" at bounding box center [564, 168] width 557 height 32
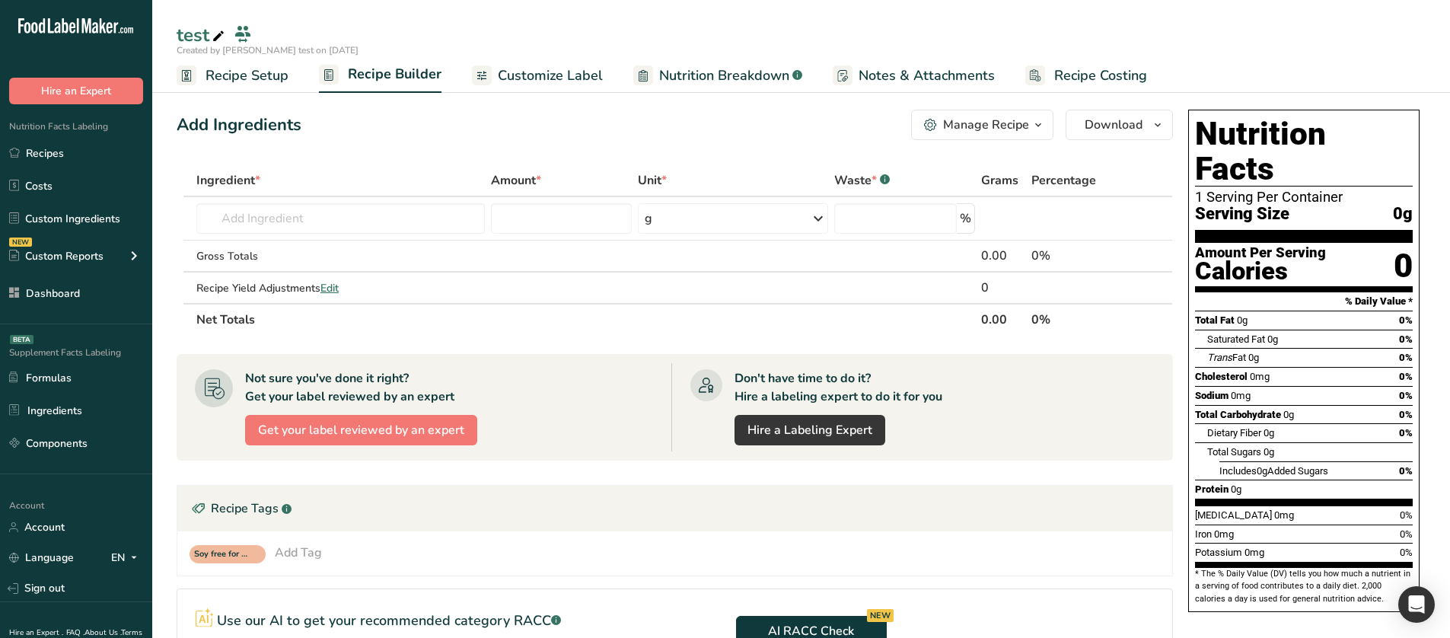
click at [255, 69] on span "Recipe Setup" at bounding box center [247, 75] width 83 height 21
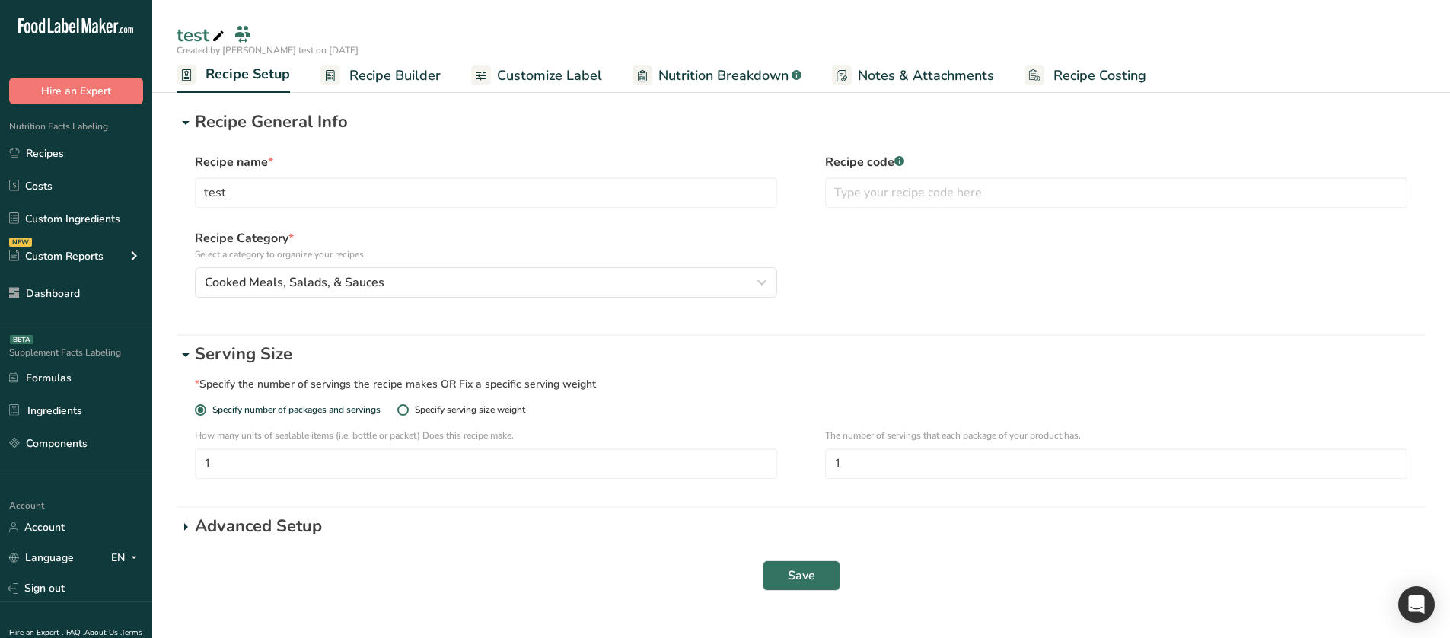
click at [463, 404] on div "Specify serving size weight" at bounding box center [470, 409] width 110 height 11
click at [407, 405] on input "Specify serving size weight" at bounding box center [402, 410] width 10 height 10
radio input "true"
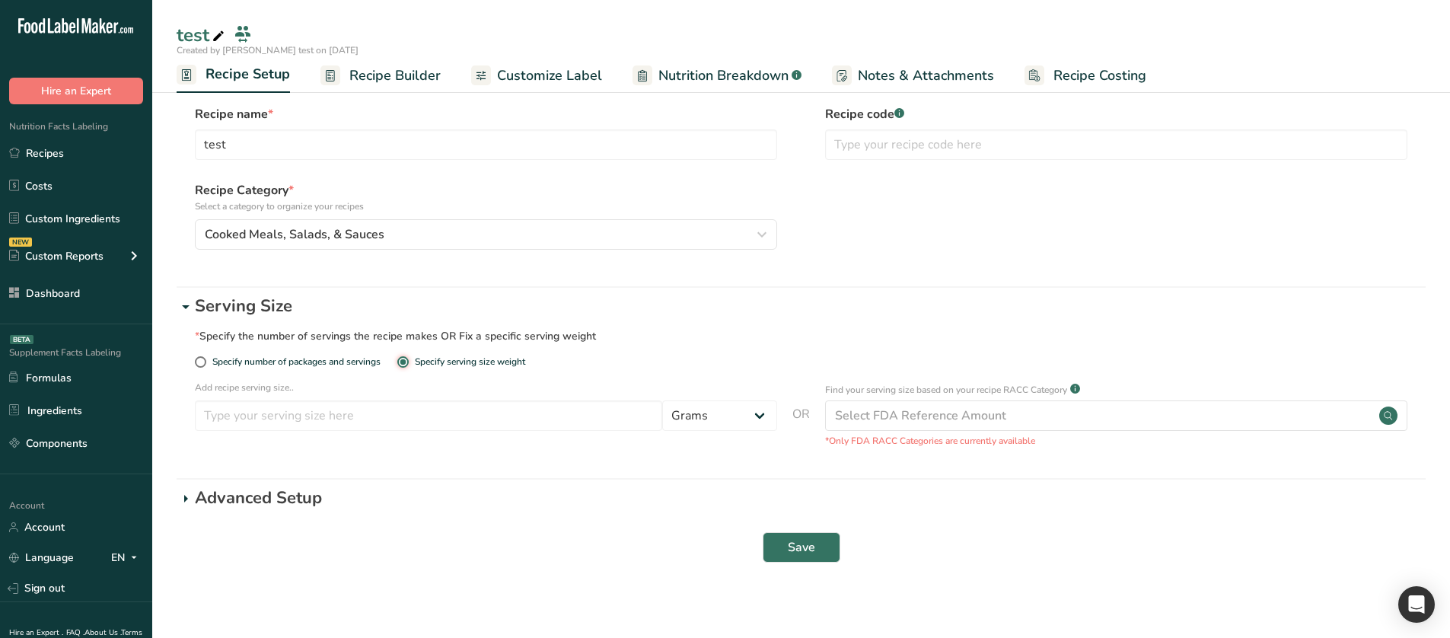
scroll to position [55, 0]
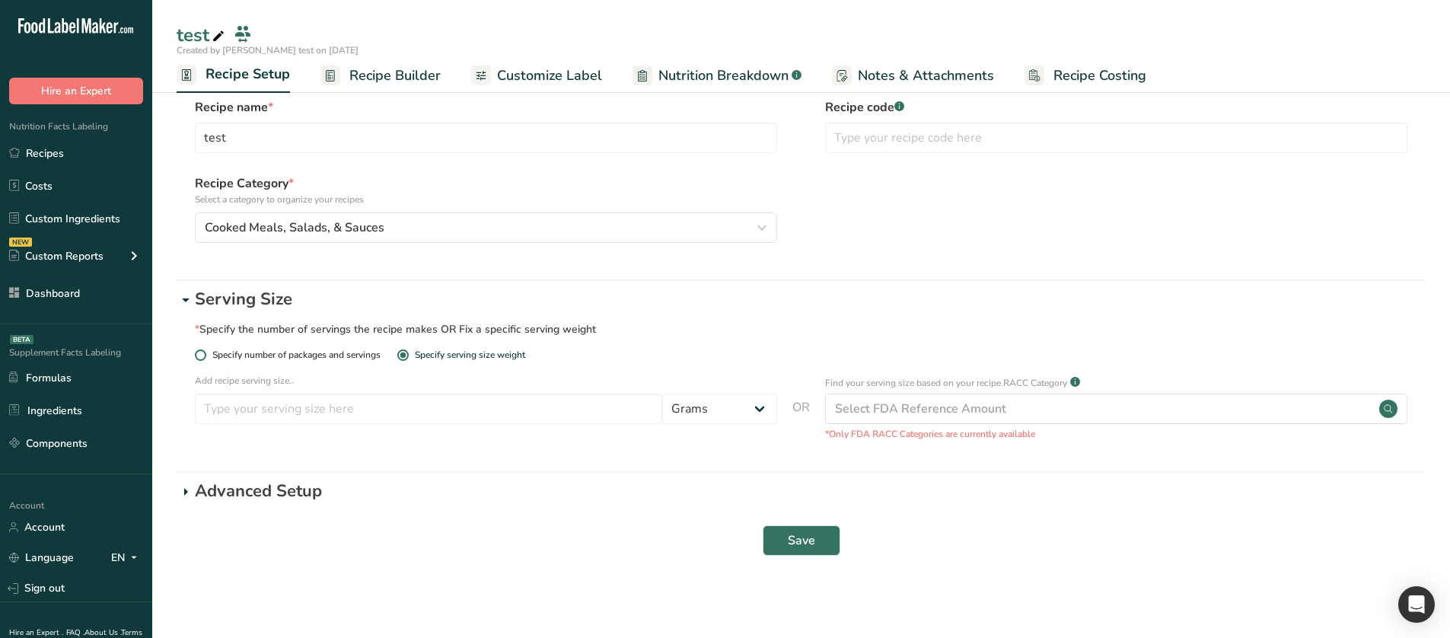
click at [346, 356] on span "Specify number of packages and servings" at bounding box center [293, 354] width 174 height 11
click at [205, 356] on input "Specify number of packages and servings" at bounding box center [200, 355] width 10 height 10
radio input "true"
radio input "false"
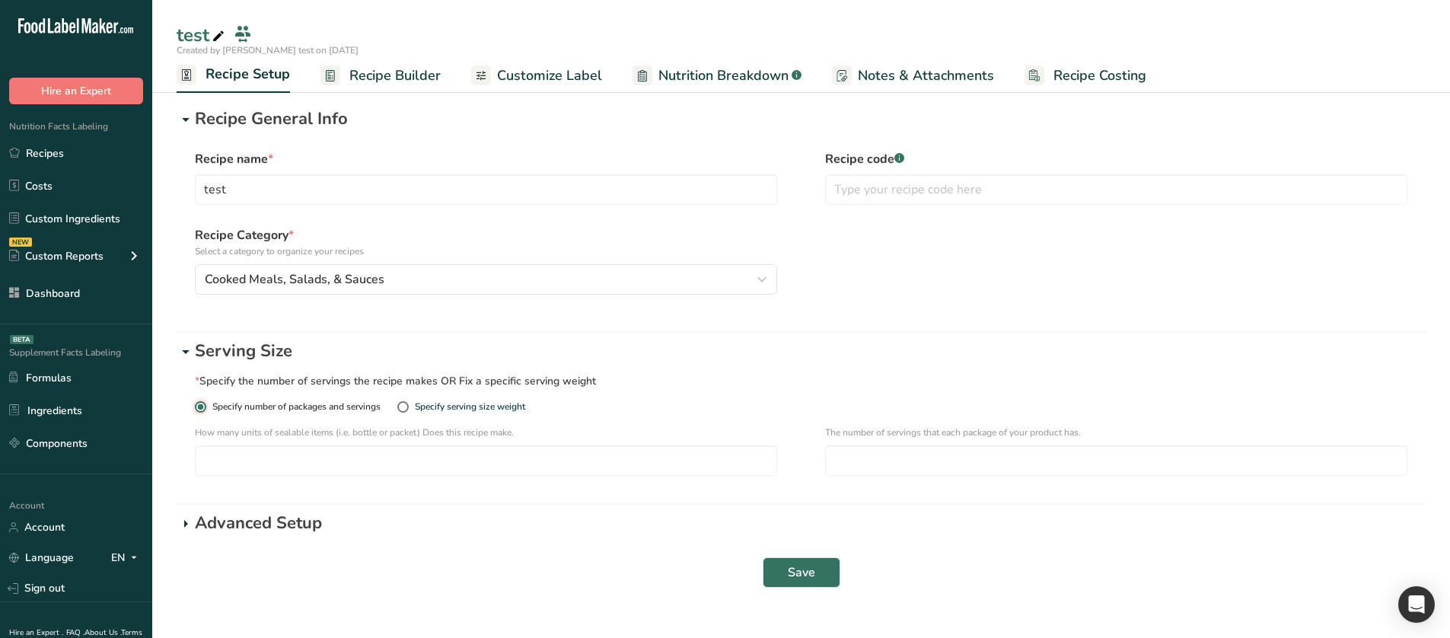
scroll to position [0, 0]
click at [328, 535] on p "Advanced Setup" at bounding box center [810, 526] width 1231 height 25
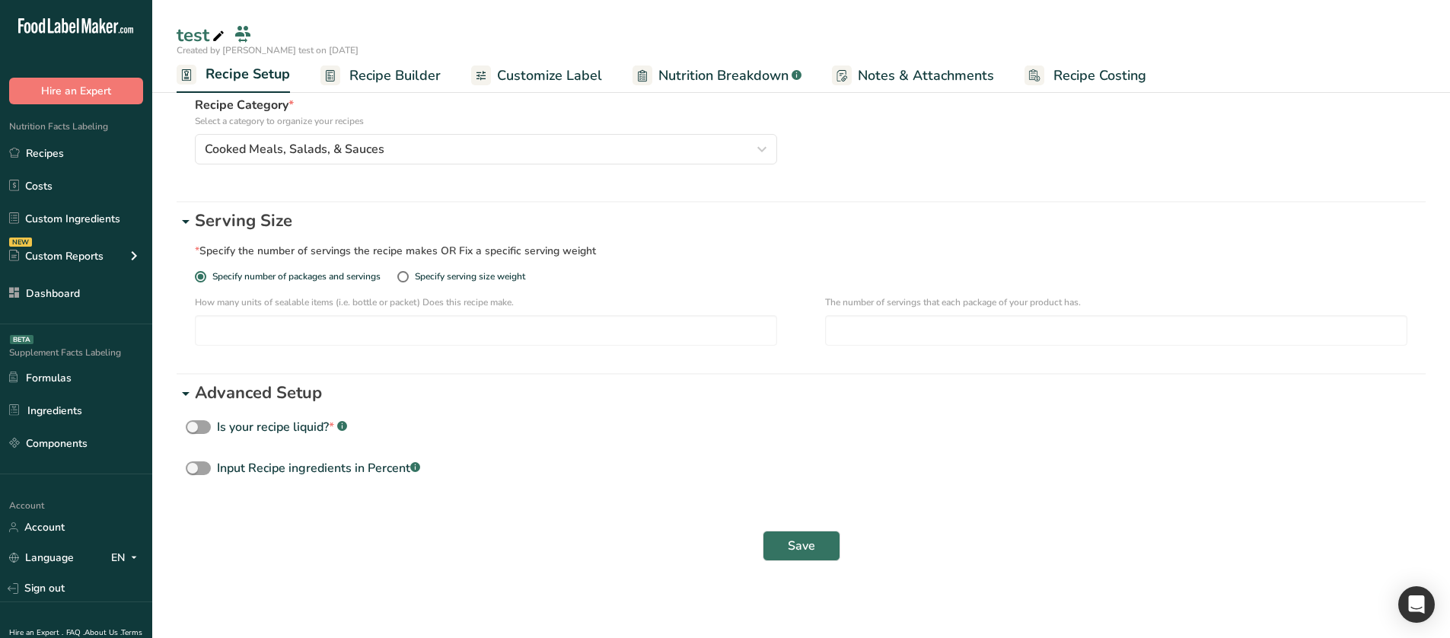
scroll to position [139, 0]
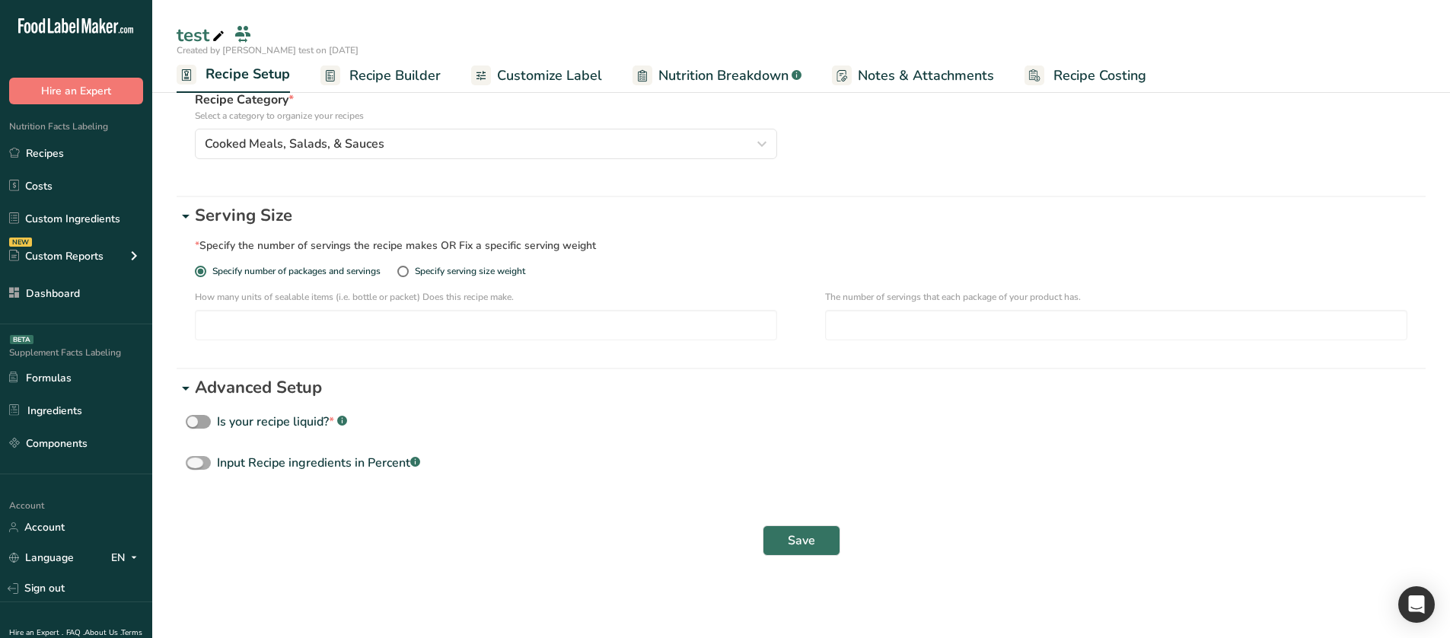
click at [344, 461] on div "Input Recipe ingredients in Percent .a-a{fill:#347362;}.b-a{fill:#fff;}" at bounding box center [318, 463] width 203 height 18
click at [196, 461] on input "Input Recipe ingredients in Percent .a-a{fill:#347362;}.b-a{fill:#fff;}" at bounding box center [191, 463] width 10 height 10
checkbox input "true"
click at [361, 451] on div "Is your recipe liquid? * .a-a{fill:#347362;}.b-a{fill:#fff;} Input Recipe ingre…" at bounding box center [801, 481] width 1249 height 137
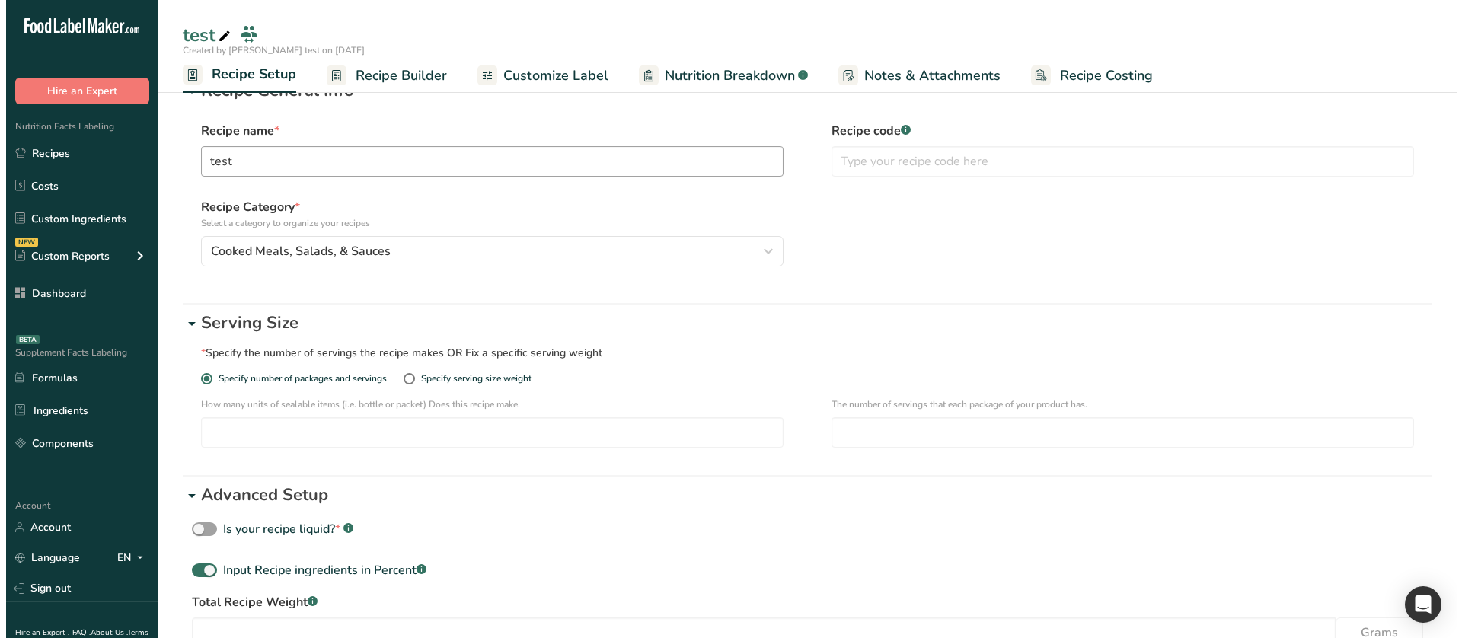
scroll to position [0, 0]
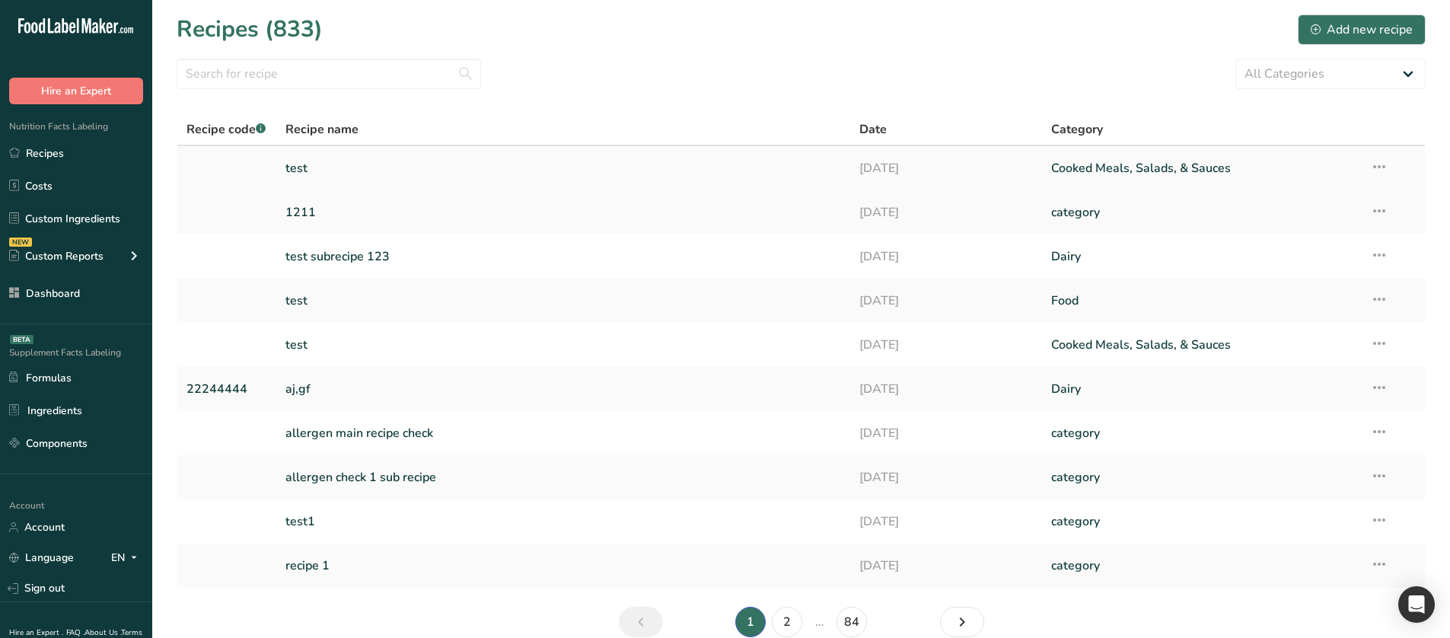
click at [1384, 176] on icon at bounding box center [1380, 166] width 18 height 27
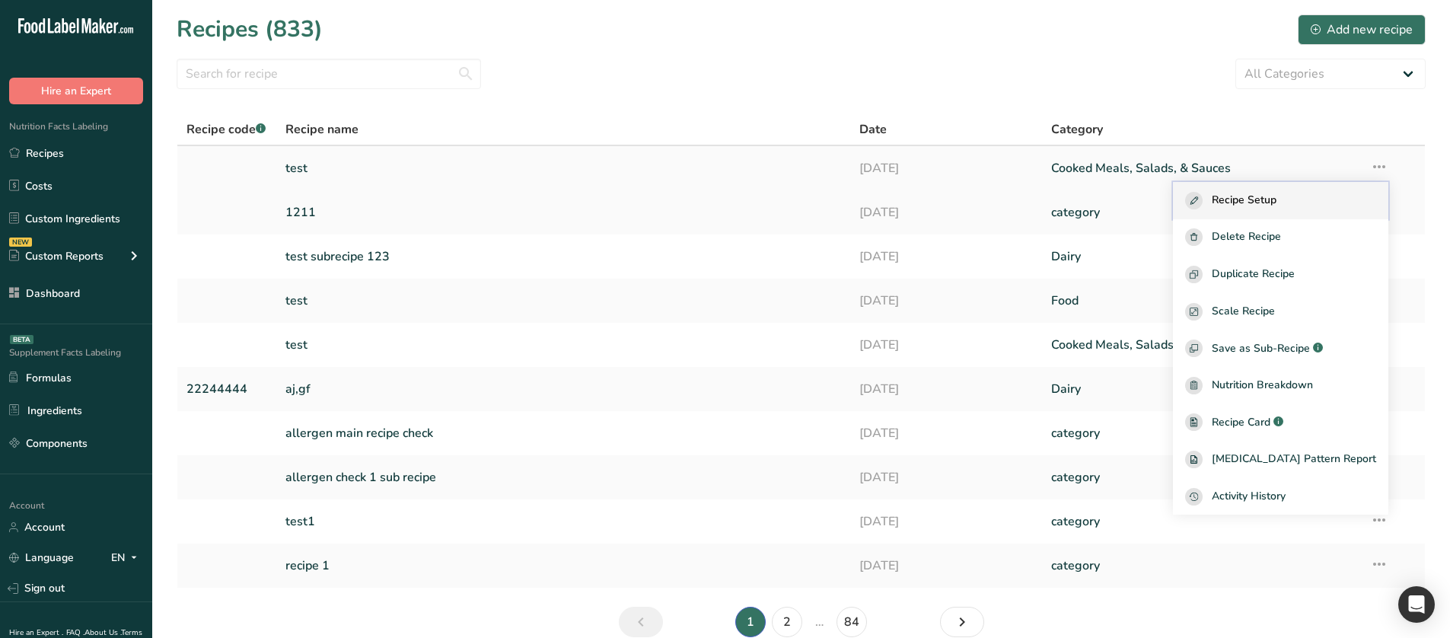
click at [1311, 197] on div "Recipe Setup" at bounding box center [1281, 201] width 191 height 18
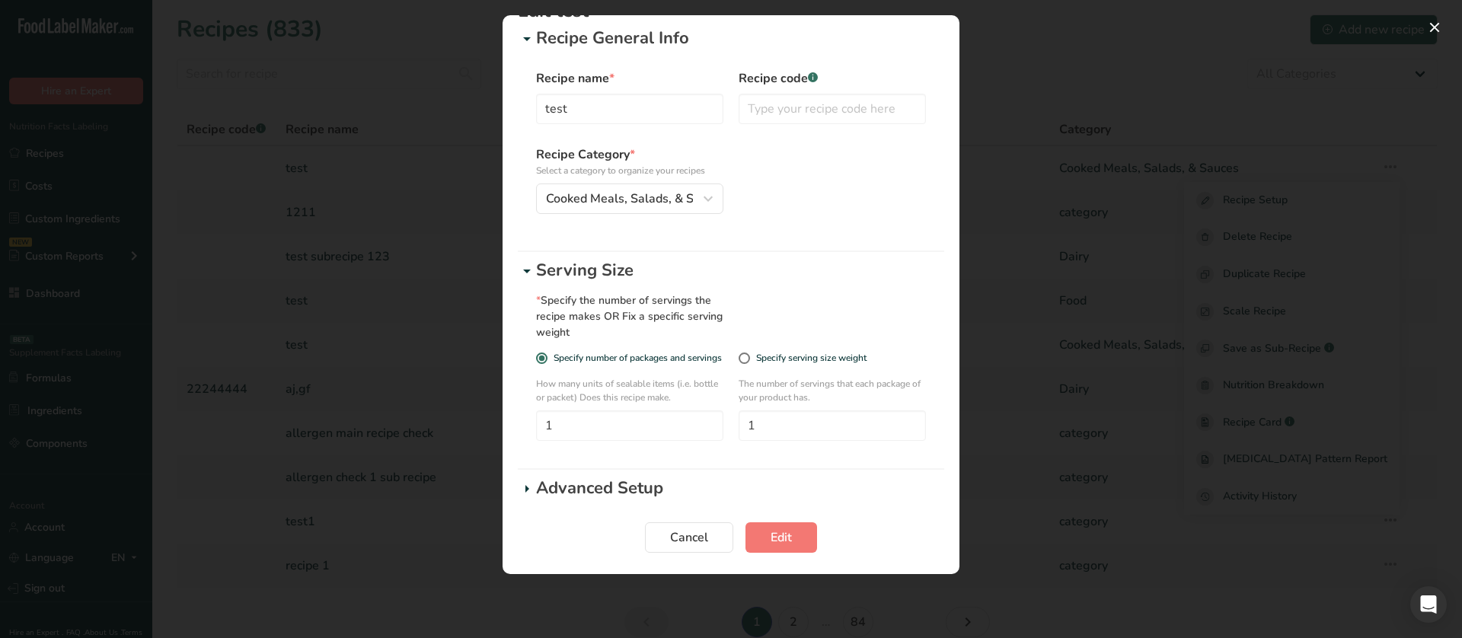
scroll to position [38, 0]
click at [750, 354] on span "Edit Recipe Modal" at bounding box center [744, 354] width 11 height 11
click at [748, 354] on input "Specify serving size weight" at bounding box center [744, 355] width 10 height 10
radio input "true"
radio input "false"
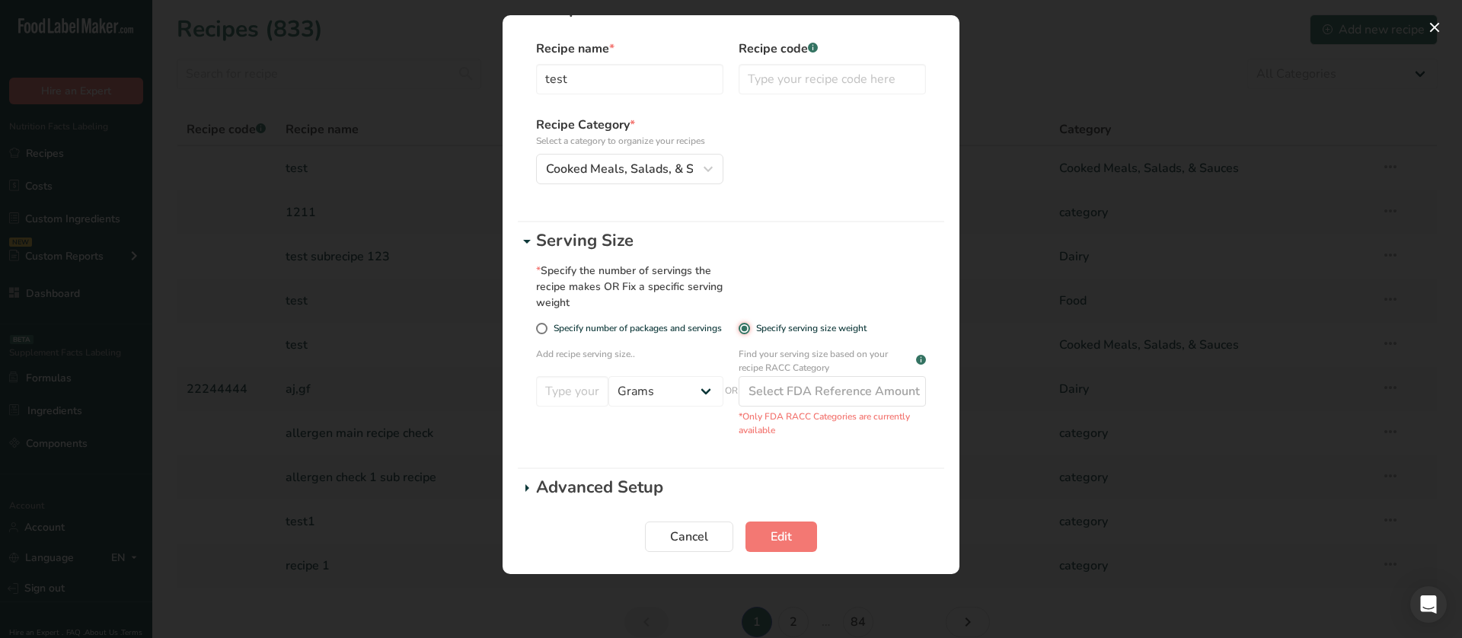
scroll to position [67, 0]
click at [618, 490] on p "Advanced Setup" at bounding box center [740, 485] width 408 height 25
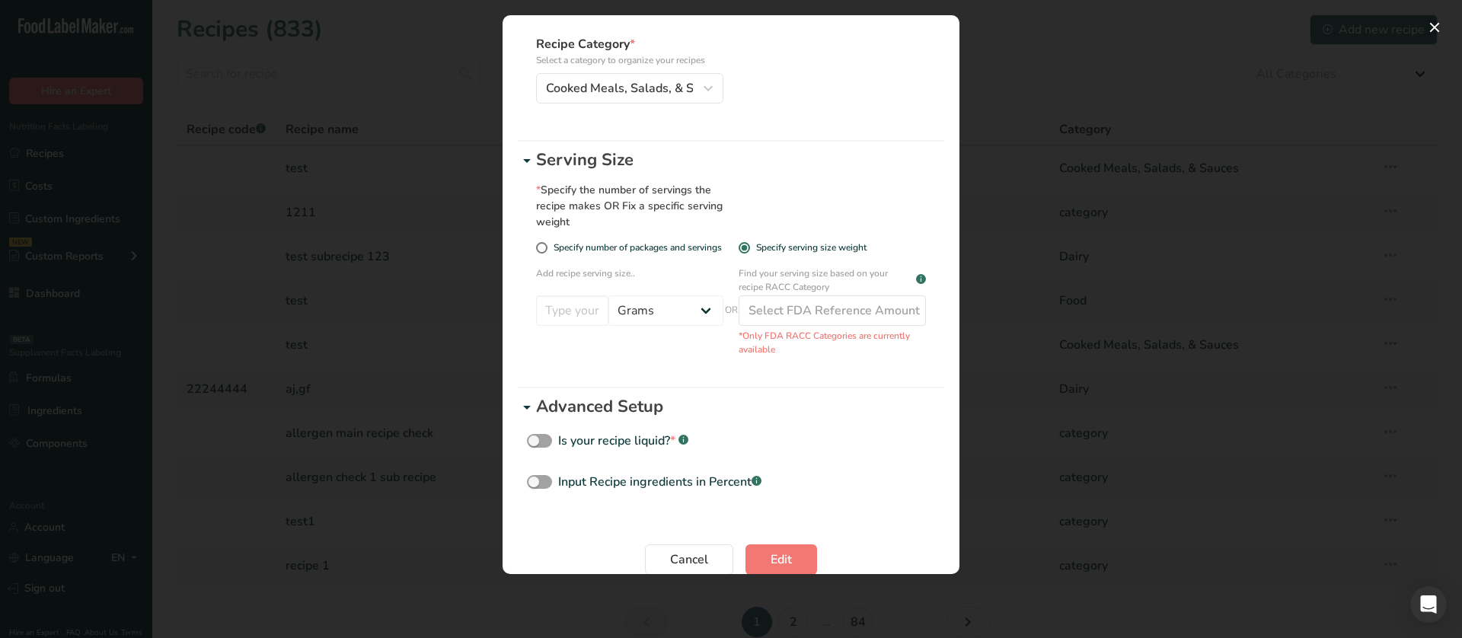
scroll to position [171, 0]
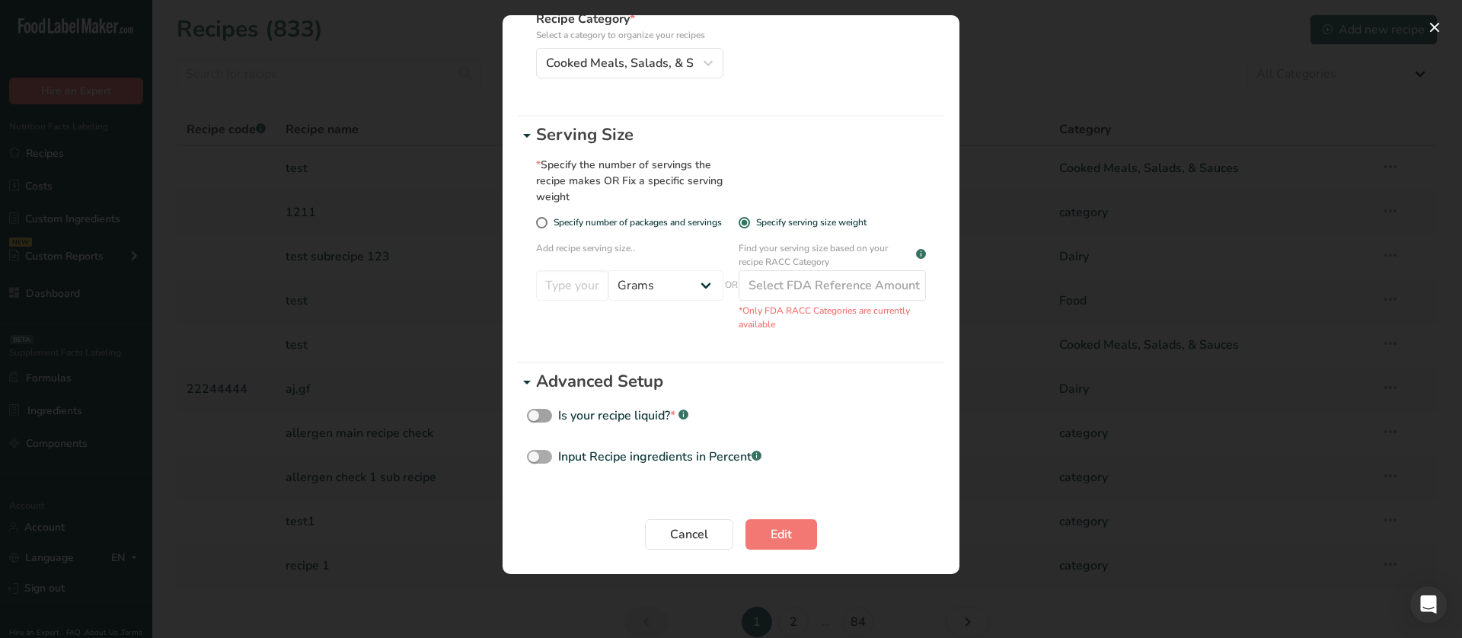
click at [630, 454] on div "Input Recipe ingredients in Percent .a-a{fill:#347362;}.b-a{fill:#fff;}" at bounding box center [659, 457] width 203 height 18
click at [537, 454] on input "Input Recipe ingredients in Percent .a-a{fill:#347362;}.b-a{fill:#fff;}" at bounding box center [532, 457] width 10 height 10
checkbox input "true"
click at [625, 417] on div "Is your recipe liquid? * .a-a{fill:#347362;}.b-a{fill:#fff;}" at bounding box center [623, 416] width 130 height 18
click at [537, 417] on input "Is your recipe liquid? * .a-a{fill:#347362;}.b-a{fill:#fff;}" at bounding box center [532, 416] width 10 height 10
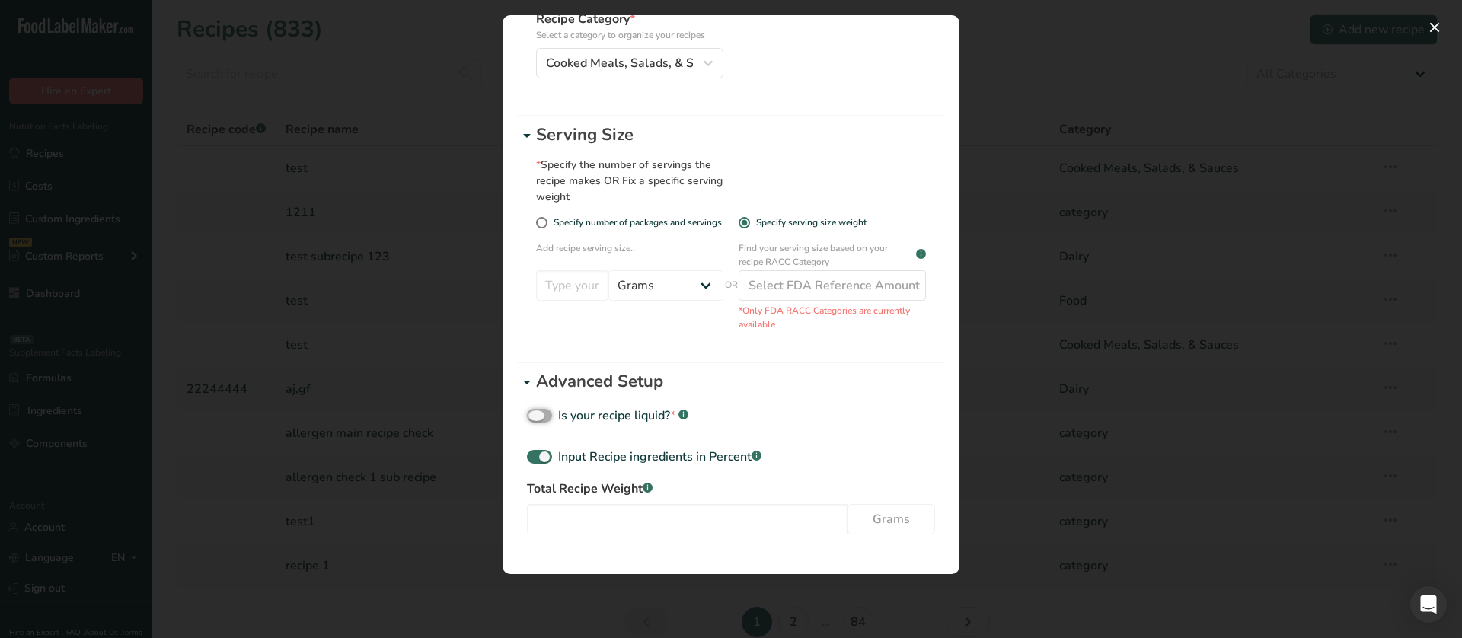
checkbox input "true"
select select "29"
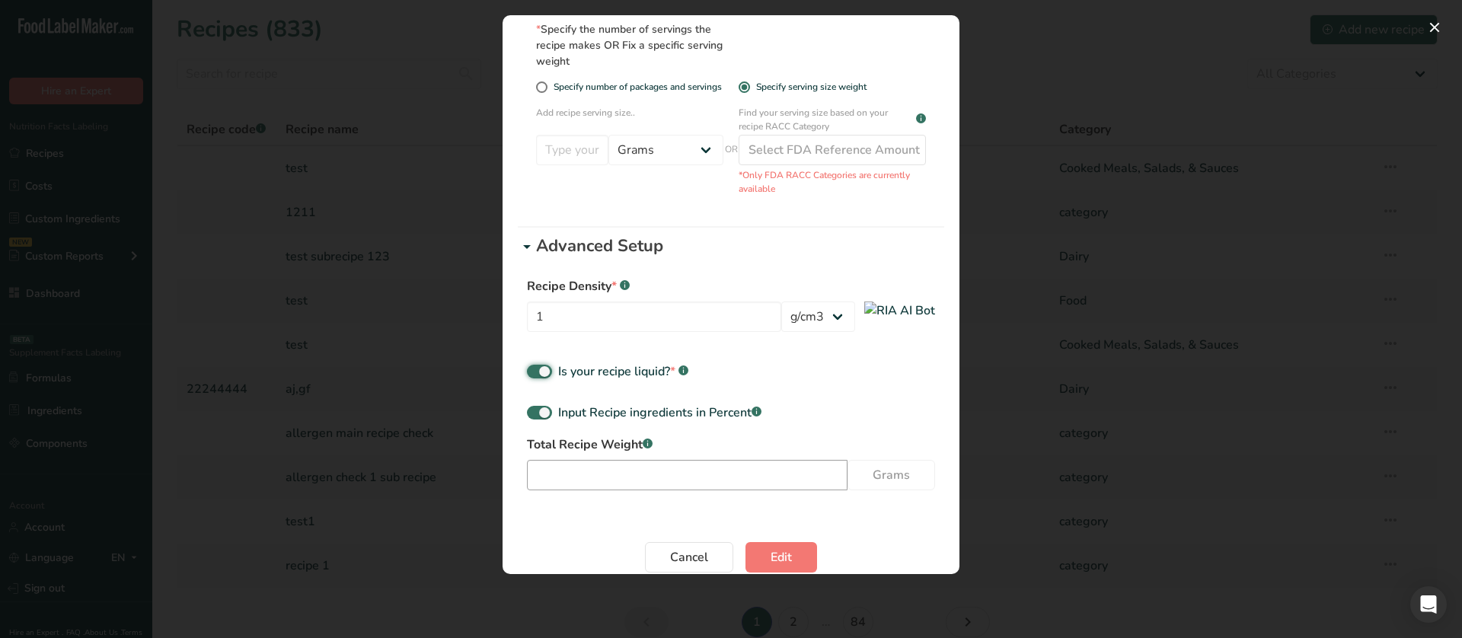
scroll to position [323, 0]
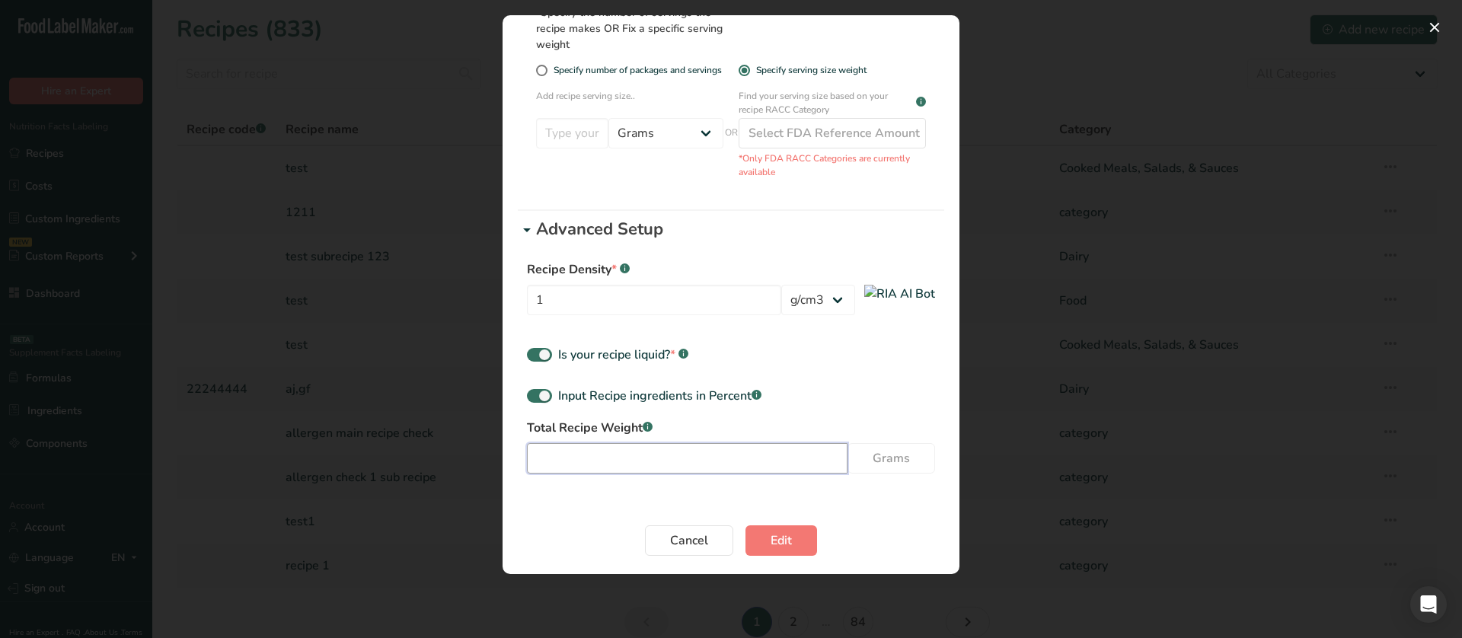
click at [724, 471] on input "Edit Recipe Modal" at bounding box center [687, 458] width 321 height 30
type input "44"
click at [779, 538] on span "Edit" at bounding box center [781, 540] width 21 height 18
click at [568, 144] on input "Edit Recipe Modal" at bounding box center [572, 133] width 72 height 30
type input "44"
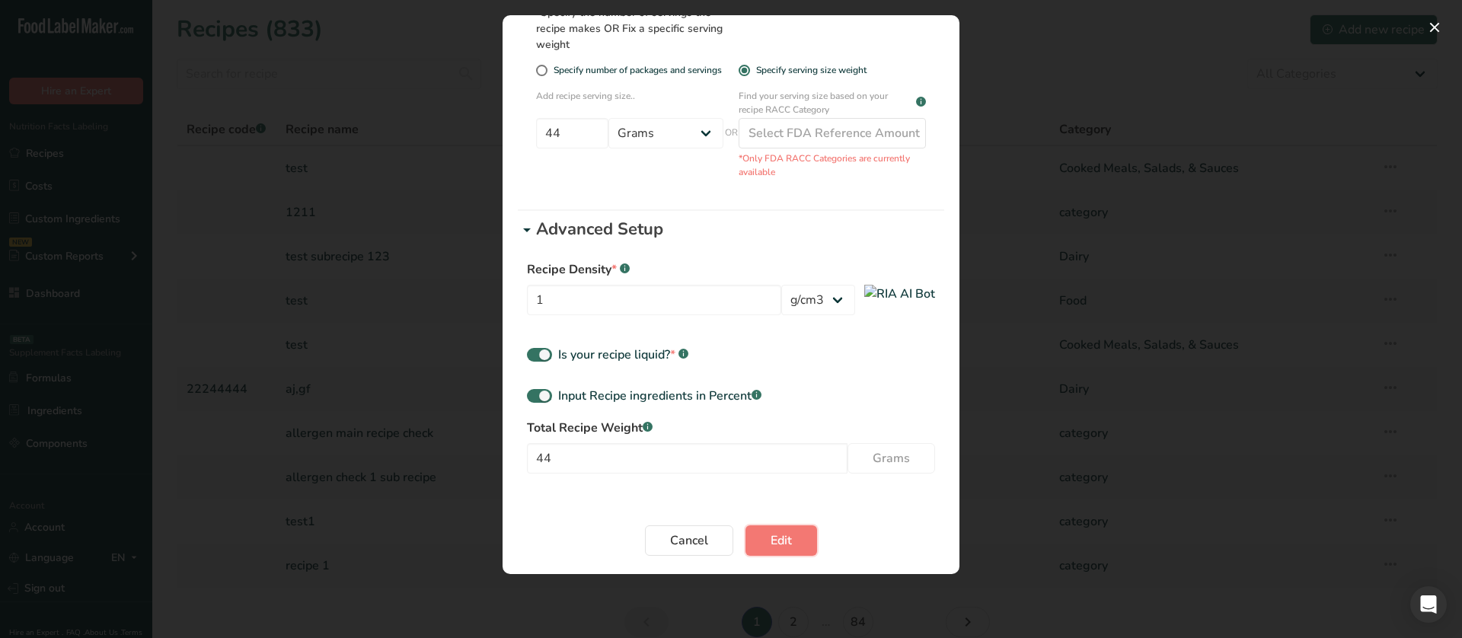
click at [806, 548] on button "Edit" at bounding box center [781, 540] width 72 height 30
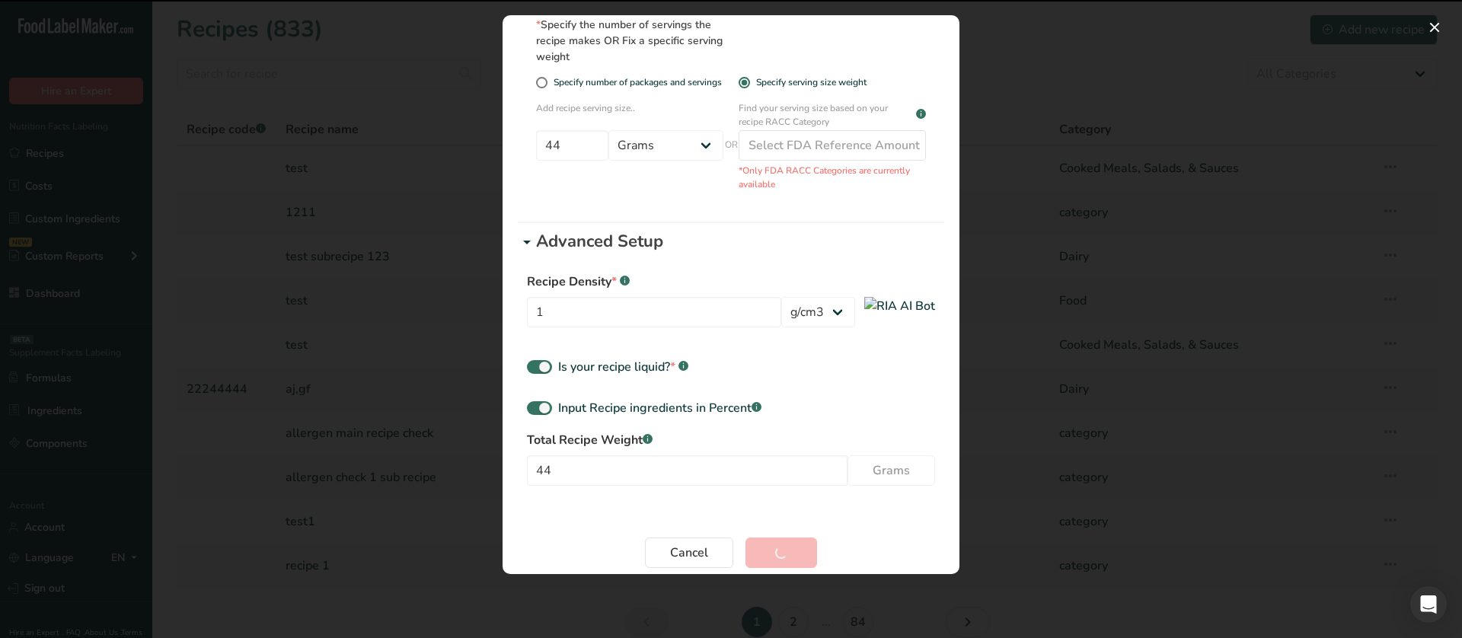
scroll to position [0, 0]
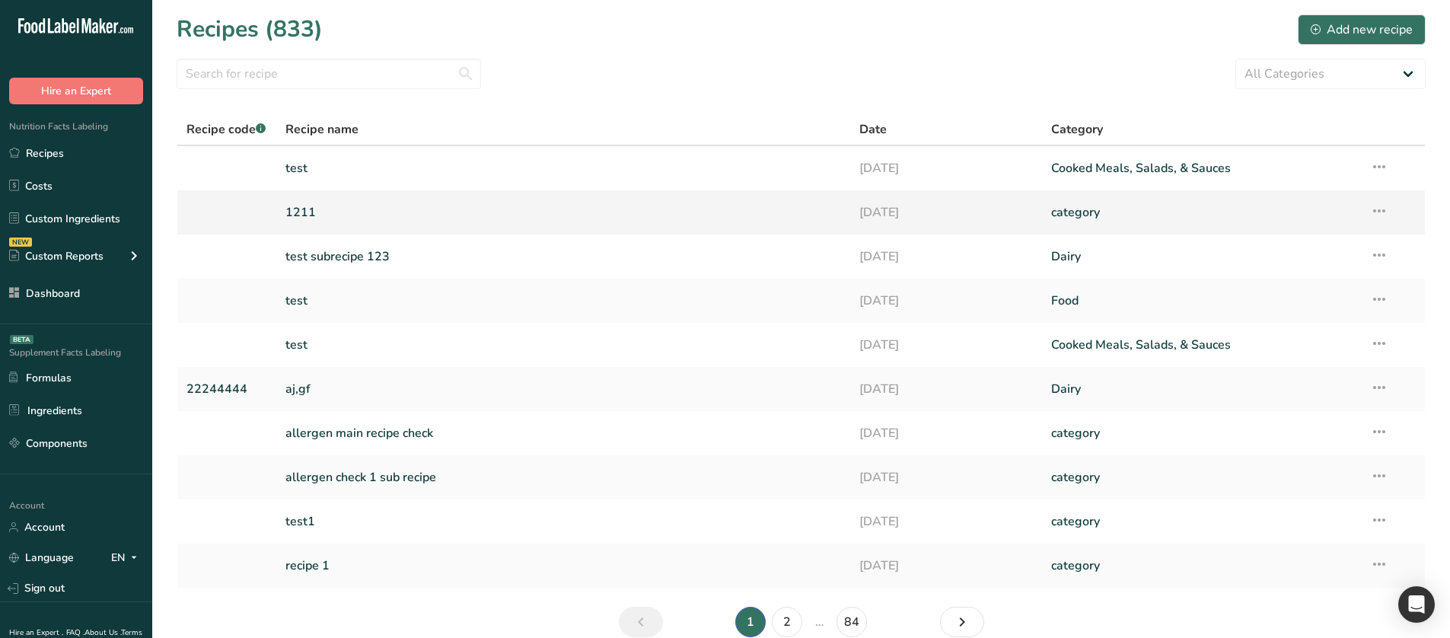
click at [1379, 205] on icon at bounding box center [1380, 210] width 18 height 27
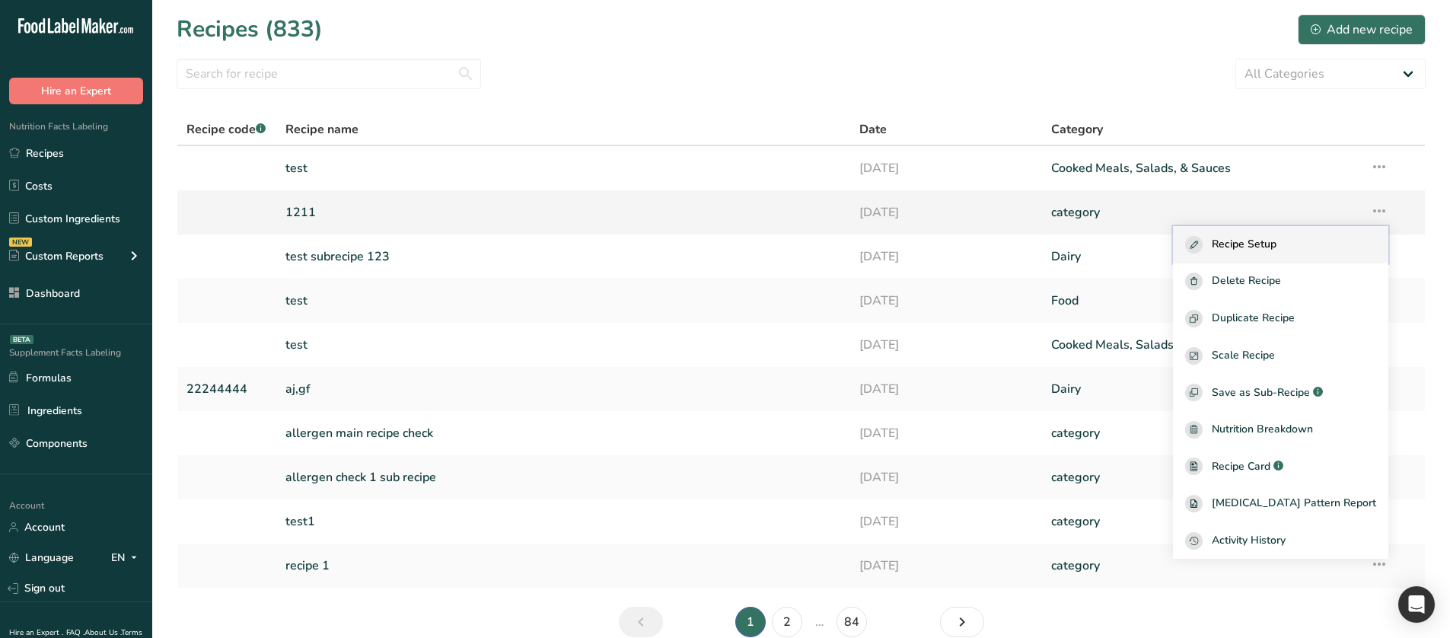
click at [1277, 236] on span "Recipe Setup" at bounding box center [1244, 245] width 65 height 18
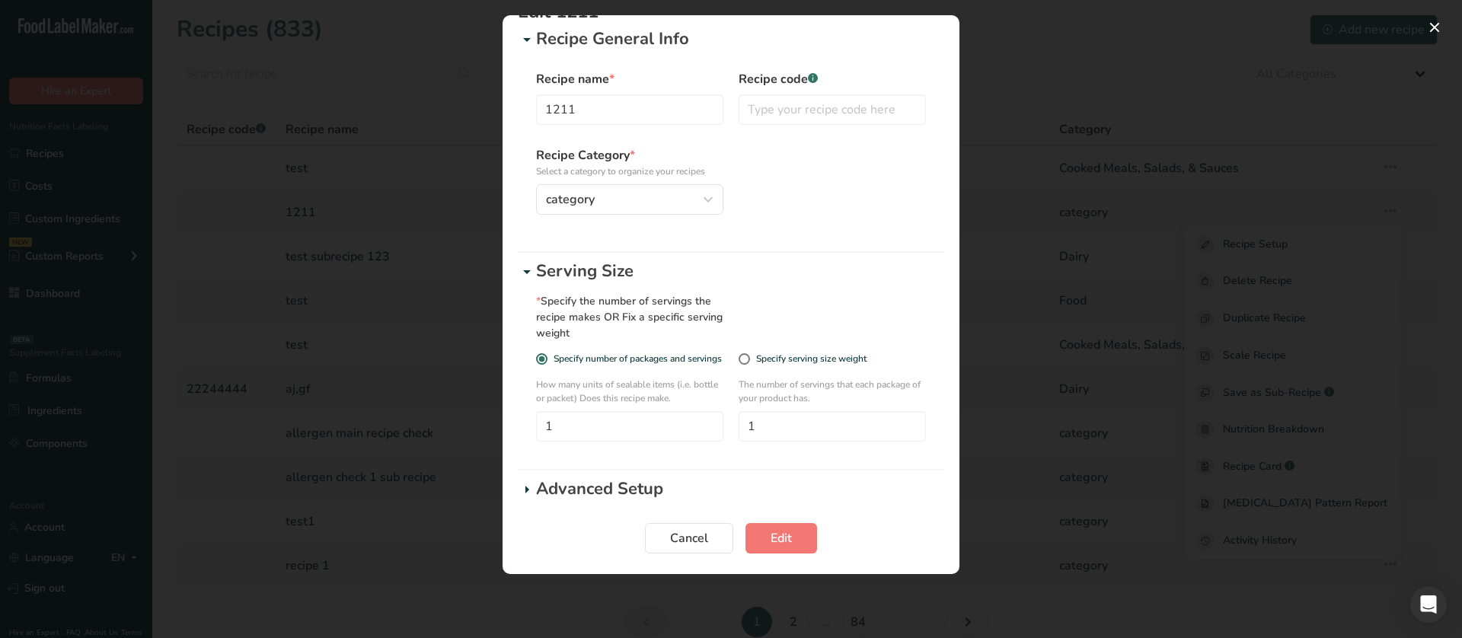
scroll to position [38, 0]
click at [1157, 414] on div "Edit Recipe Modal" at bounding box center [731, 319] width 1462 height 638
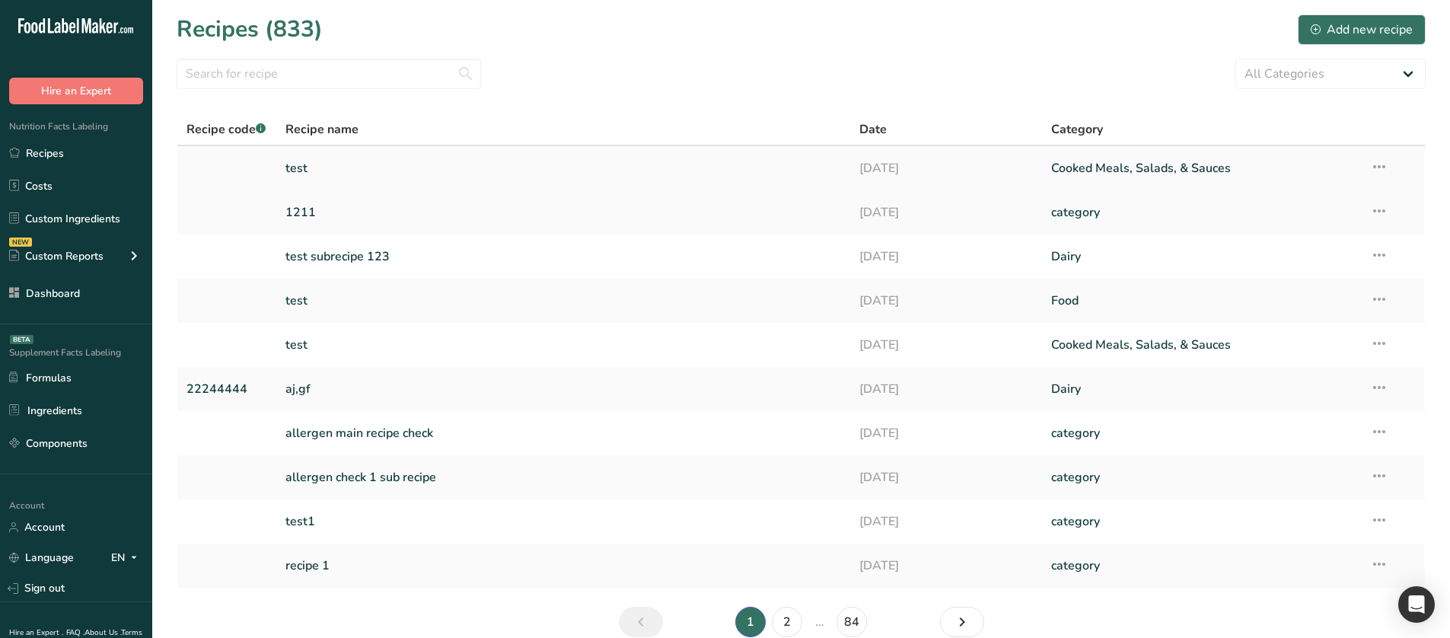
click at [1389, 161] on icon at bounding box center [1380, 166] width 18 height 27
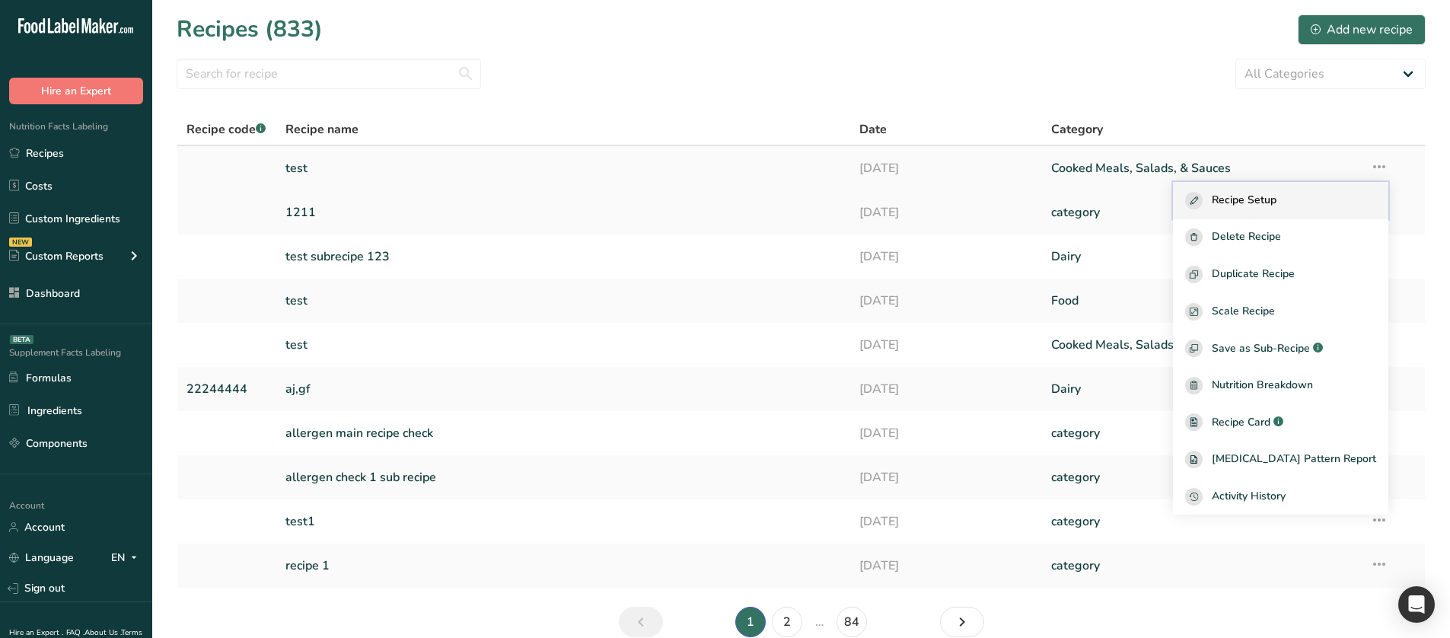
click at [1325, 198] on div "Recipe Setup" at bounding box center [1281, 201] width 191 height 18
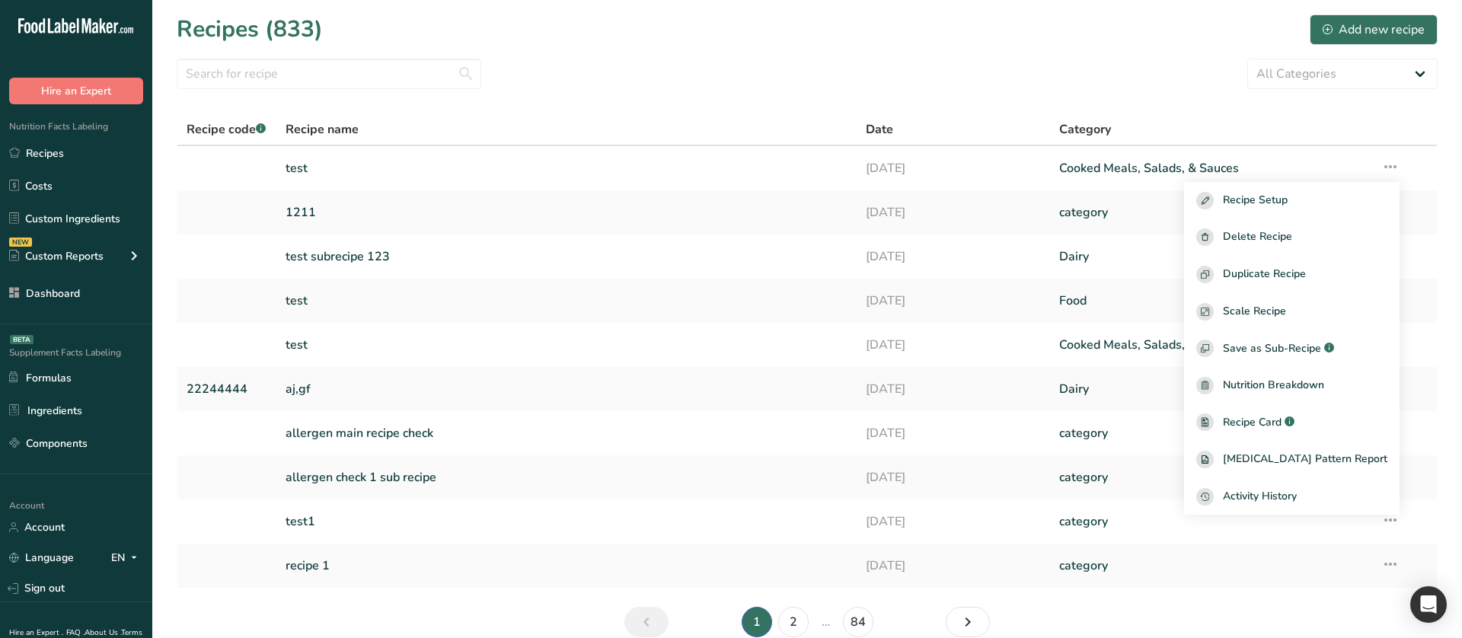
select select "29"
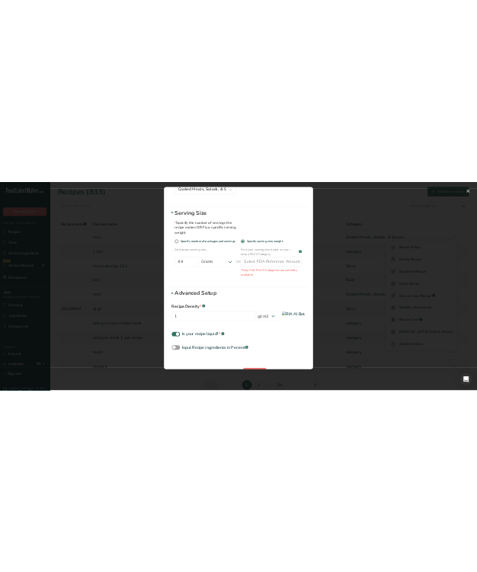
scroll to position [228, 0]
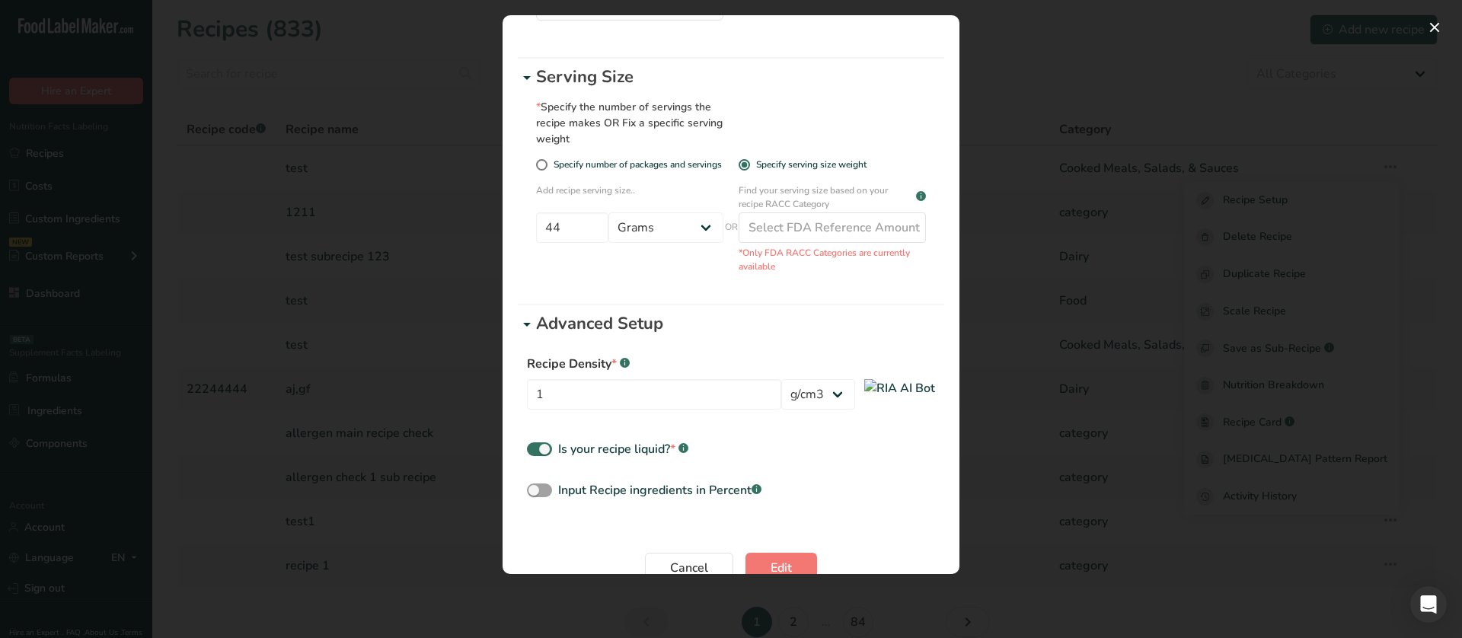
click at [1116, 274] on div "Edit Recipe Modal" at bounding box center [731, 319] width 1462 height 638
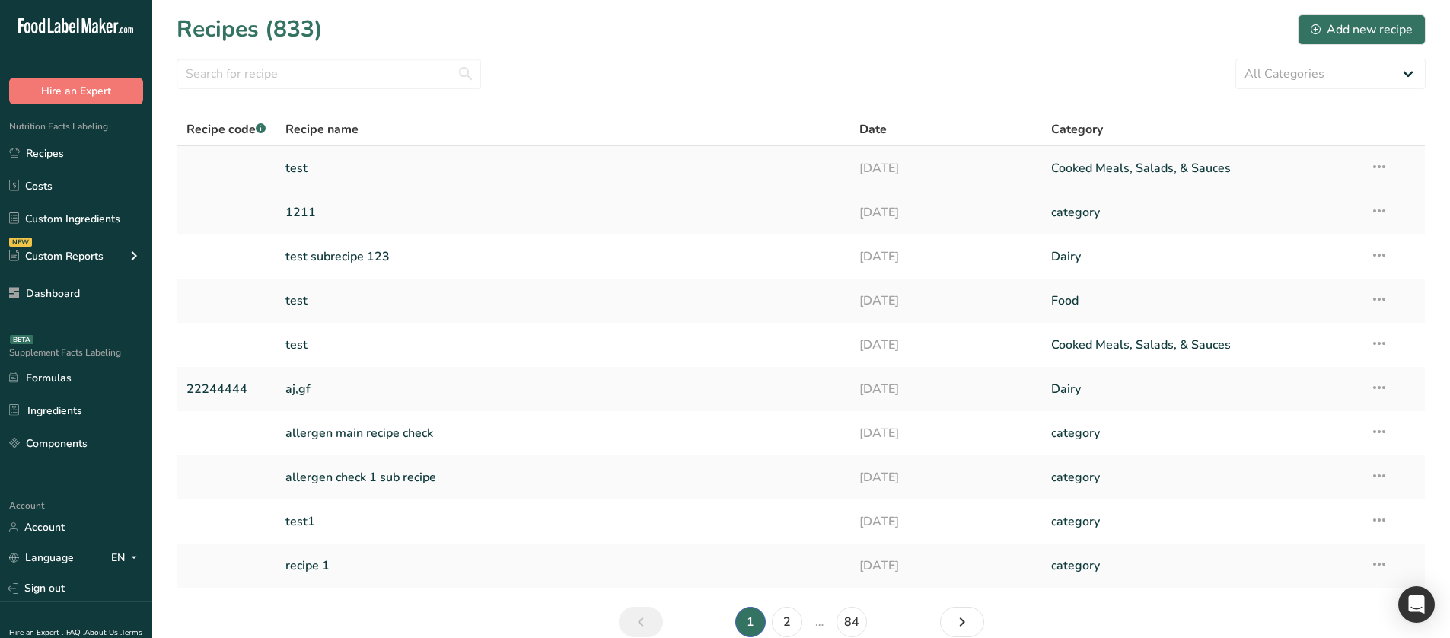
click at [520, 170] on link "test" at bounding box center [564, 168] width 557 height 32
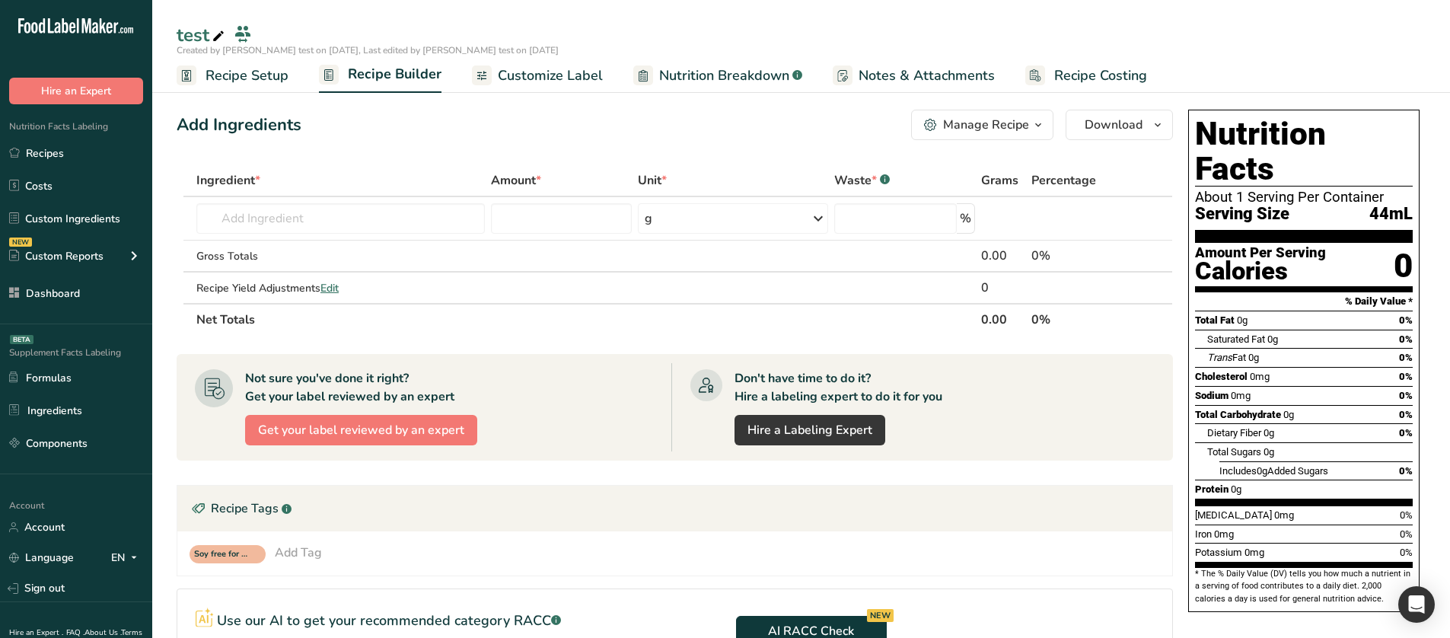
click at [259, 77] on span "Recipe Setup" at bounding box center [247, 75] width 83 height 21
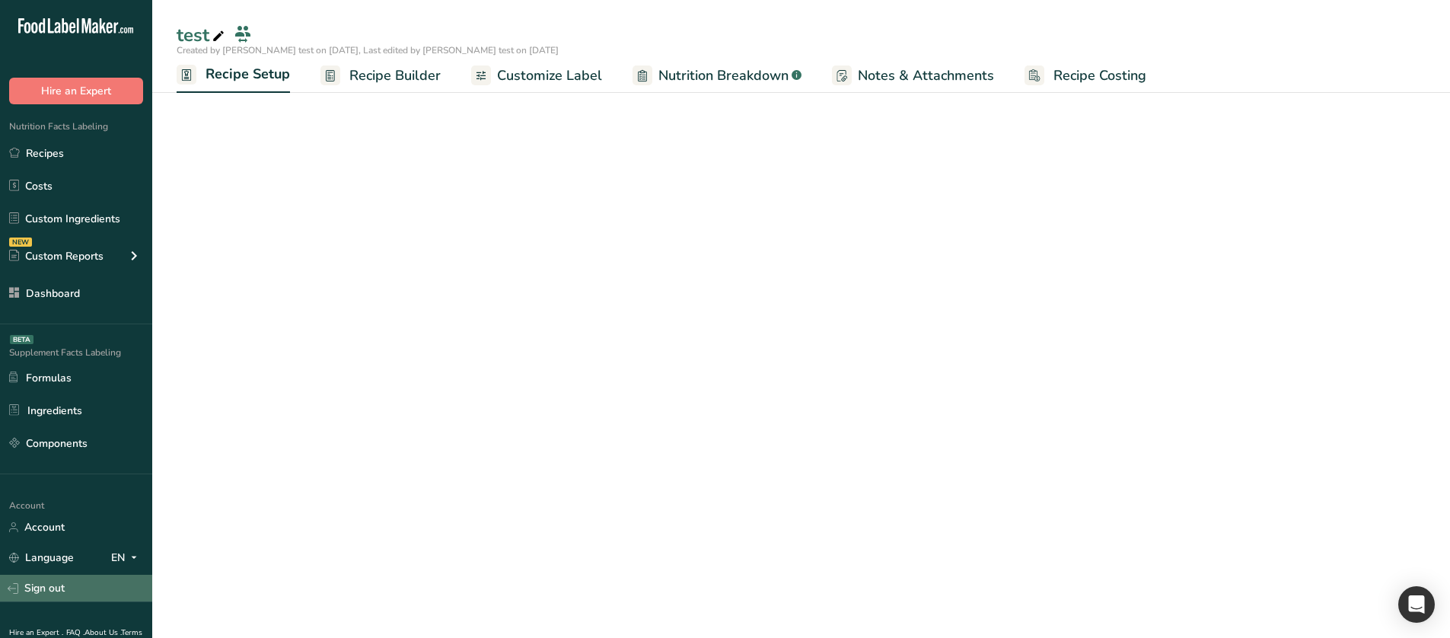
select select "29"
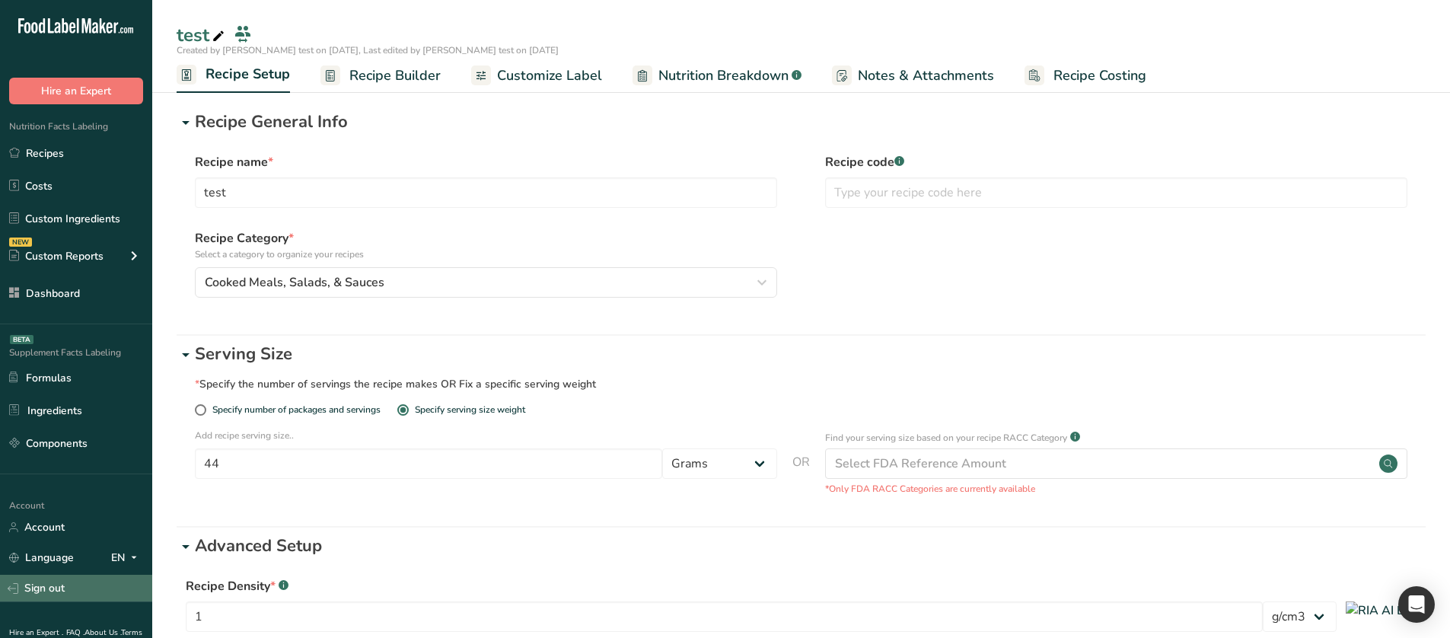
select select "29"
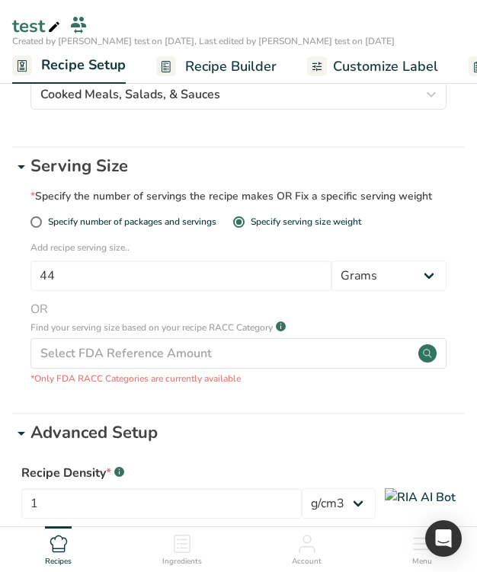
scroll to position [228, 0]
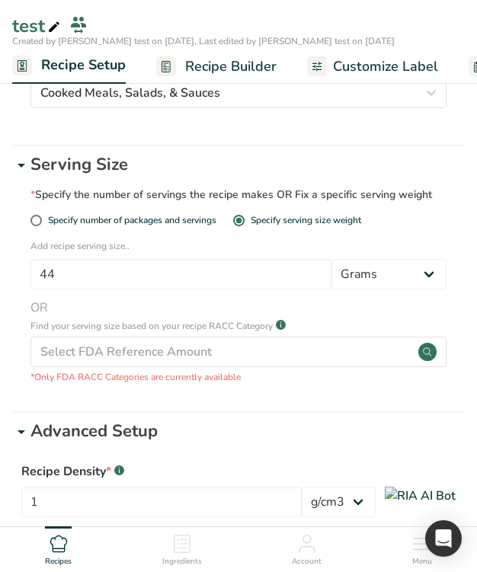
click at [192, 221] on span "Specify number of packages and servings" at bounding box center [129, 220] width 174 height 11
click at [40, 221] on input "Specify number of packages and servings" at bounding box center [35, 220] width 10 height 10
radio input "true"
radio input "false"
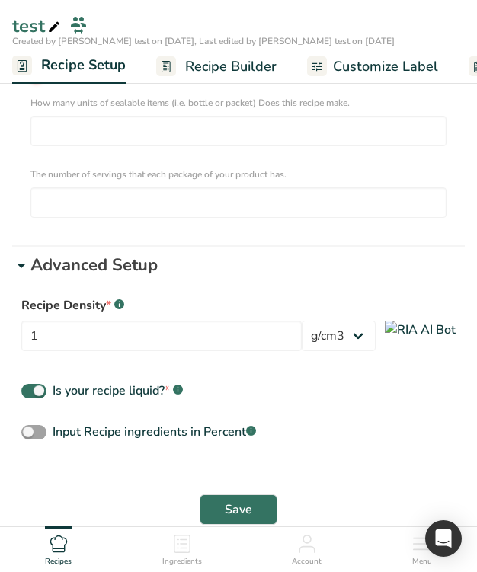
scroll to position [381, 0]
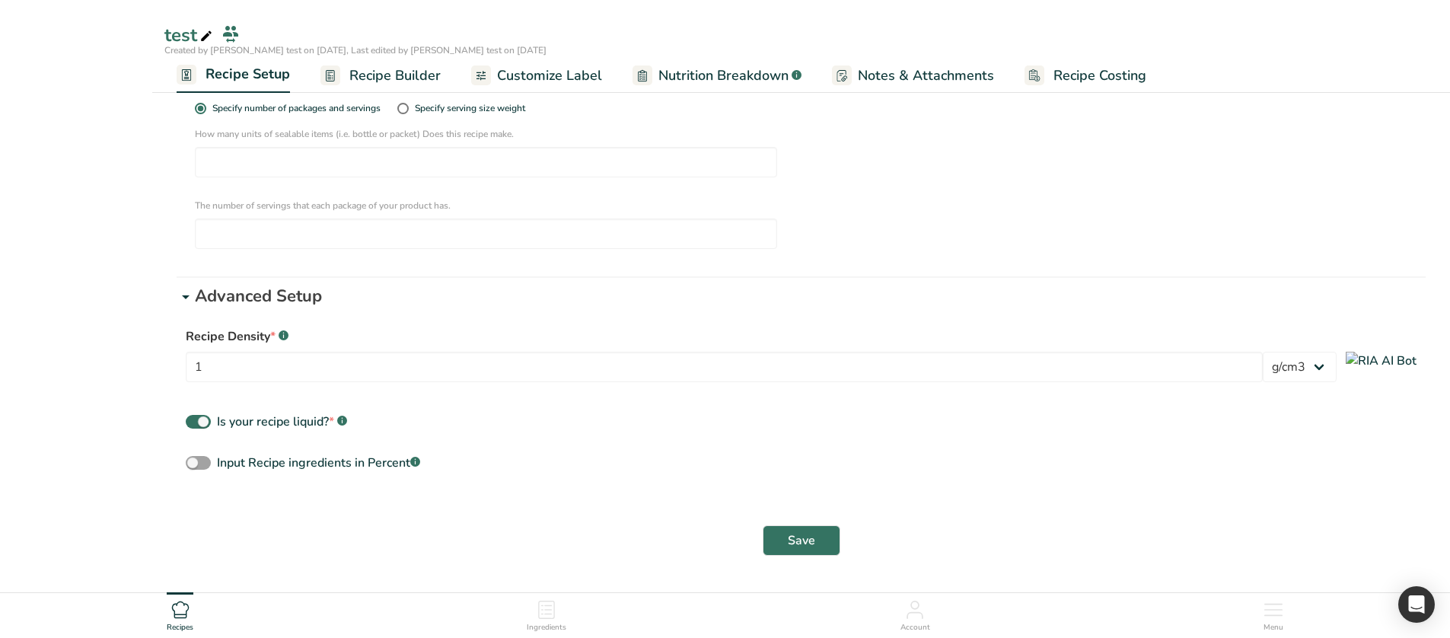
select select "29"
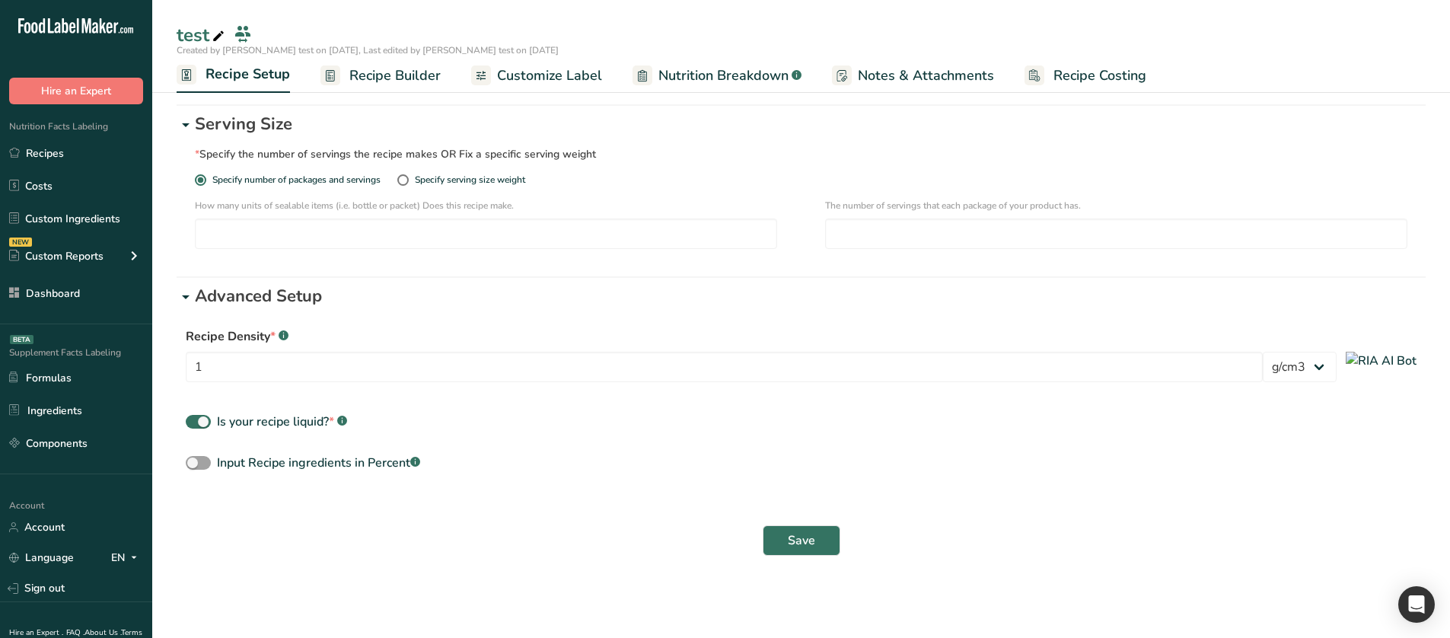
scroll to position [230, 0]
